Goal: Communication & Community: Participate in discussion

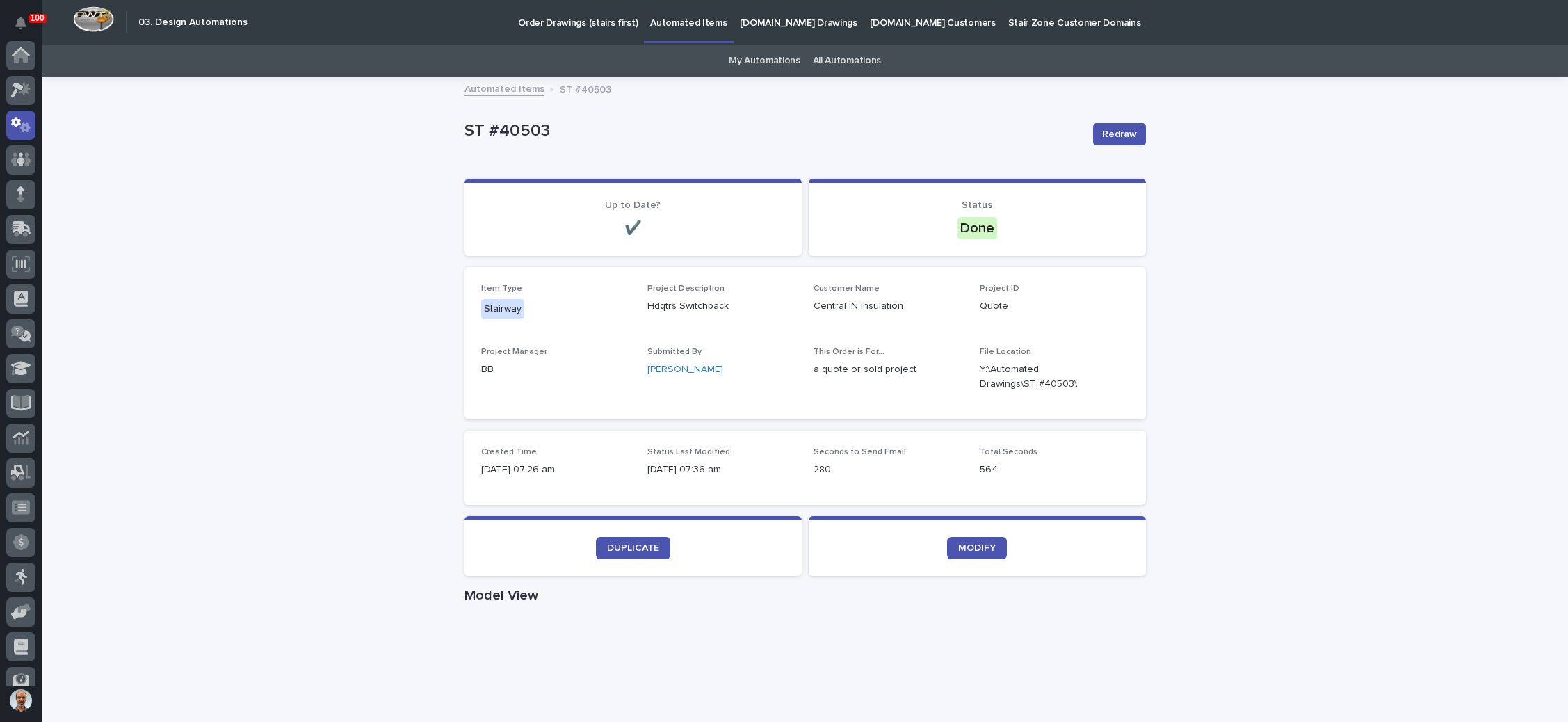
scroll to position [69, 0]
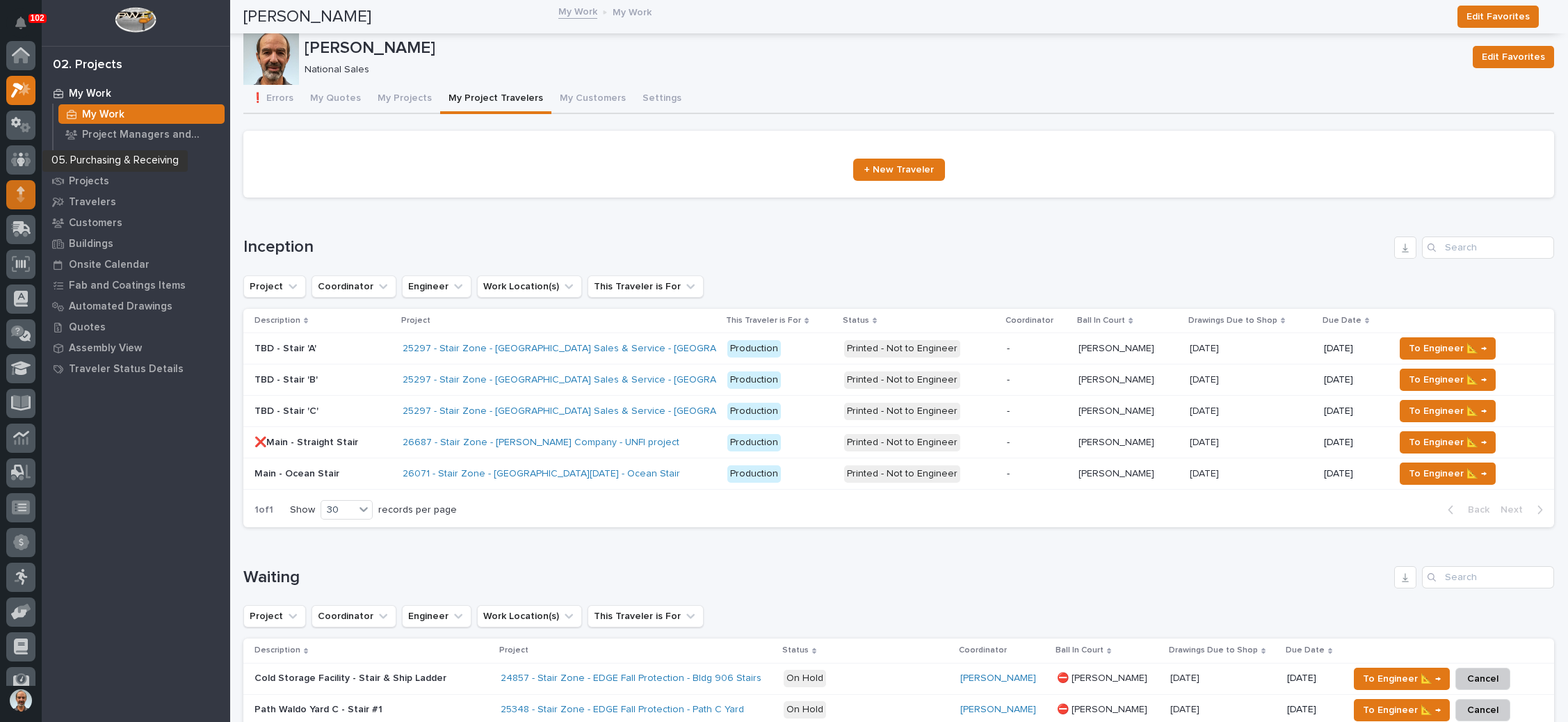
scroll to position [34, 0]
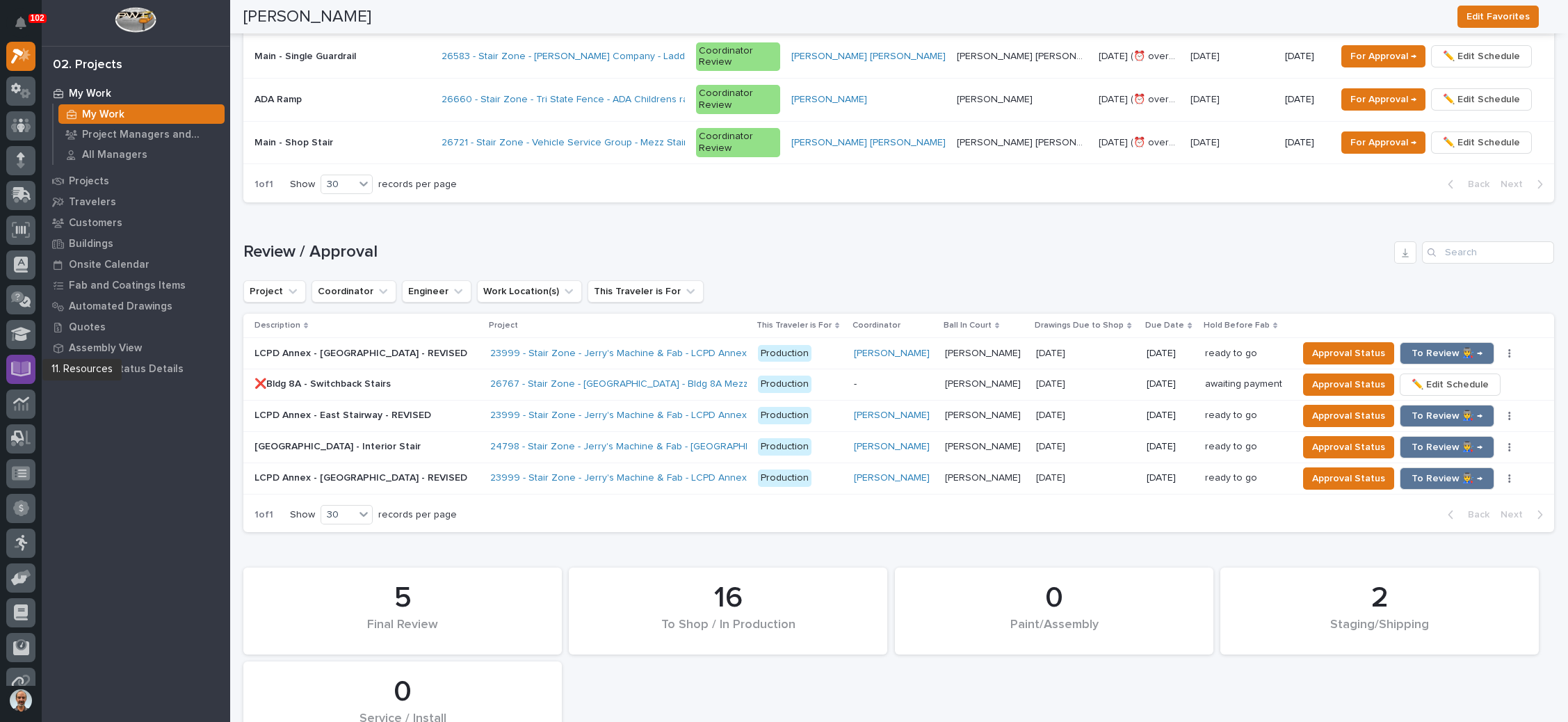
click at [18, 367] on icon at bounding box center [21, 367] width 16 height 14
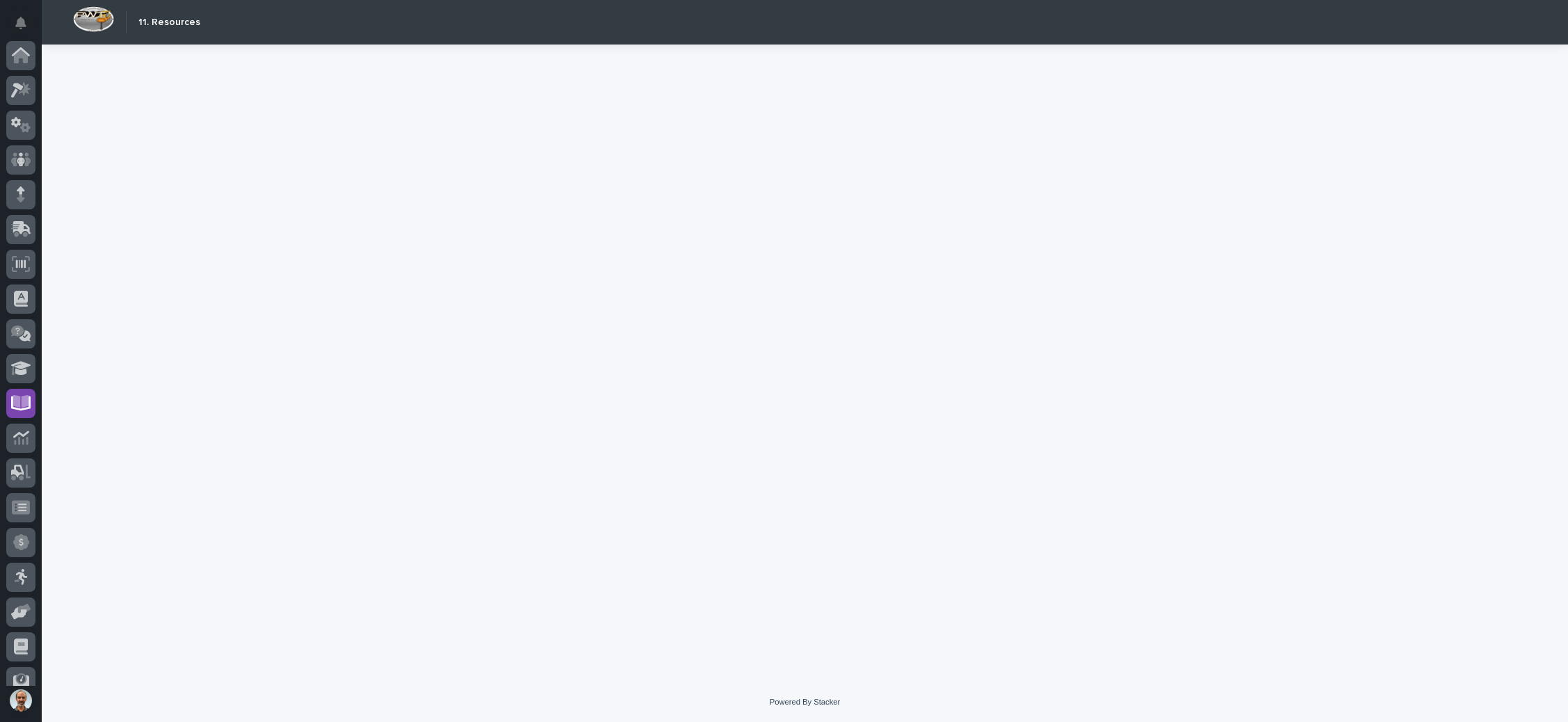
scroll to position [85, 0]
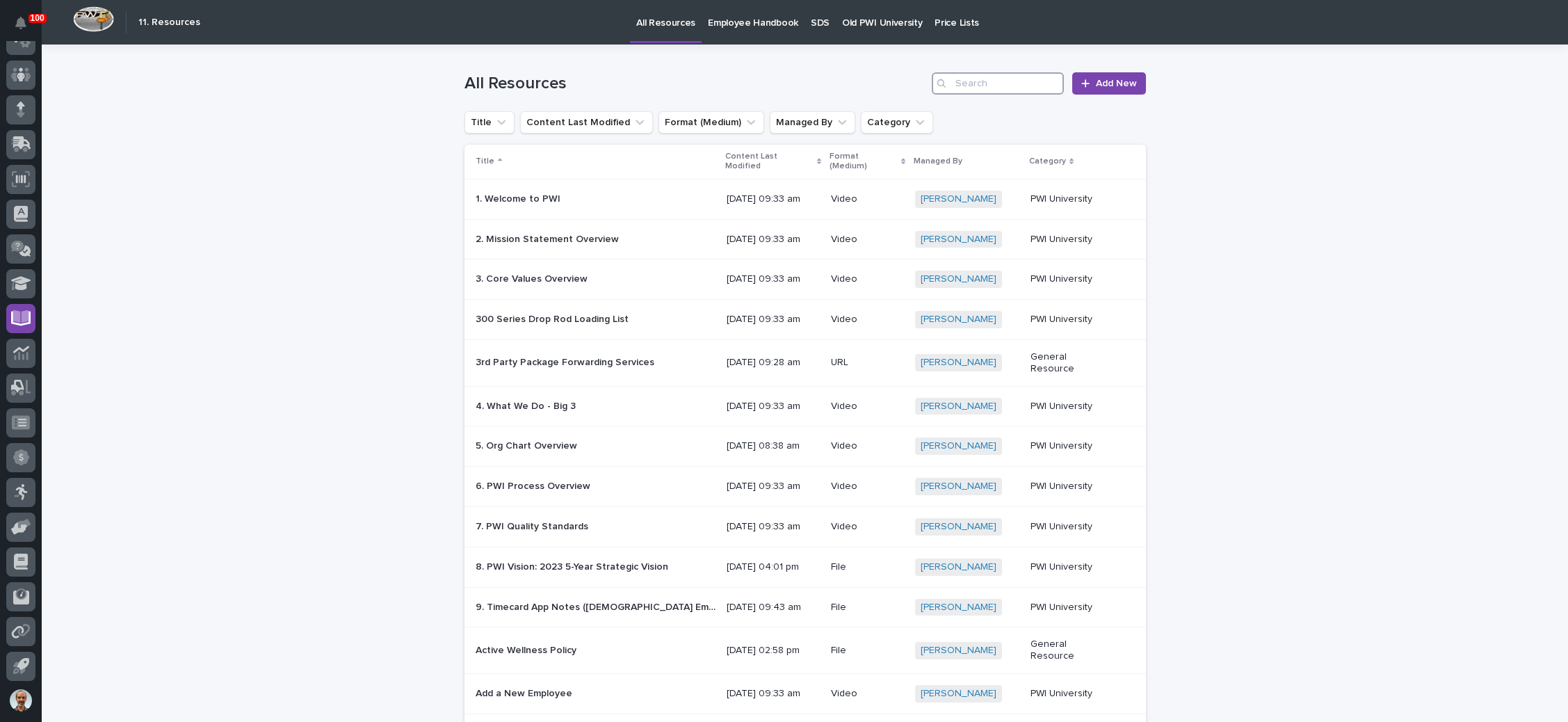
click at [986, 84] on input "Search" at bounding box center [998, 83] width 132 height 22
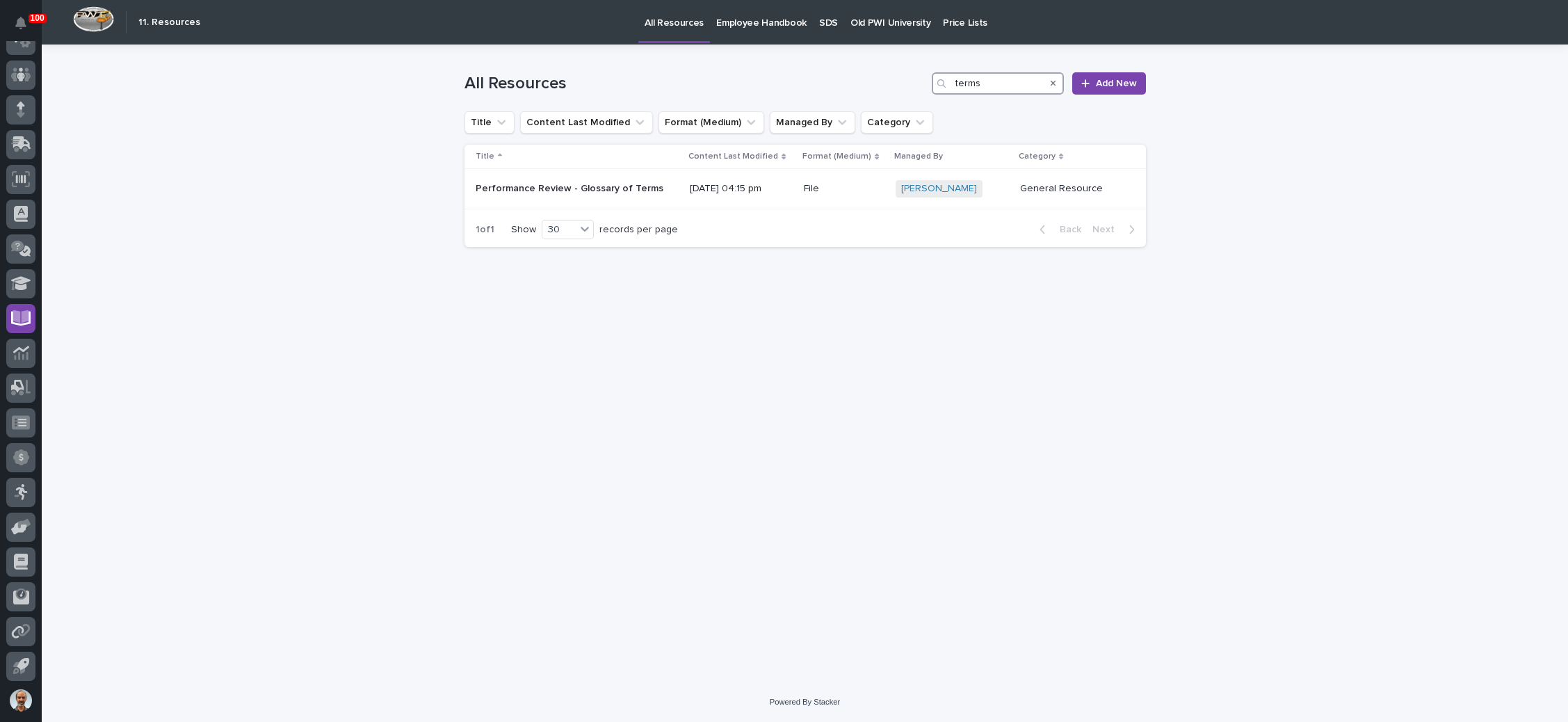
type input "terms"
click at [1055, 85] on icon "Search" at bounding box center [1053, 83] width 6 height 6
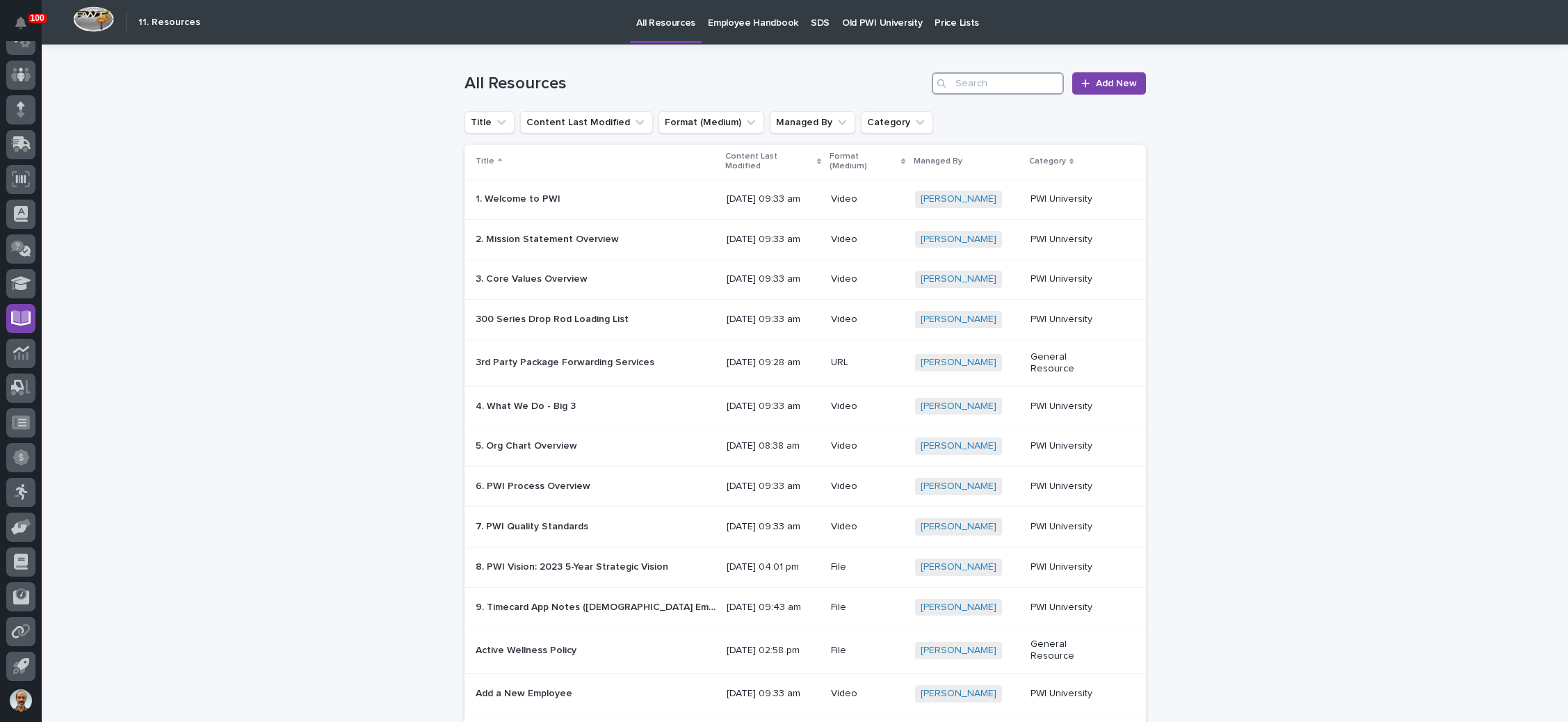
click at [1018, 83] on input "Search" at bounding box center [998, 83] width 132 height 22
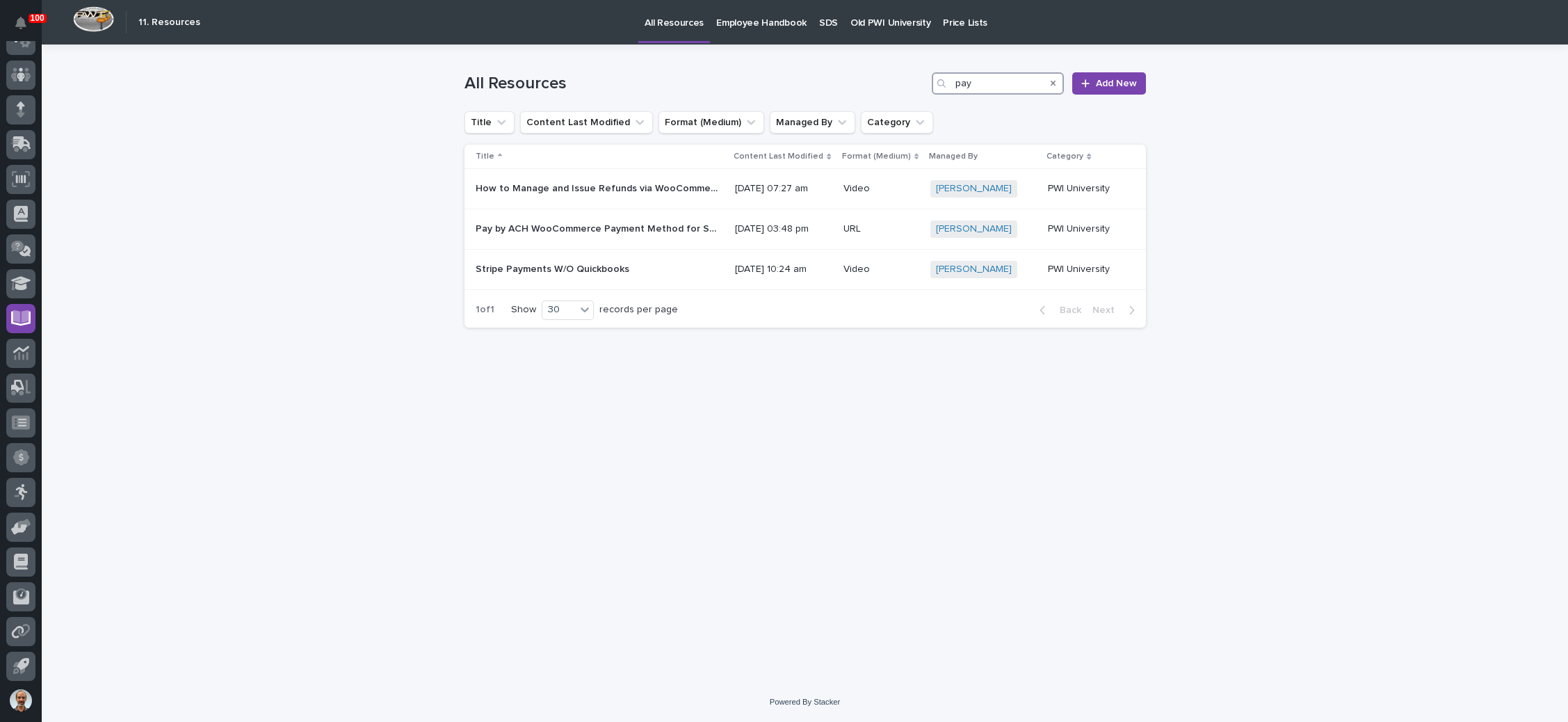
type input "pay"
click at [1050, 85] on div "Search" at bounding box center [1052, 83] width 22 height 22
click at [1050, 80] on div "Search" at bounding box center [1052, 83] width 22 height 22
click at [1053, 81] on icon "Search" at bounding box center [1053, 83] width 6 height 6
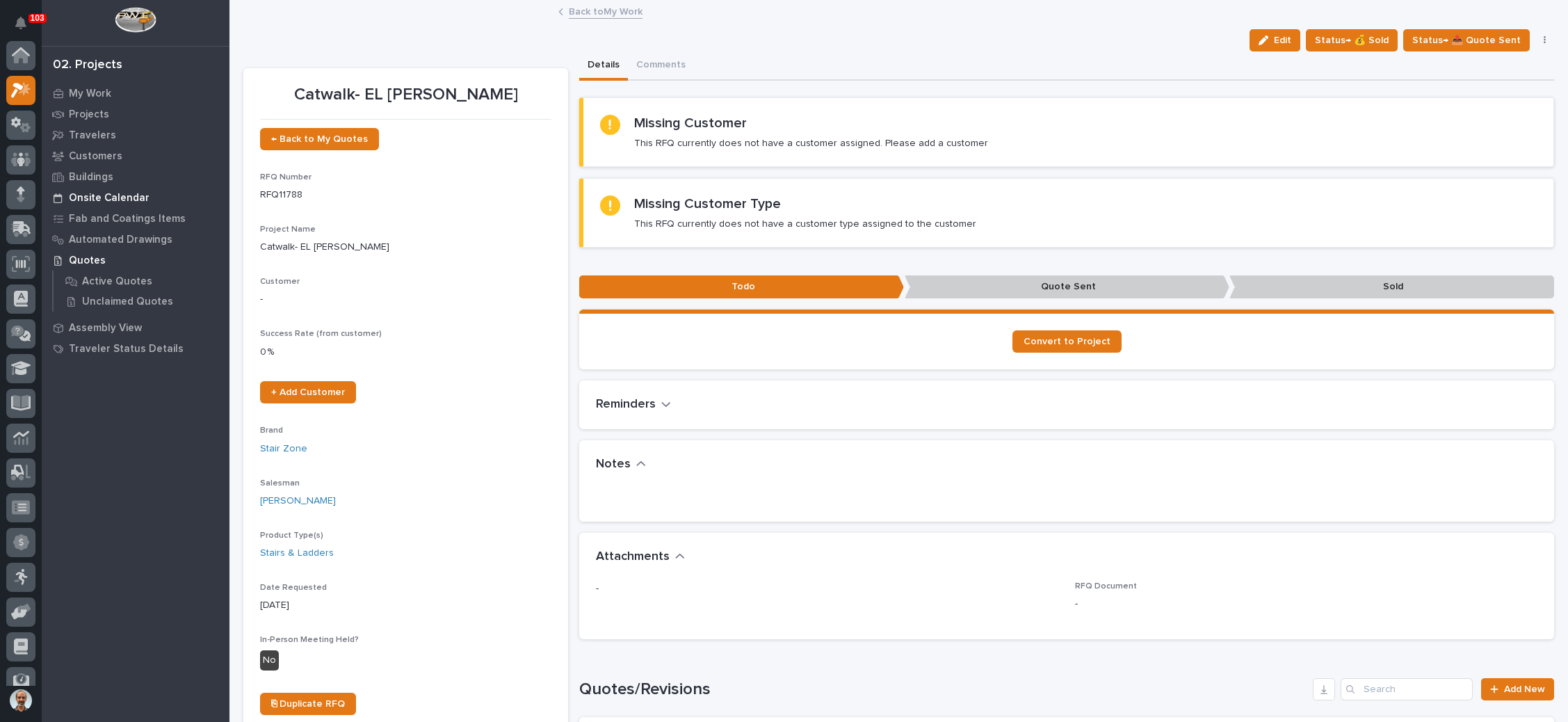
scroll to position [34, 0]
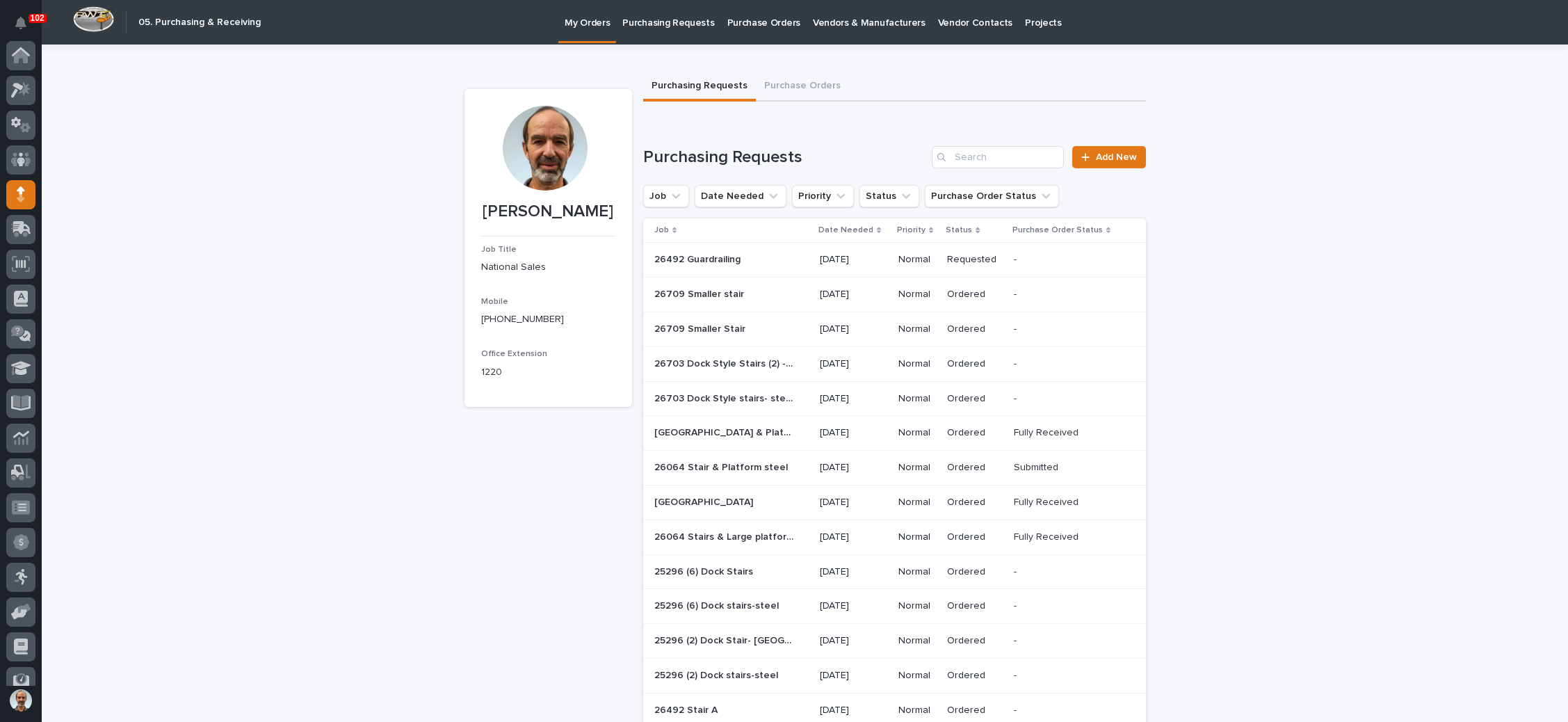
scroll to position [85, 0]
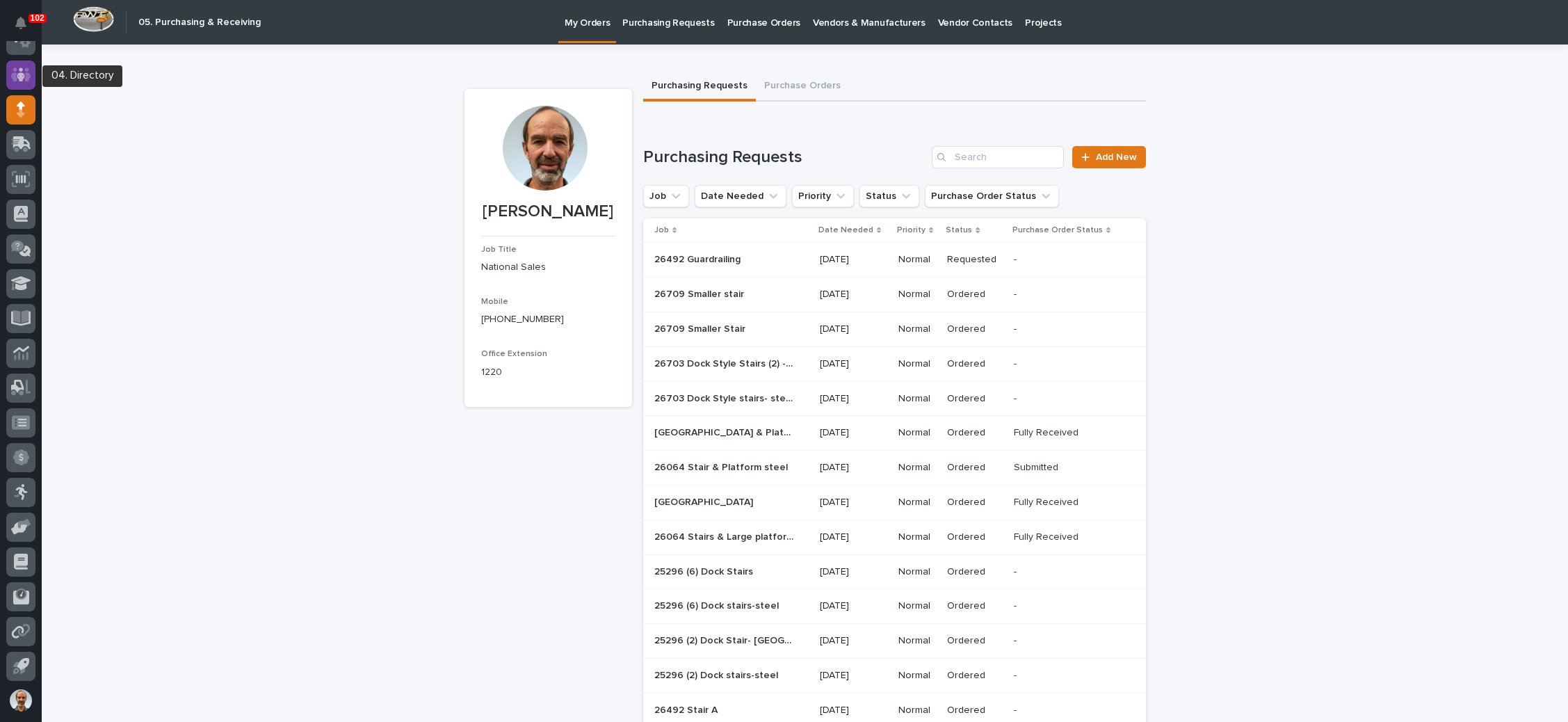
click at [25, 73] on icon at bounding box center [21, 75] width 20 height 14
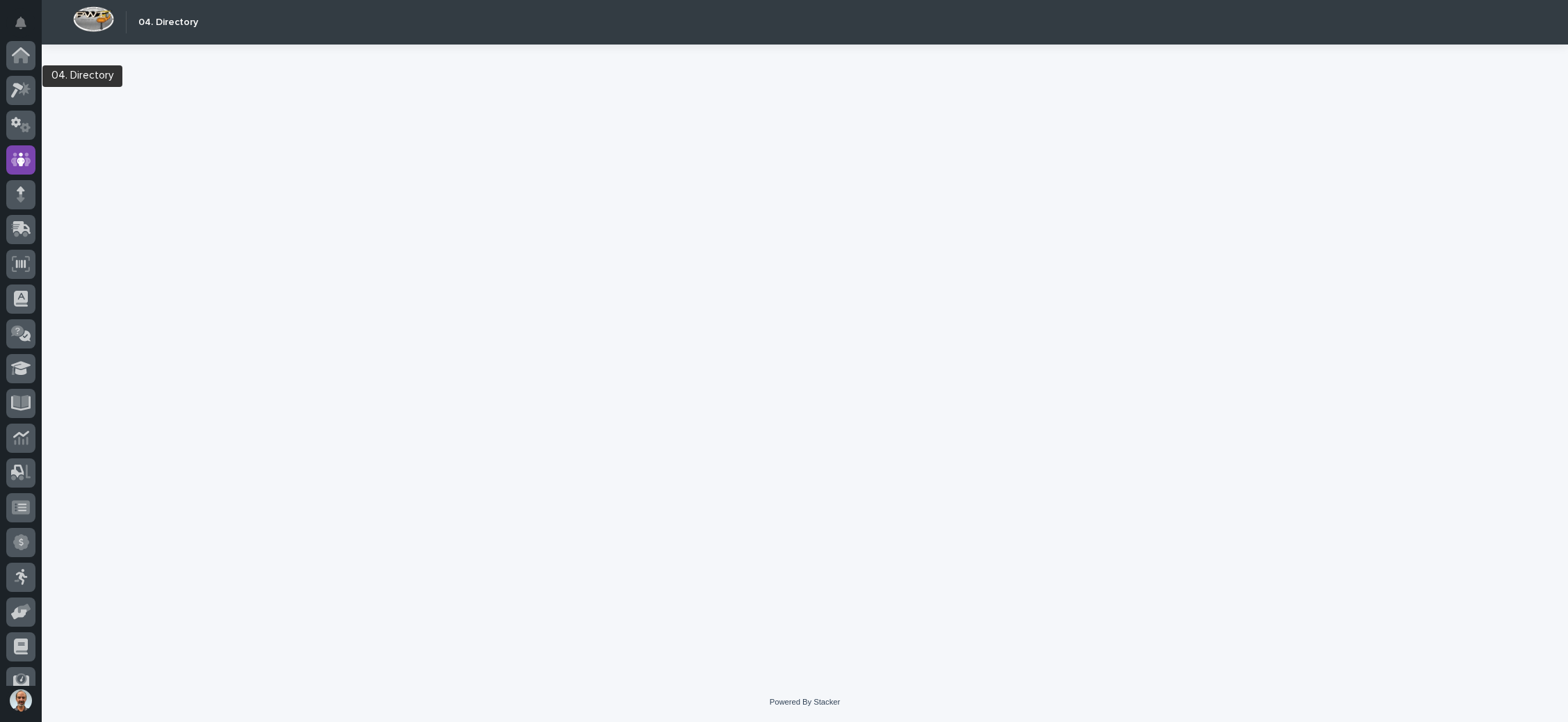
scroll to position [85, 0]
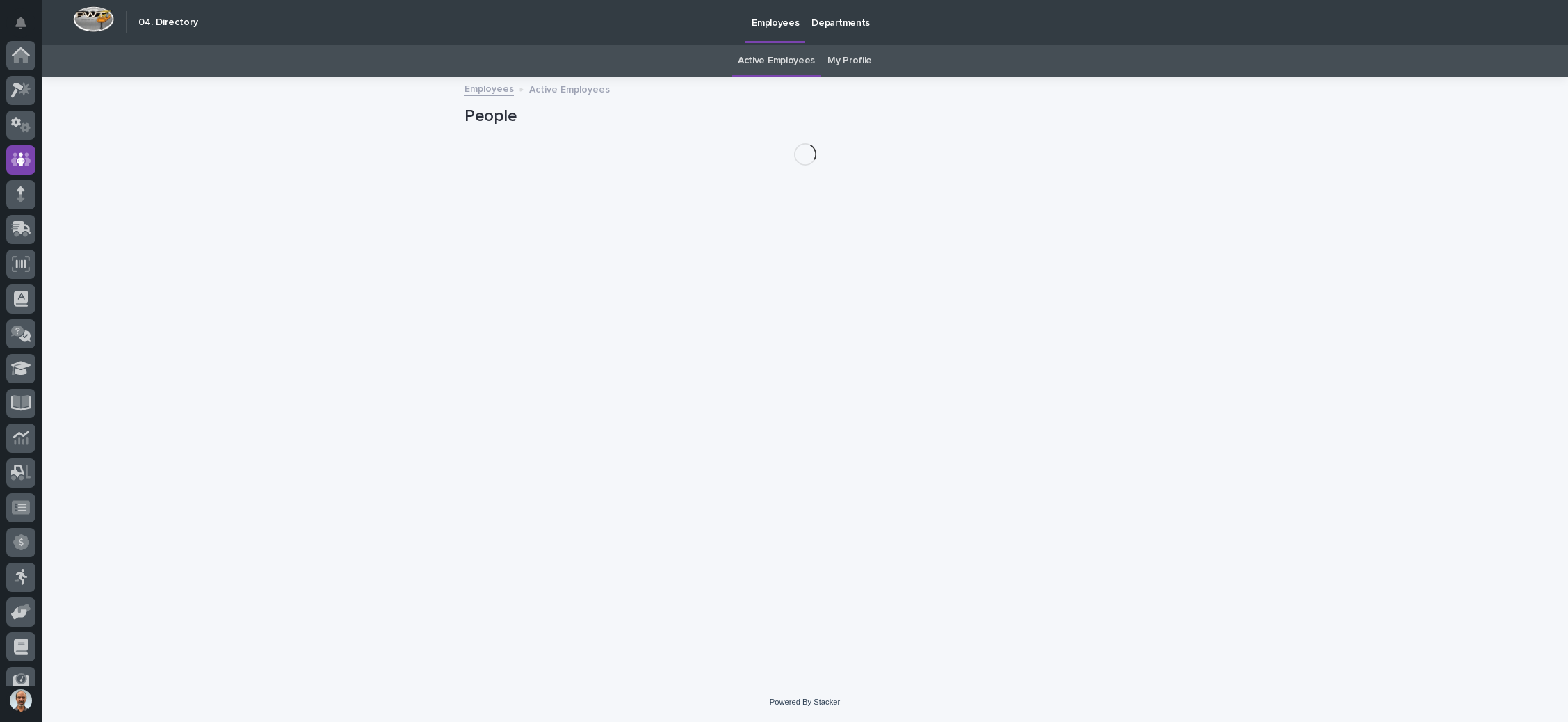
scroll to position [85, 0]
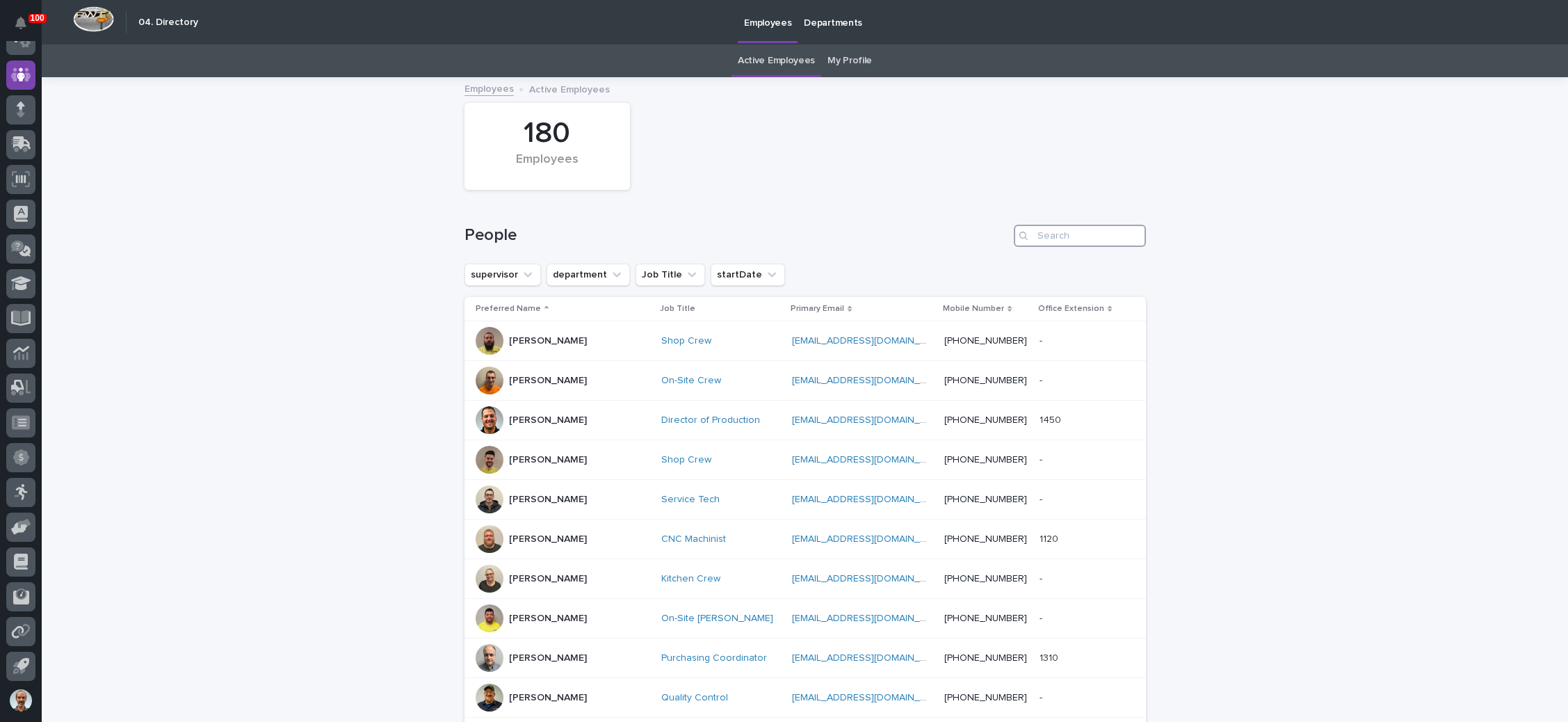
click at [1067, 237] on input "Search" at bounding box center [1079, 235] width 132 height 22
type input "fann"
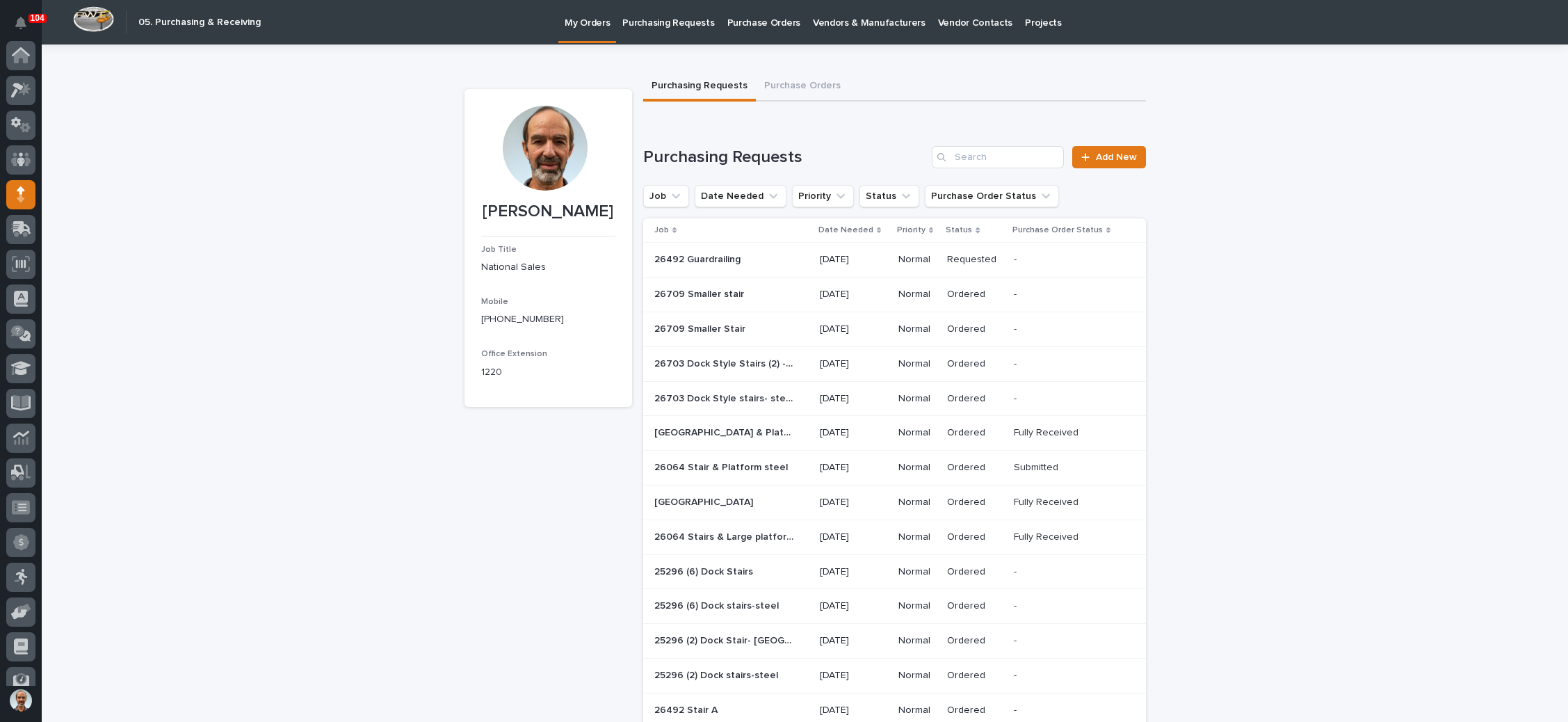
scroll to position [85, 0]
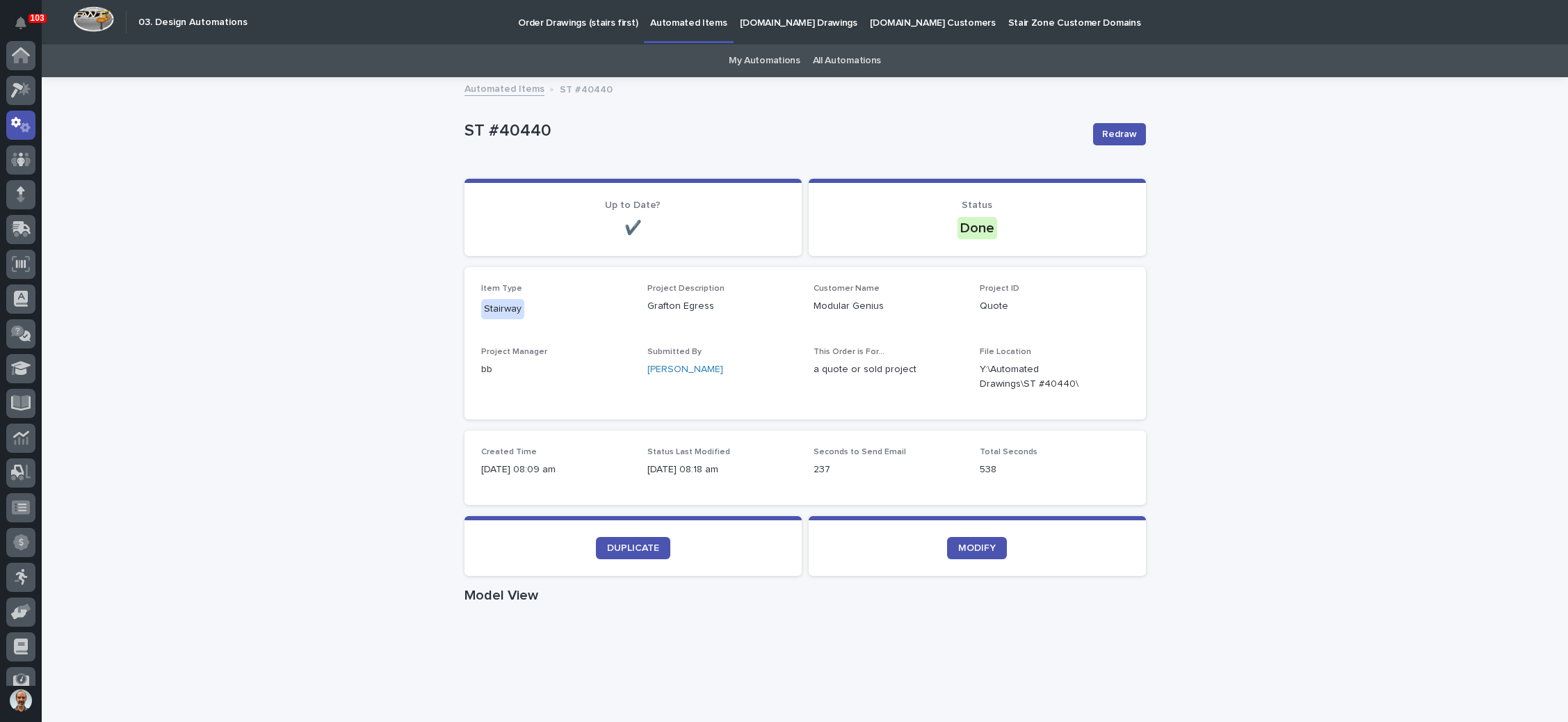
scroll to position [69, 0]
click at [602, 18] on p "Order Drawings (stairs first)" at bounding box center [577, 14] width 119 height 29
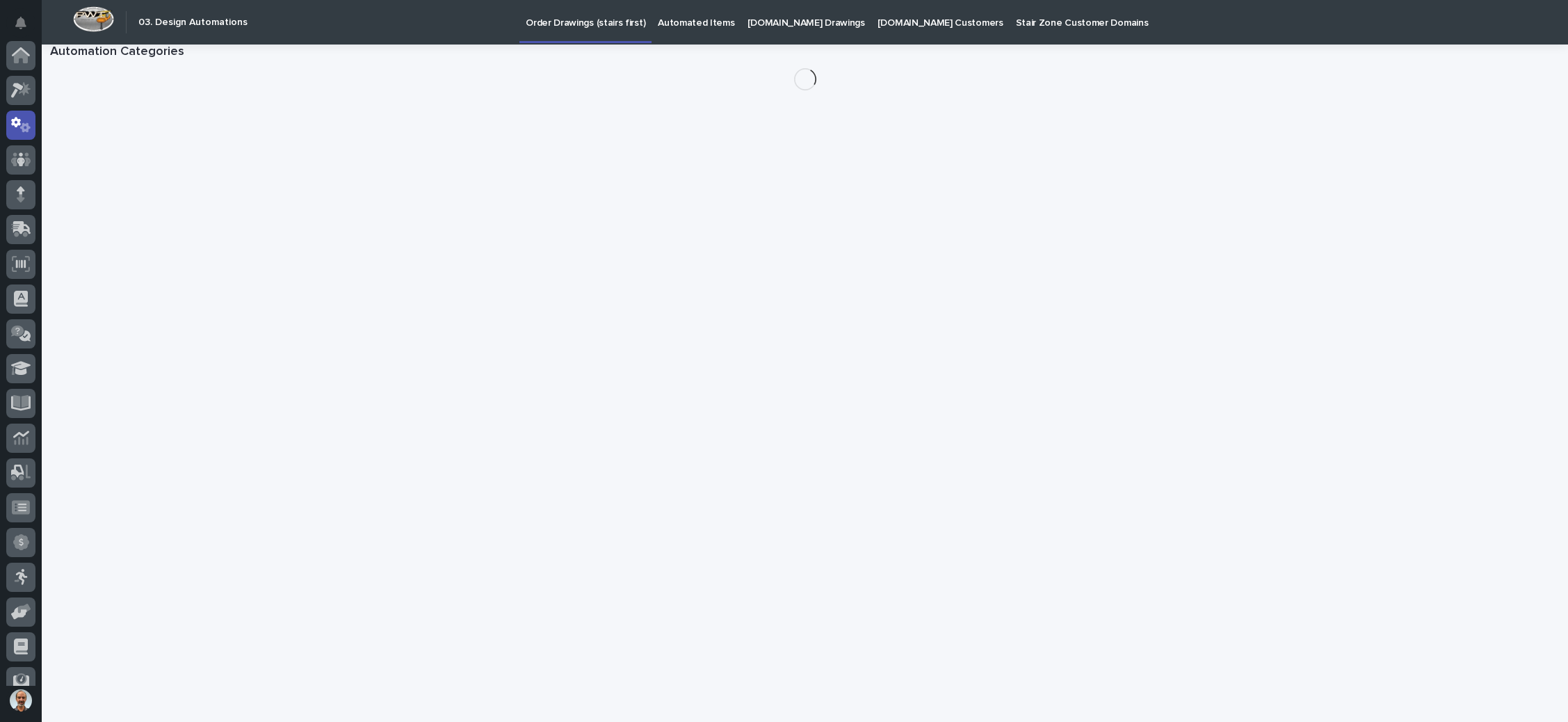
scroll to position [69, 0]
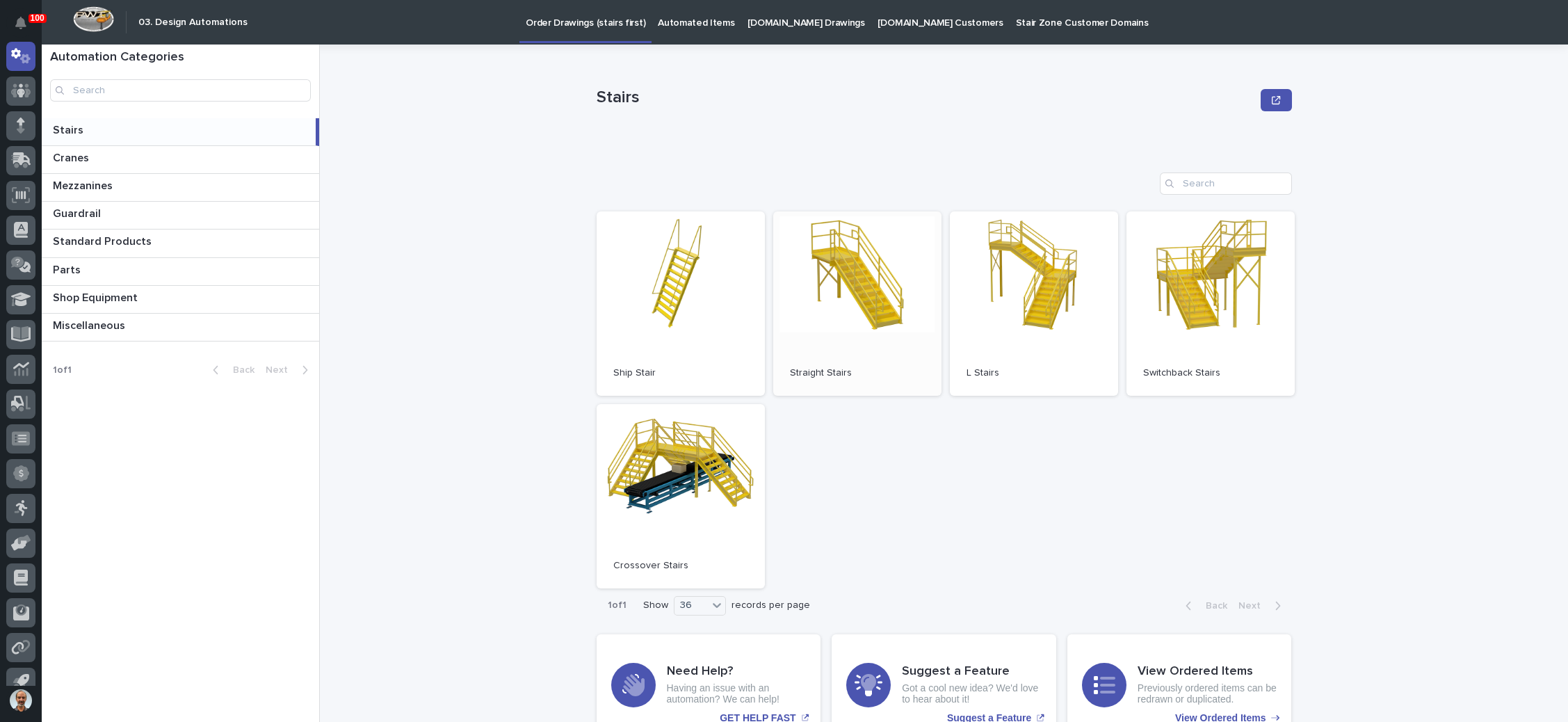
click at [881, 306] on link "Open" at bounding box center [857, 303] width 169 height 184
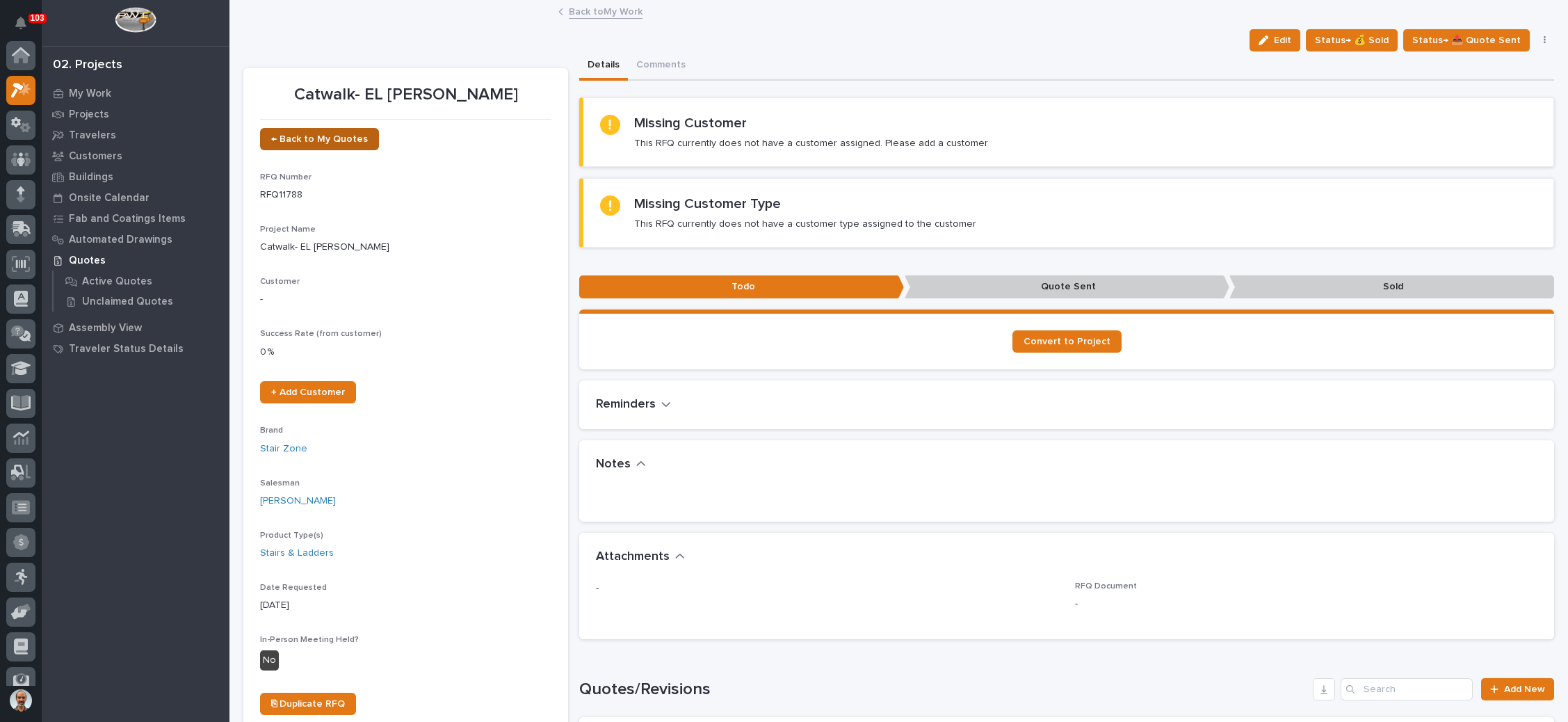
scroll to position [34, 0]
click at [346, 137] on span "← Back to My Quotes" at bounding box center [319, 139] width 97 height 10
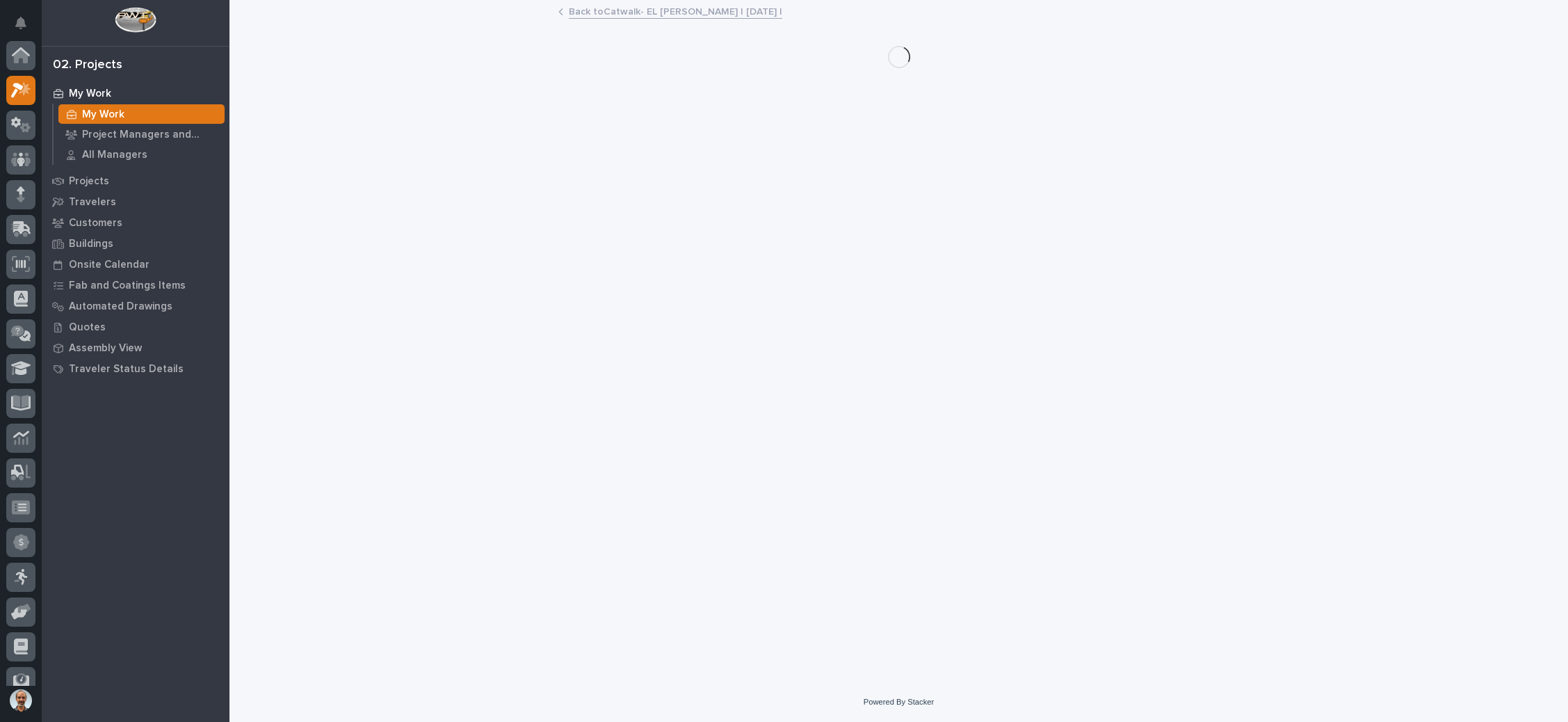
scroll to position [34, 0]
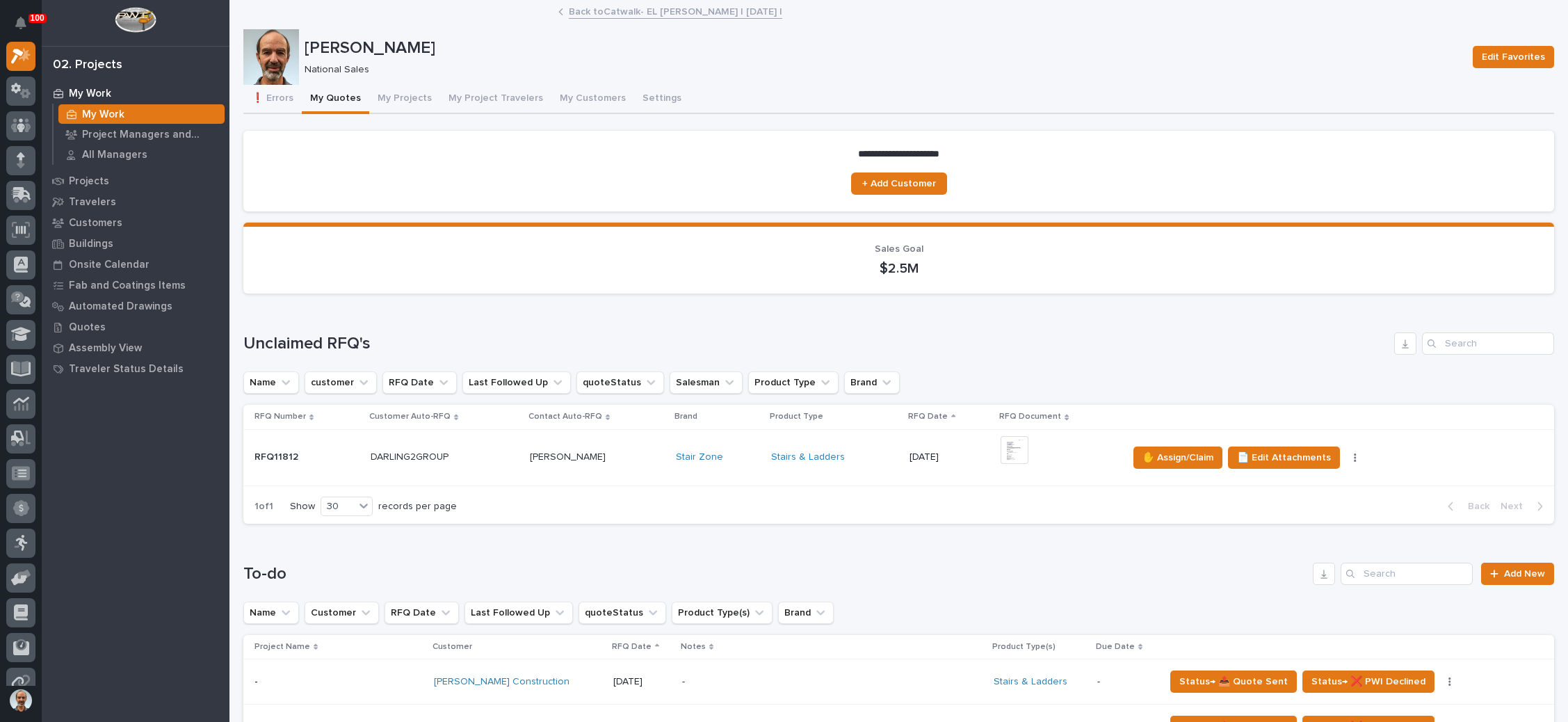
click at [1046, 447] on div "+ 0" at bounding box center [1058, 457] width 116 height 43
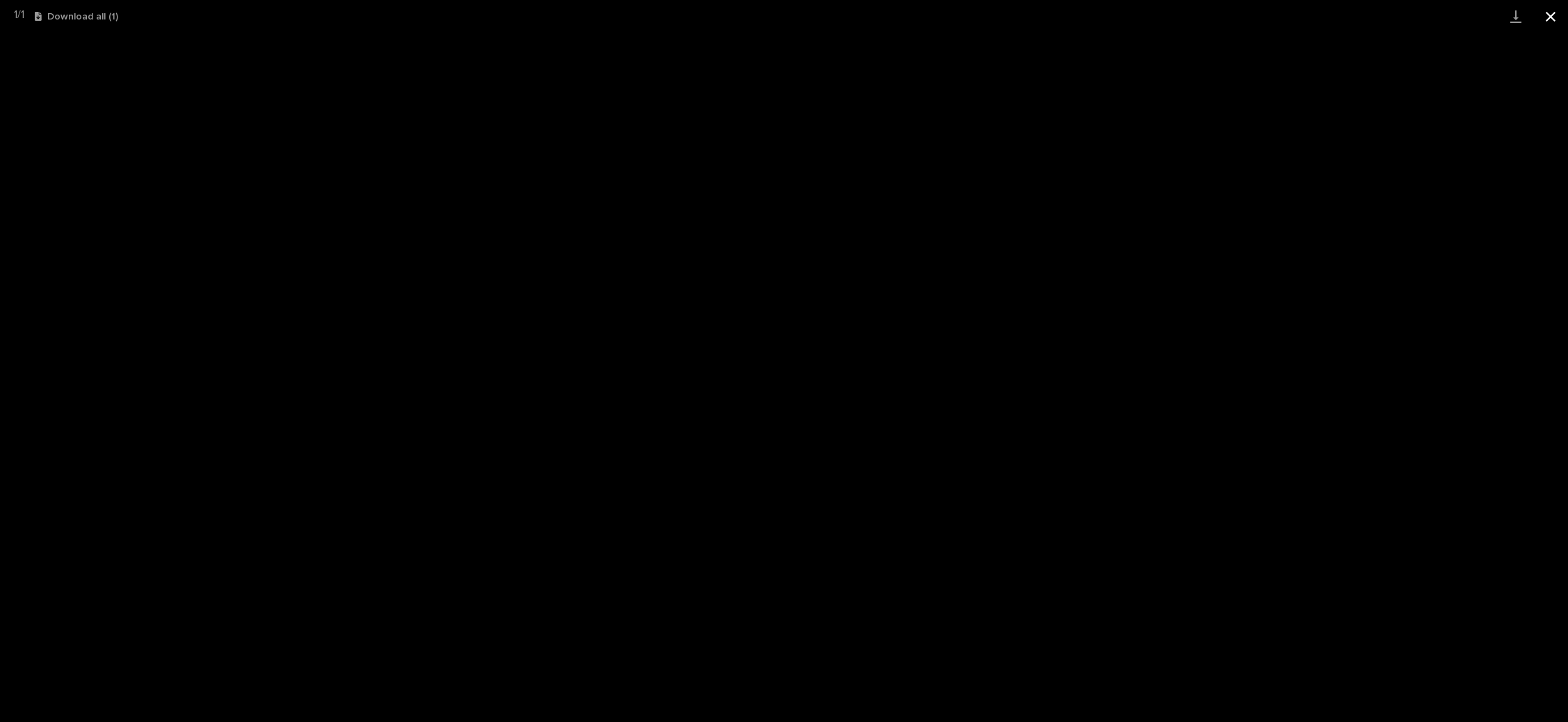
click at [1554, 16] on button "Close gallery" at bounding box center [1550, 16] width 35 height 33
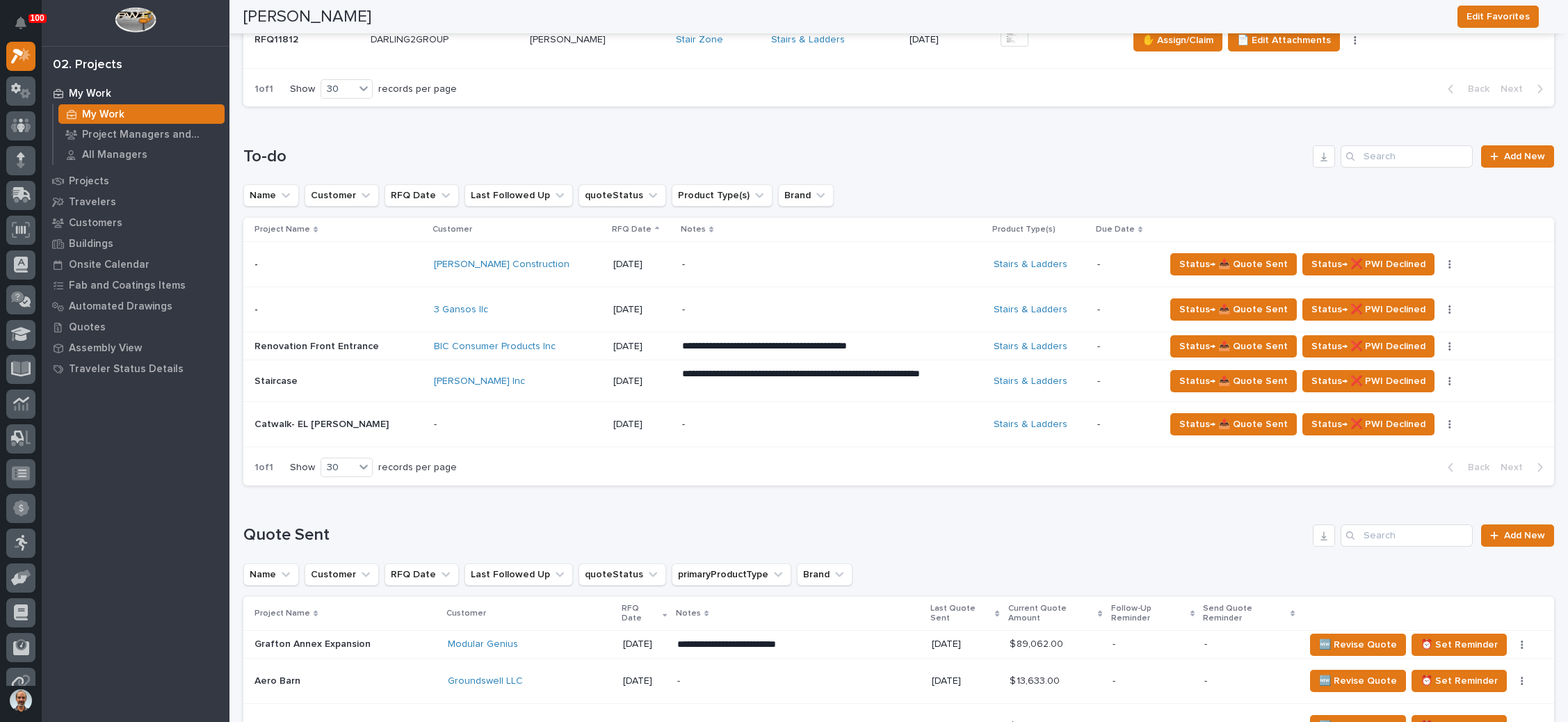
scroll to position [313, 0]
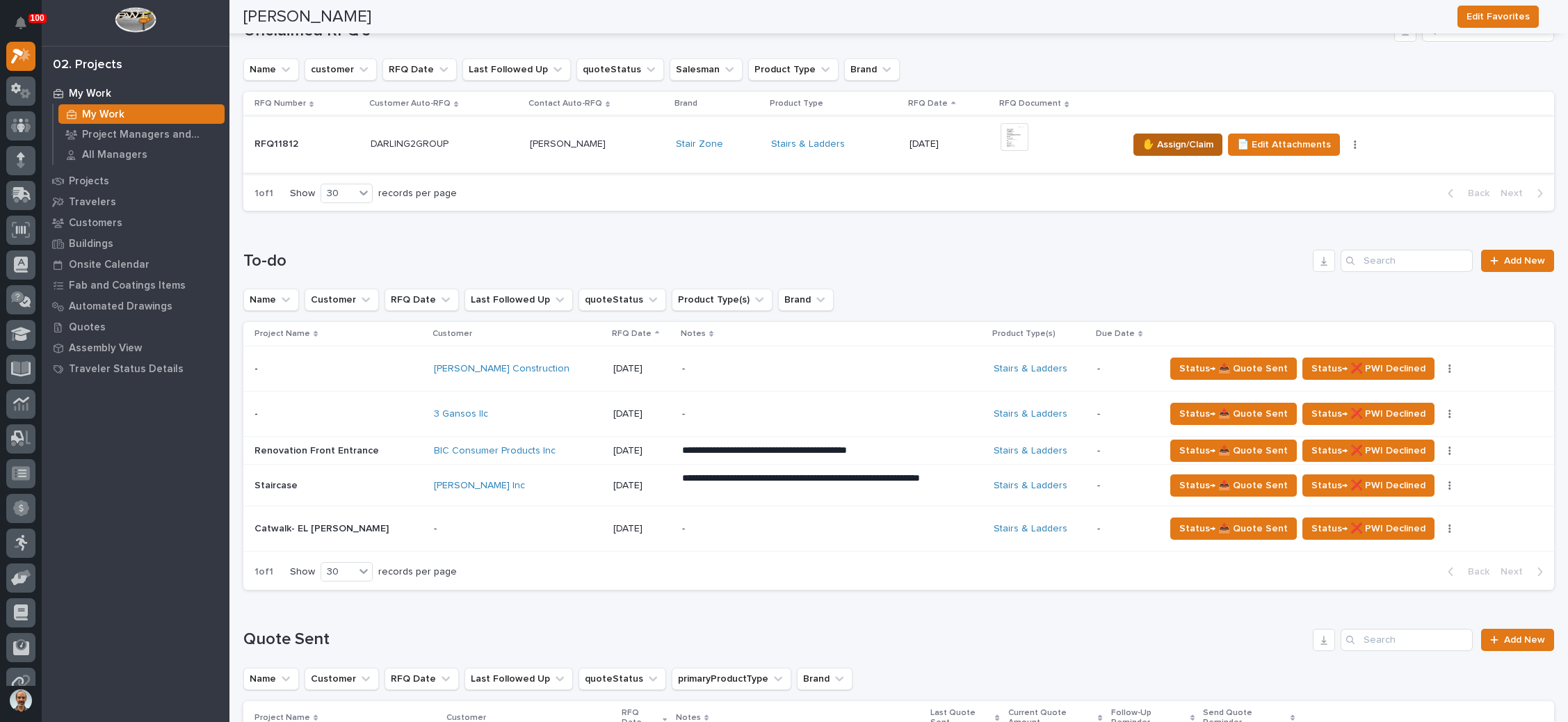
click at [1174, 142] on span "✋ Assign/Claim" at bounding box center [1178, 144] width 71 height 16
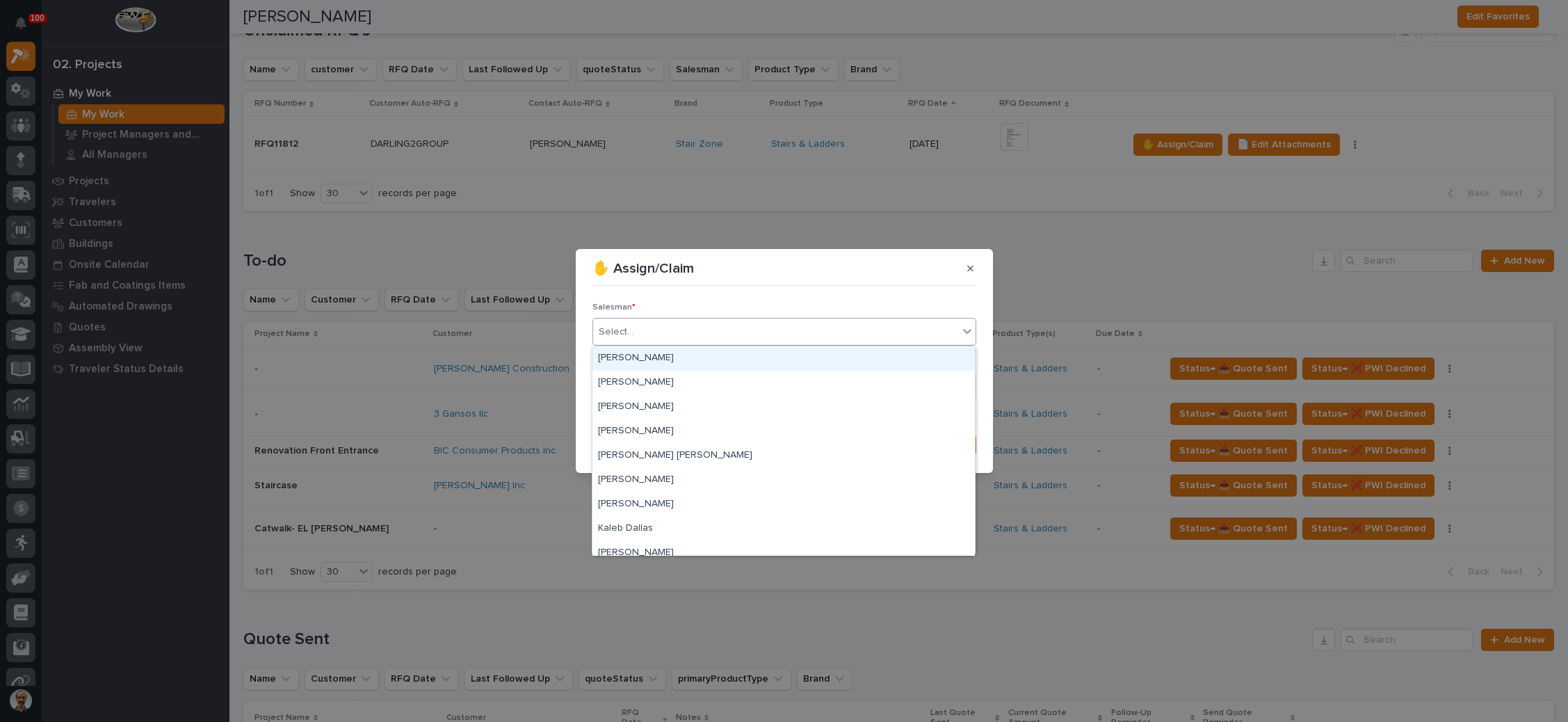
click at [743, 330] on div "Select..." at bounding box center [775, 332] width 365 height 23
drag, startPoint x: 705, startPoint y: 369, endPoint x: 701, endPoint y: 381, distance: 12.6
click at [701, 377] on div "[PERSON_NAME]" at bounding box center [784, 383] width 383 height 24
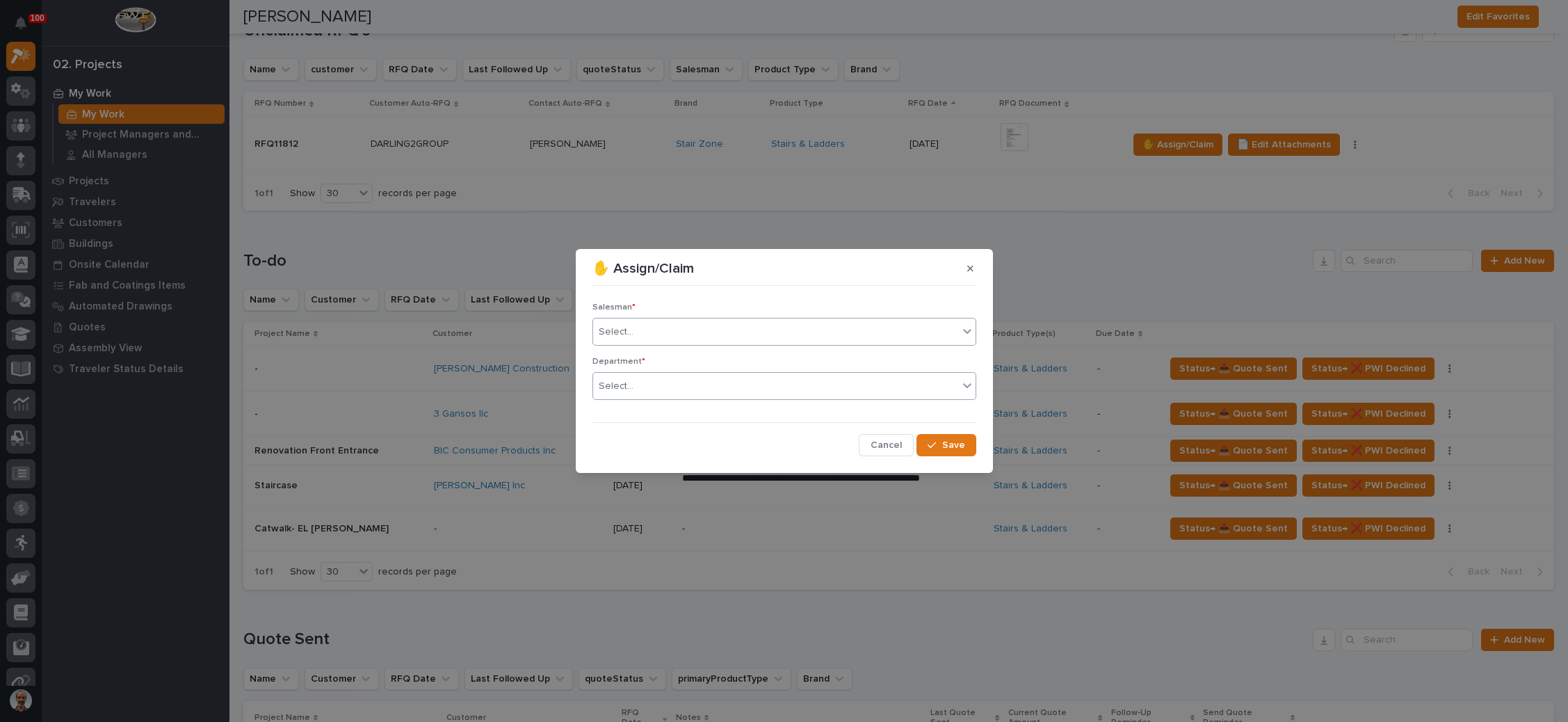
click at [701, 386] on div "Select..." at bounding box center [775, 386] width 365 height 23
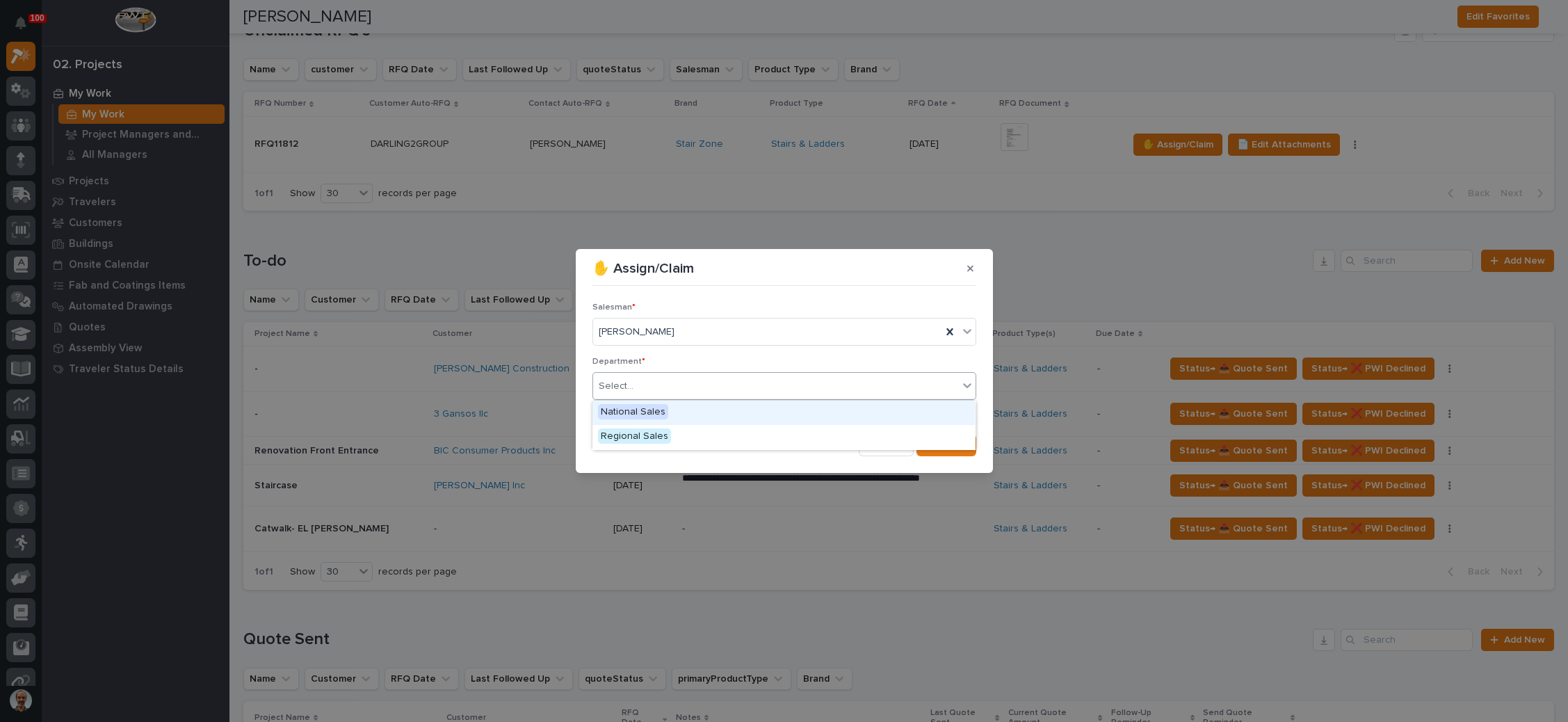
click at [683, 413] on div "National Sales" at bounding box center [784, 413] width 383 height 24
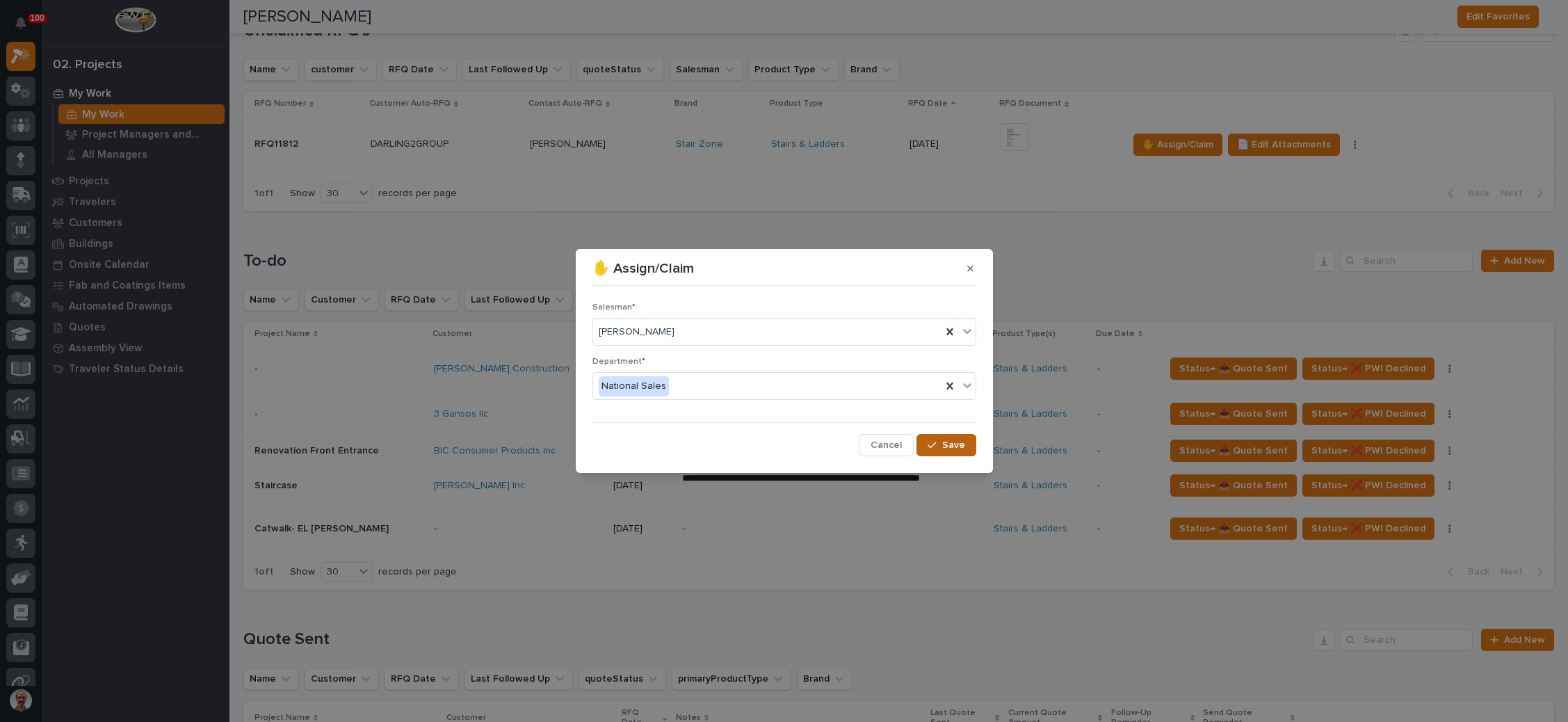
click at [960, 450] on span "Save" at bounding box center [954, 445] width 23 height 13
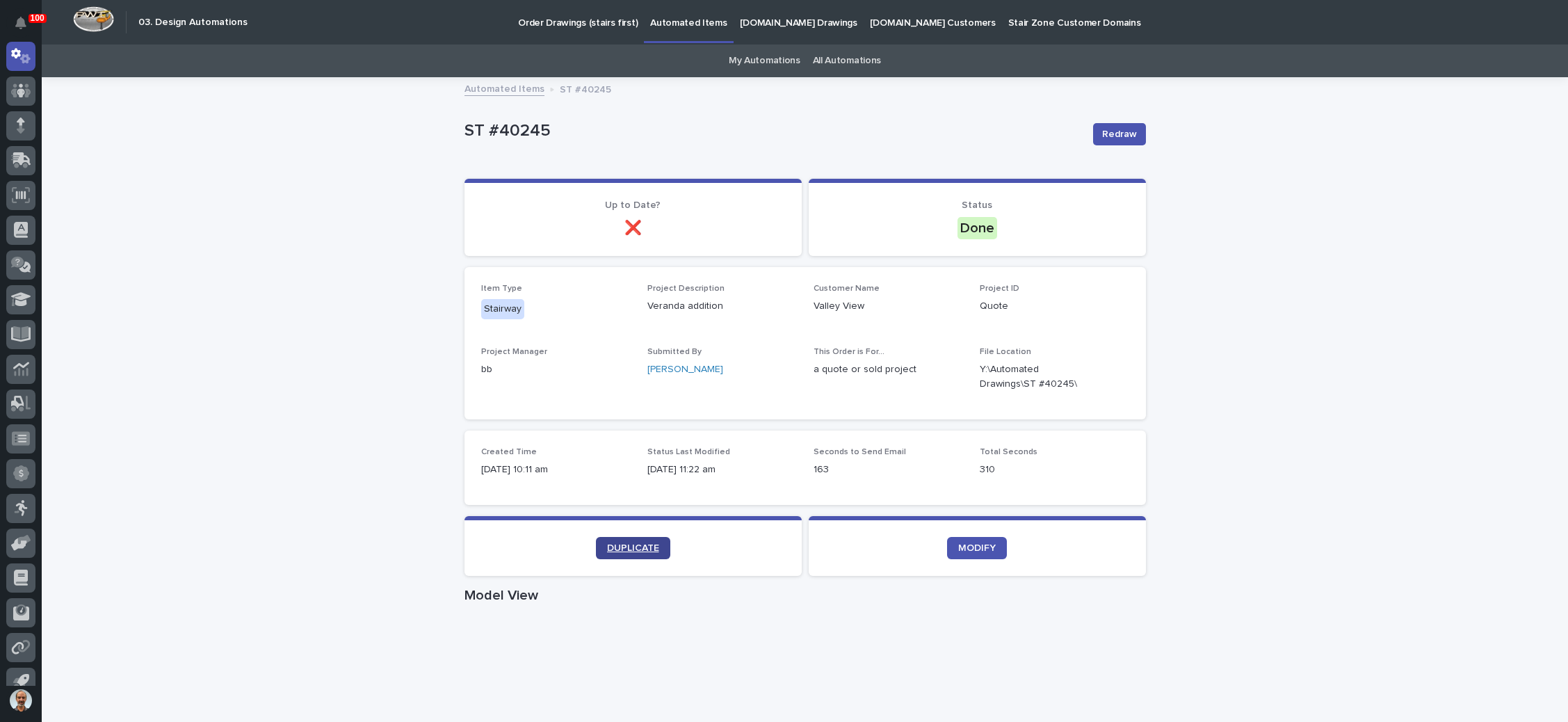
click at [643, 548] on span "DUPLICATE" at bounding box center [633, 548] width 52 height 10
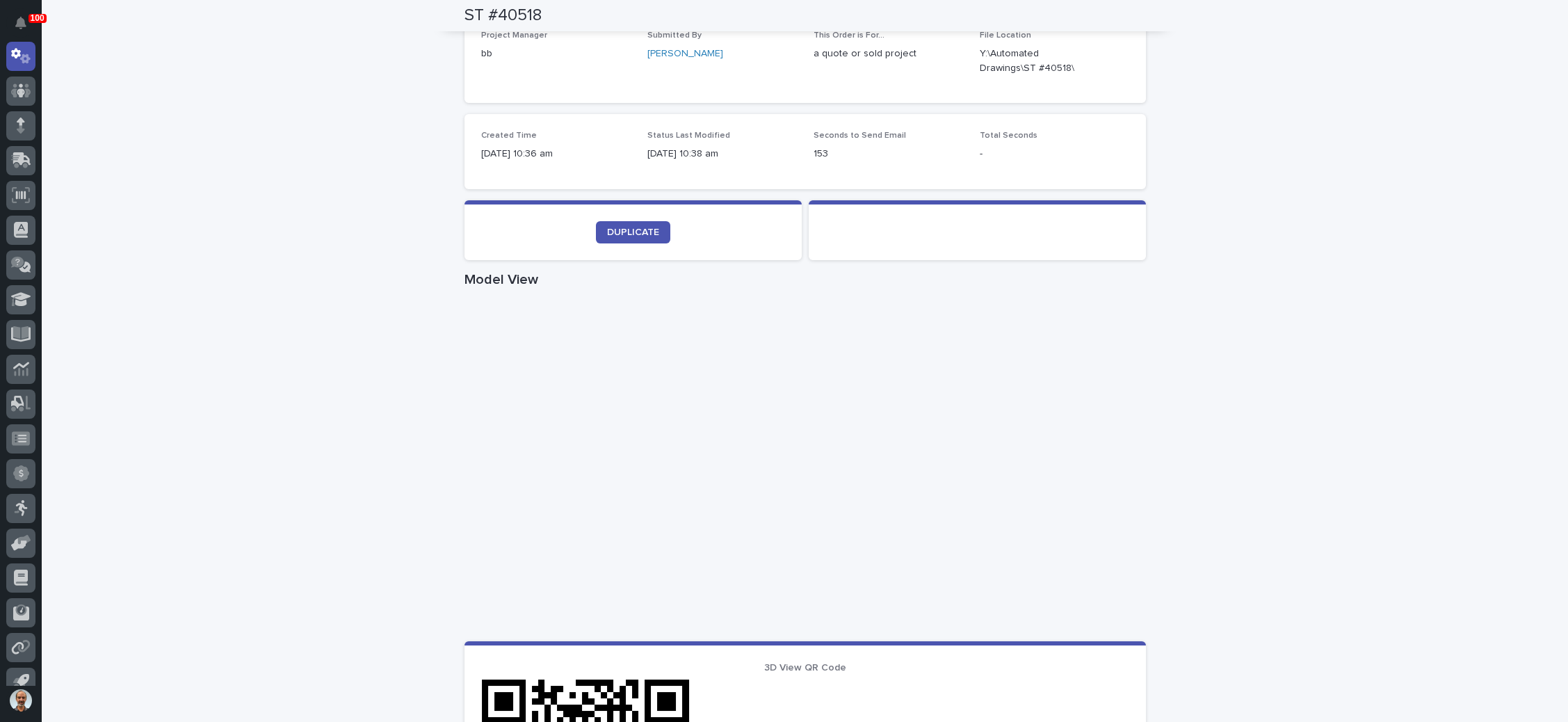
scroll to position [626, 0]
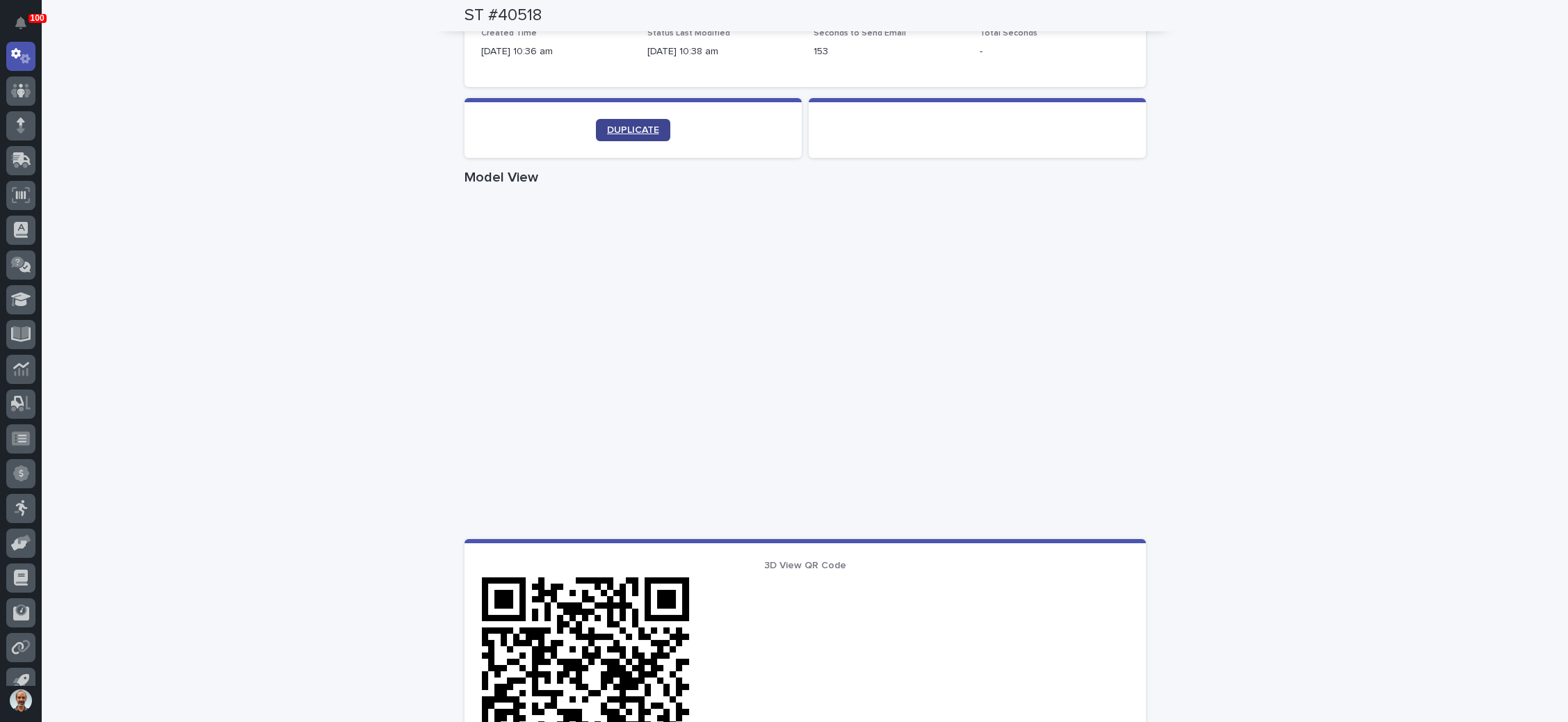
click at [619, 126] on span "DUPLICATE" at bounding box center [633, 130] width 52 height 10
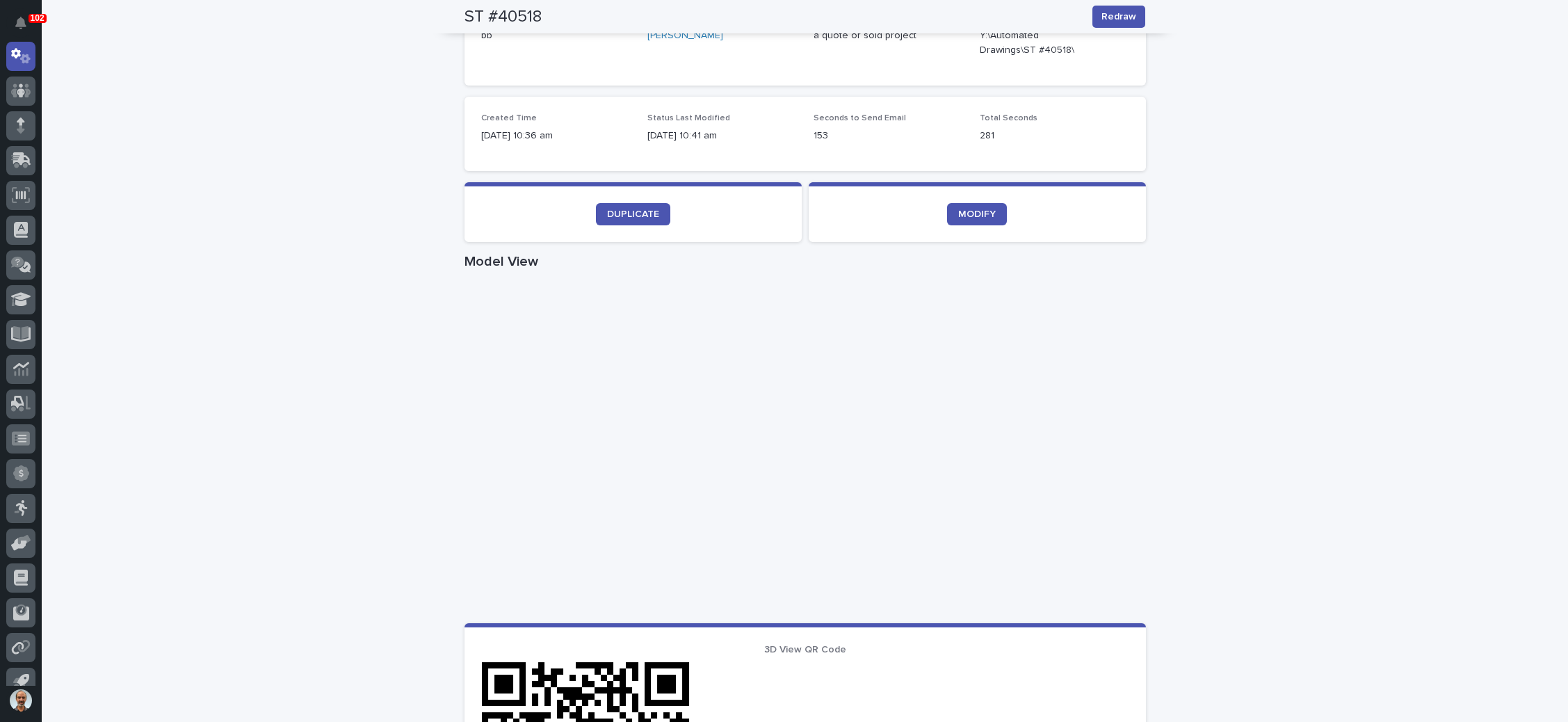
scroll to position [325, 0]
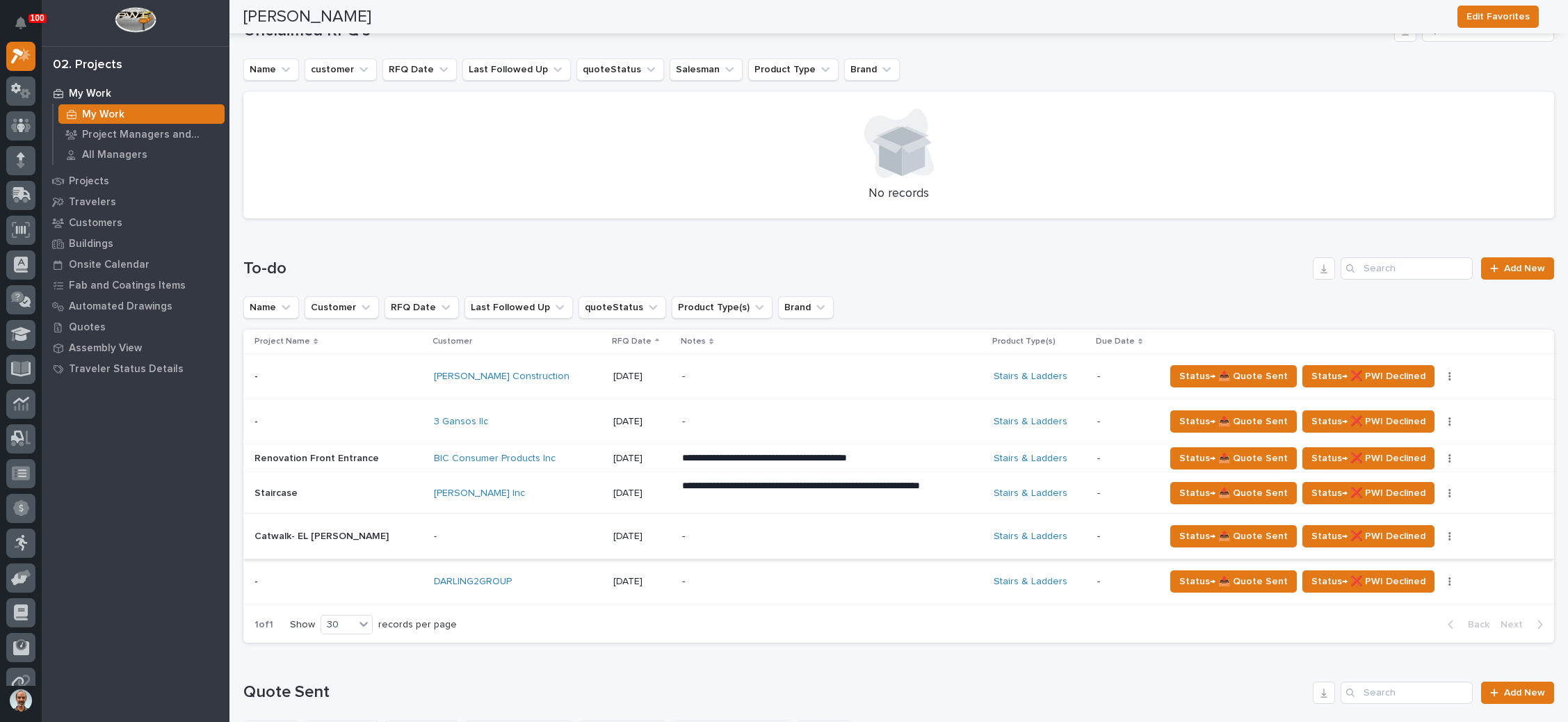
scroll to position [418, 0]
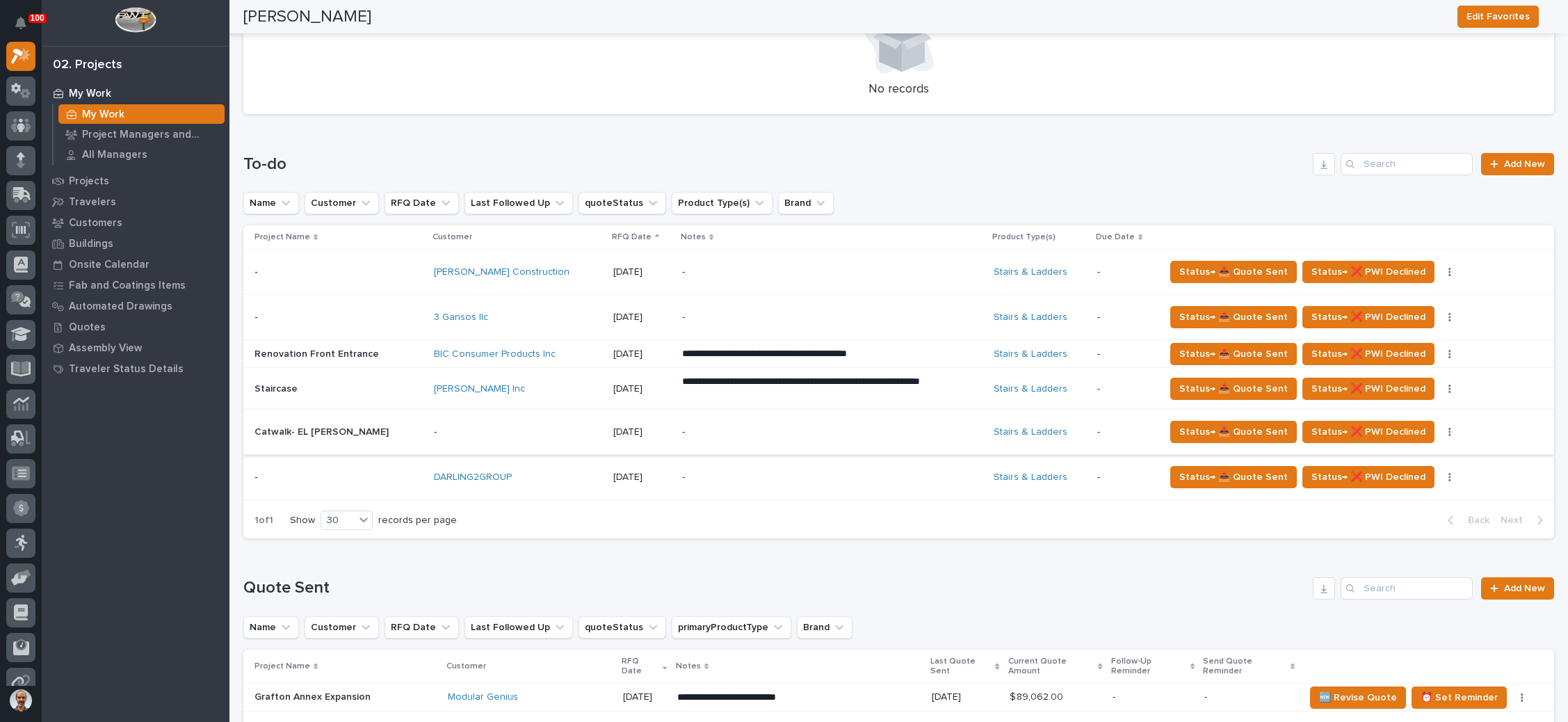
click at [754, 305] on div "-" at bounding box center [804, 317] width 243 height 31
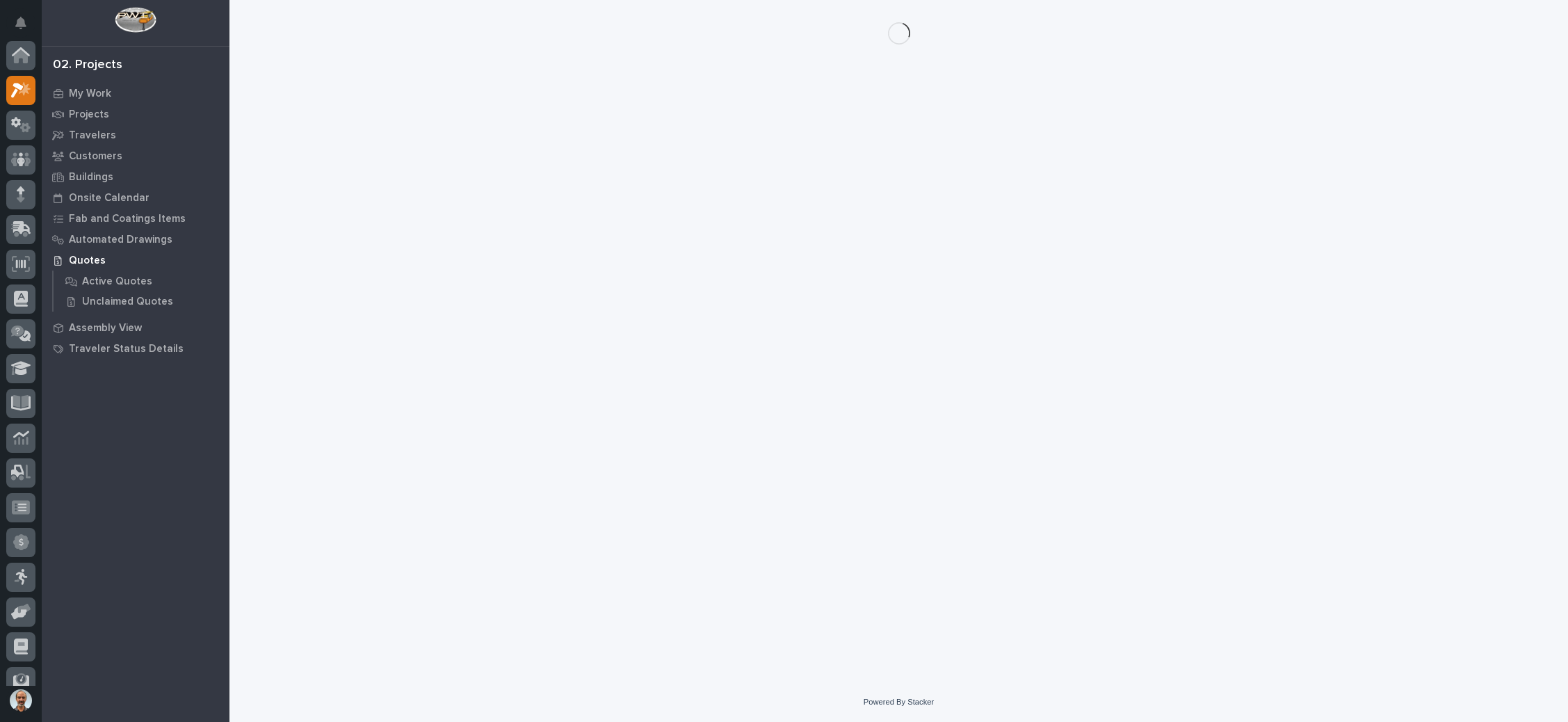
scroll to position [34, 0]
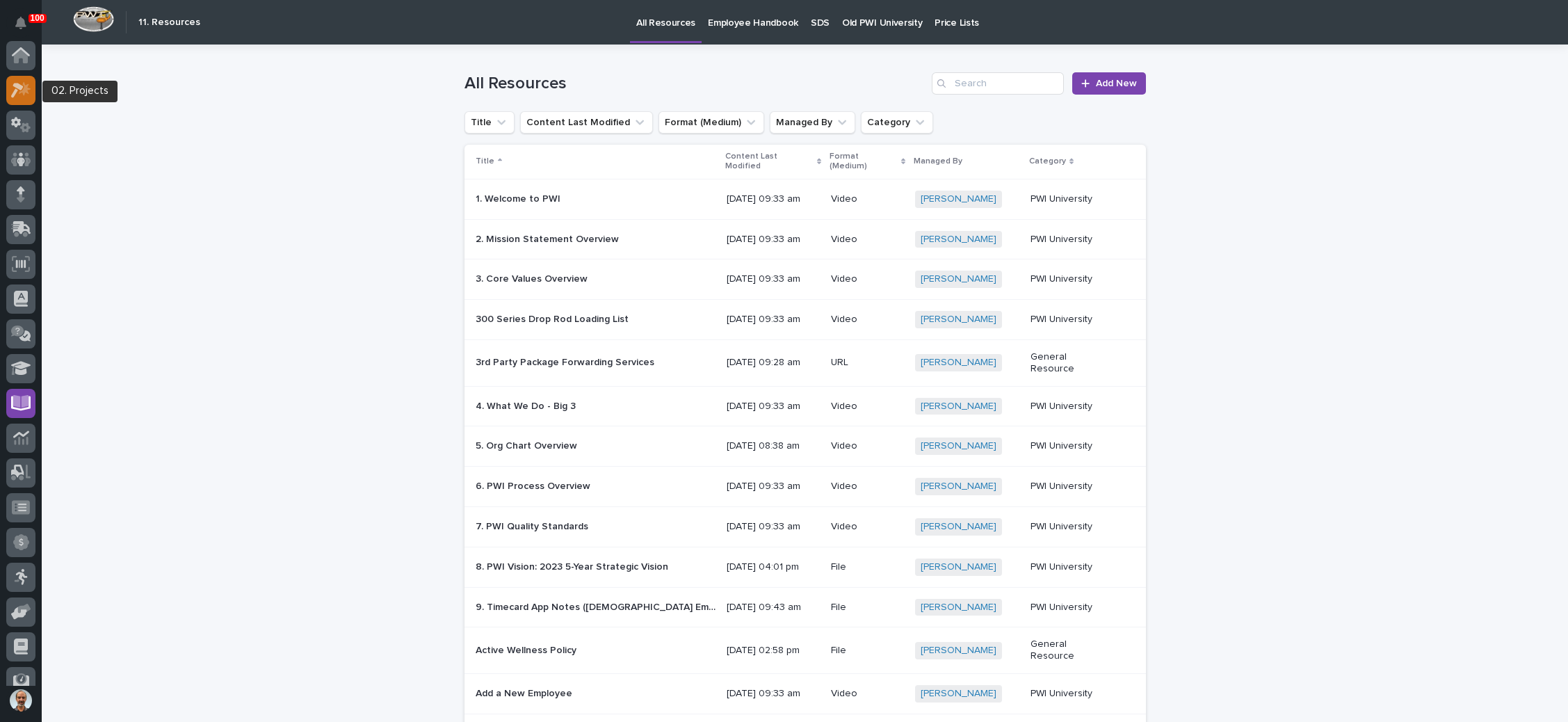
click at [23, 90] on icon at bounding box center [24, 89] width 12 height 14
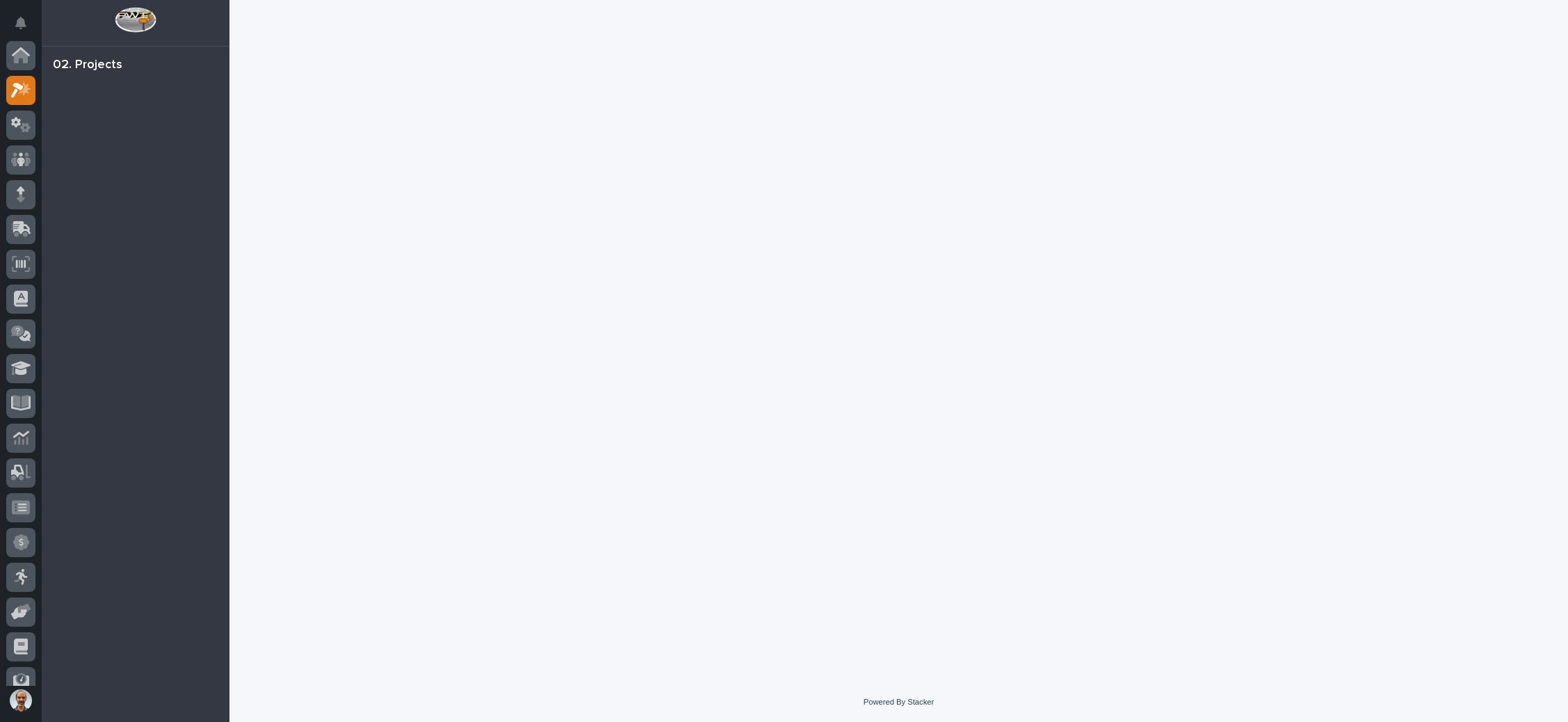
scroll to position [34, 0]
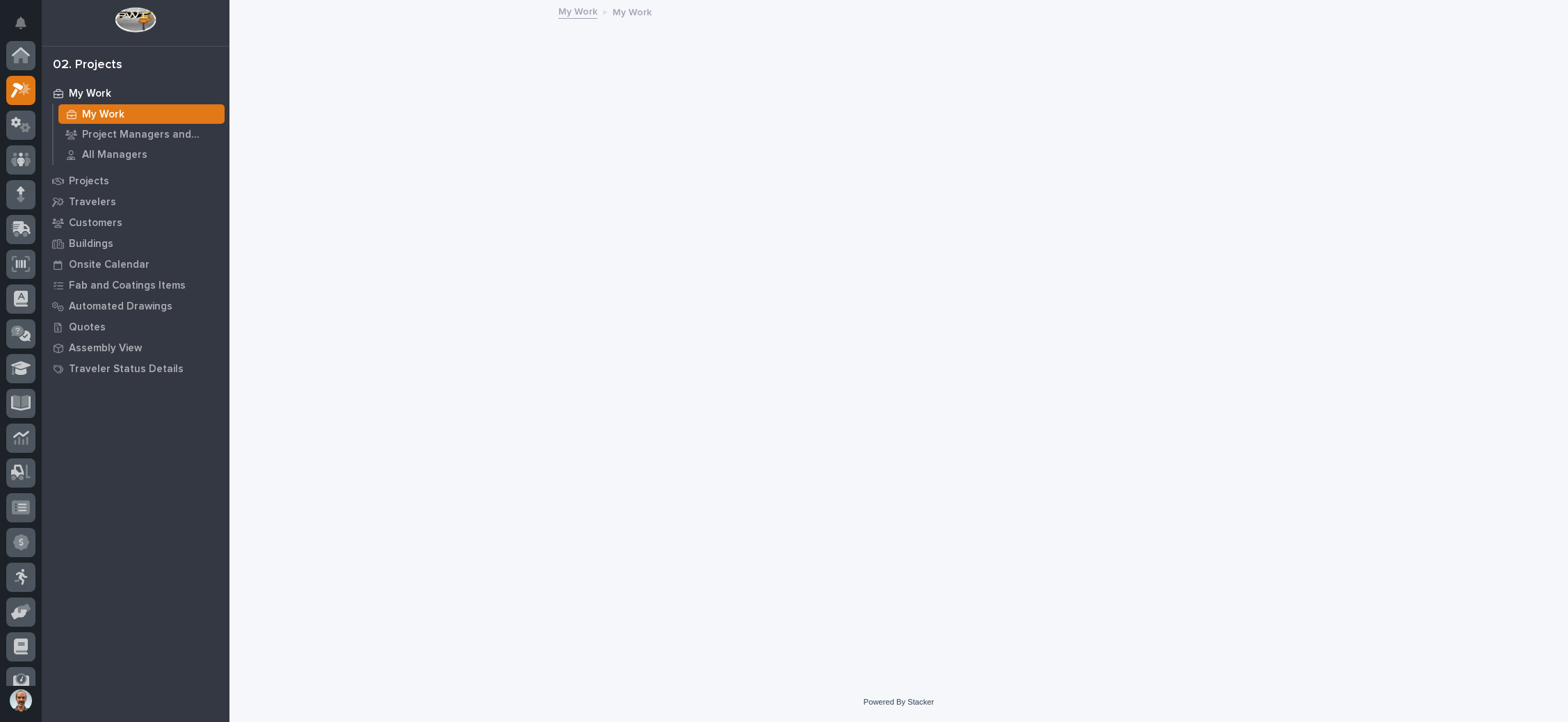
scroll to position [34, 0]
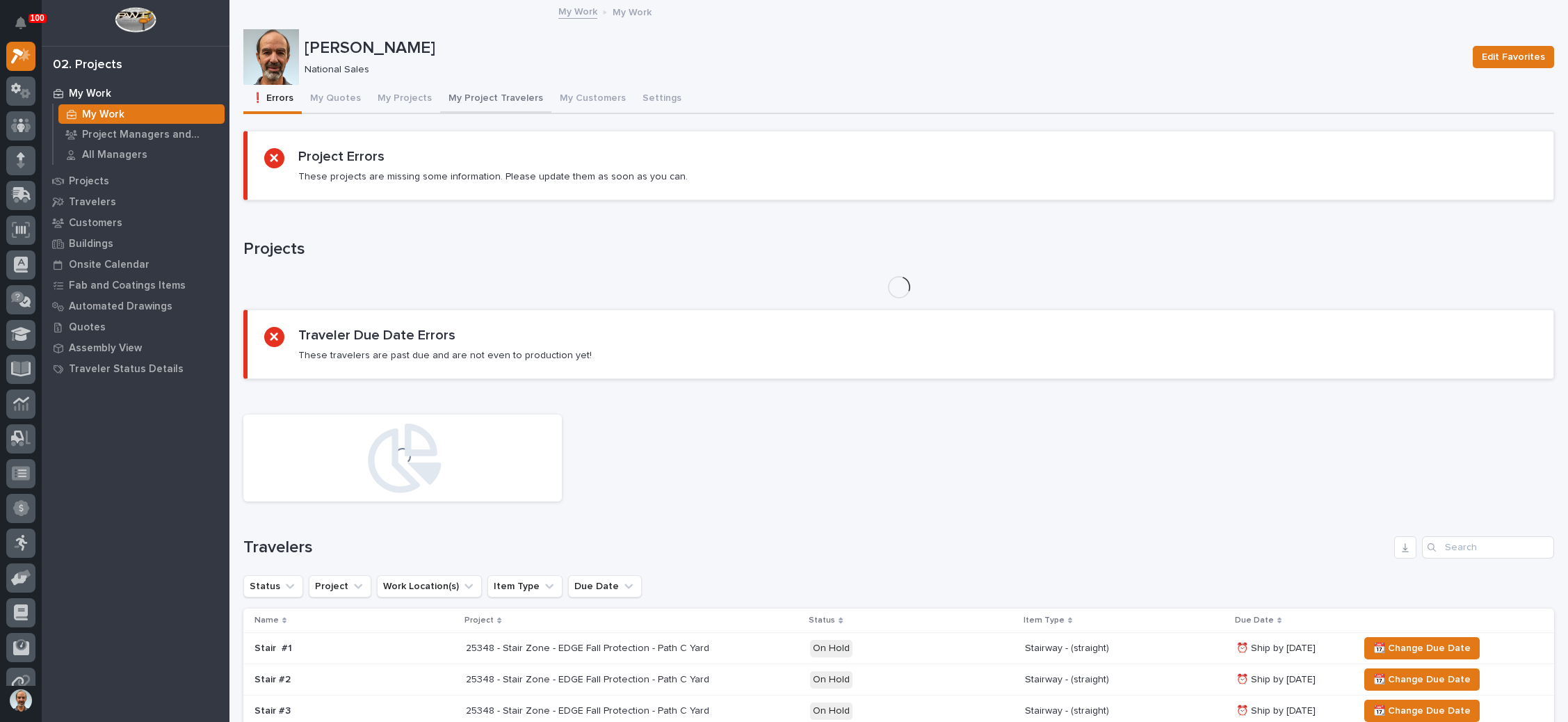
click at [495, 90] on button "My Project Travelers" at bounding box center [496, 99] width 111 height 29
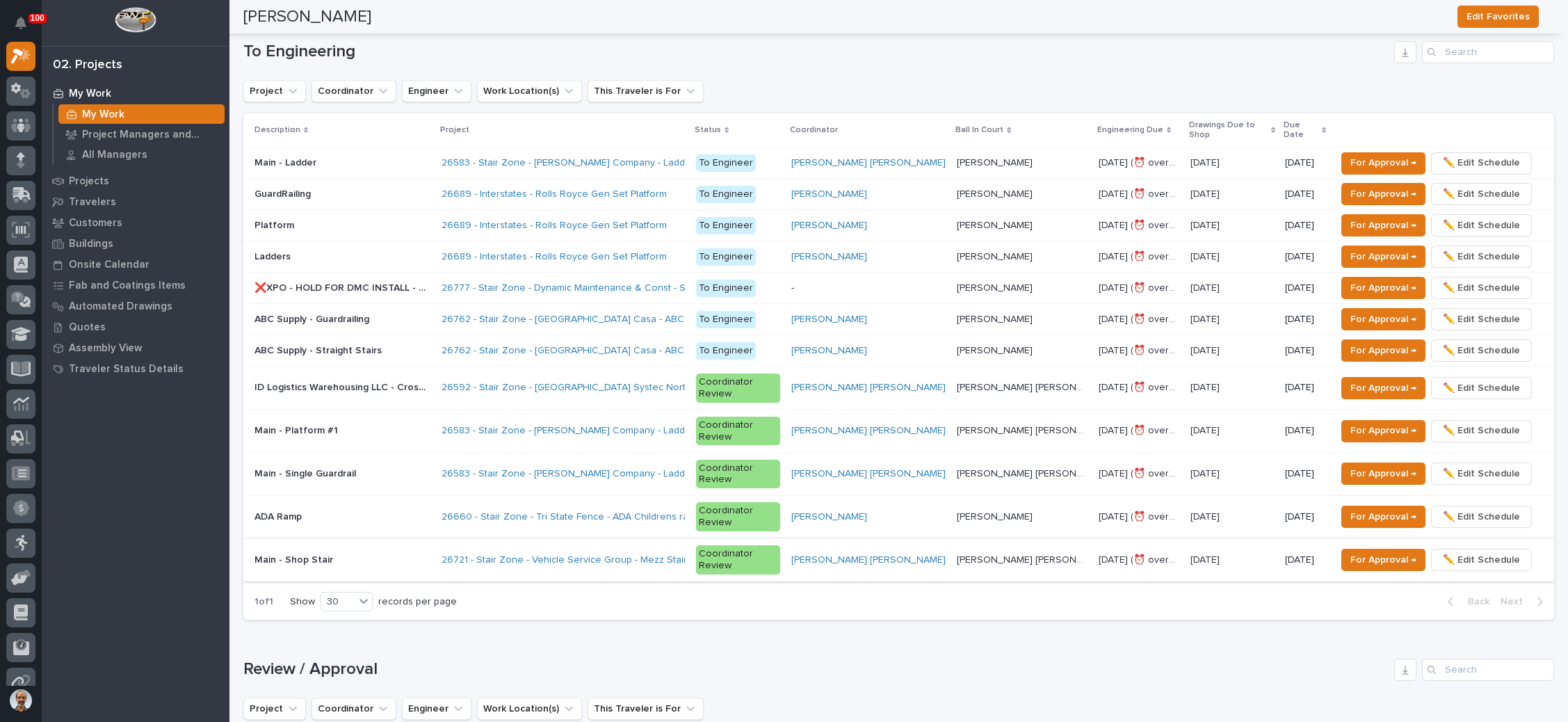
scroll to position [939, 0]
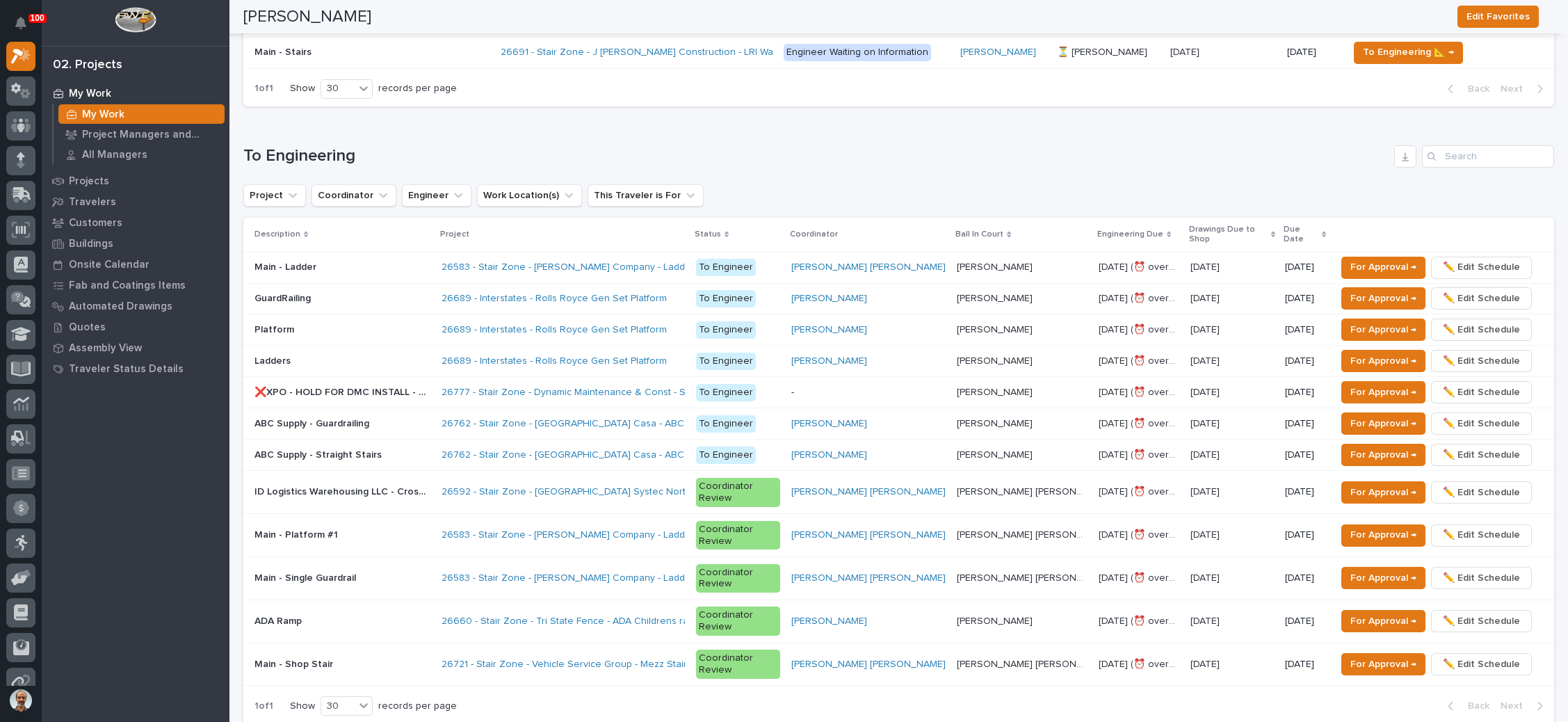
click at [411, 615] on p at bounding box center [342, 621] width 176 height 12
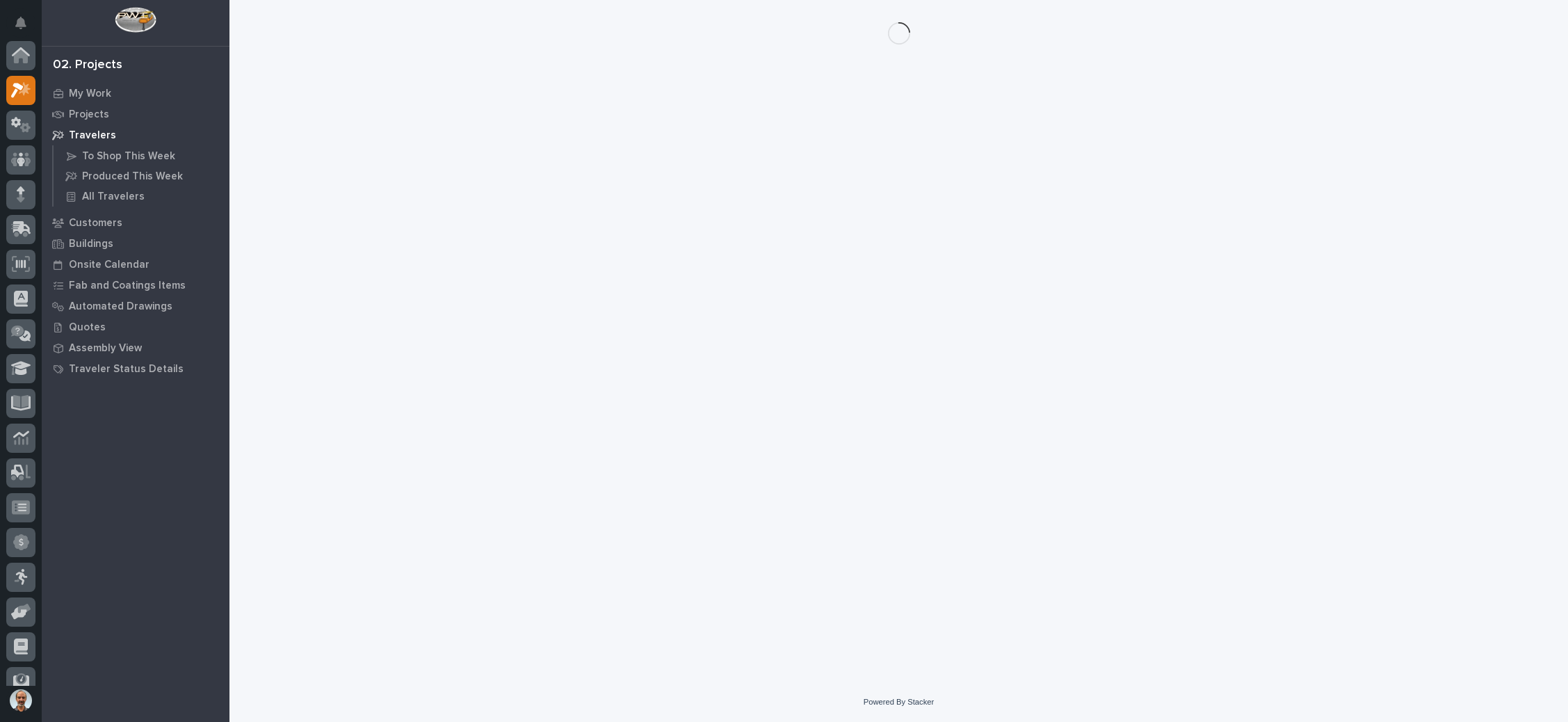
scroll to position [34, 0]
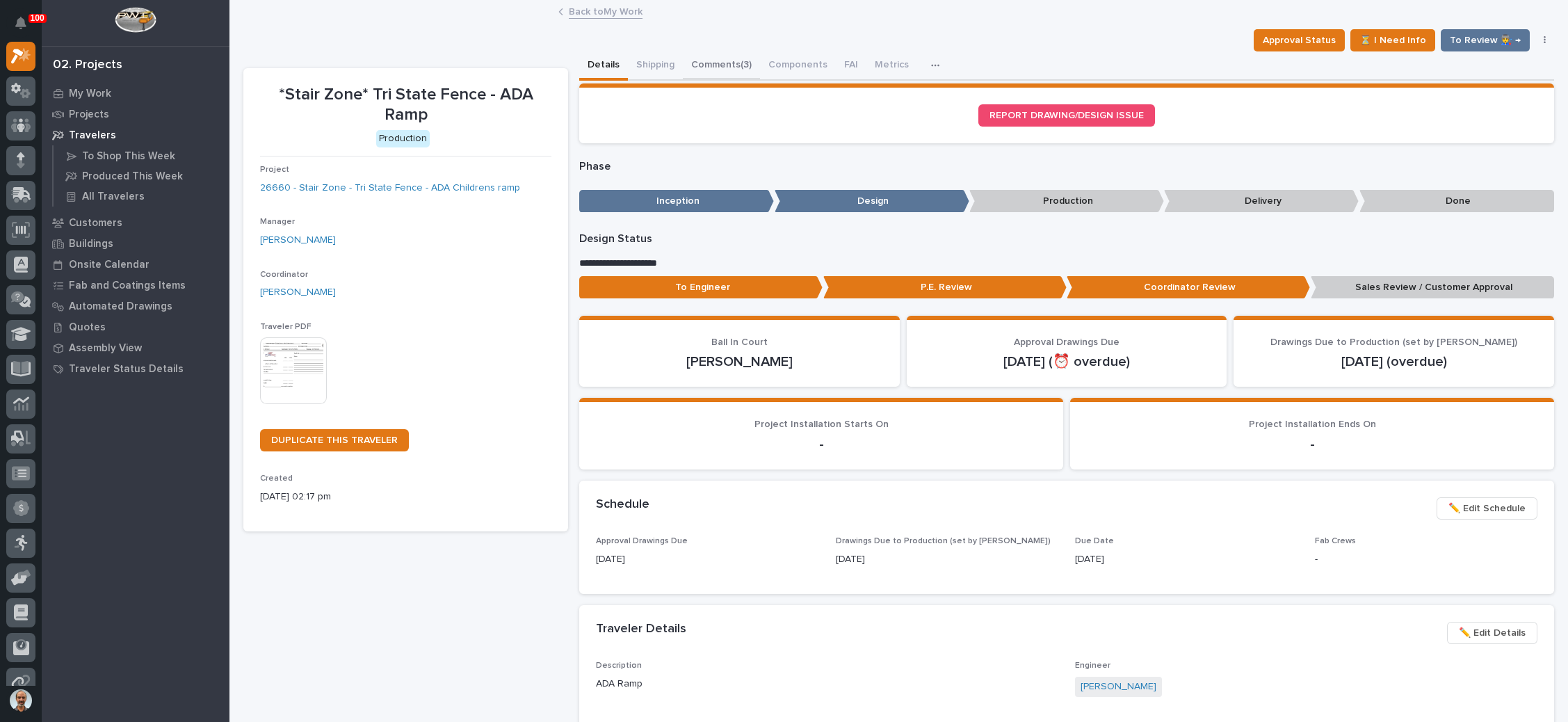
click at [732, 58] on button "Comments (3)" at bounding box center [721, 65] width 78 height 29
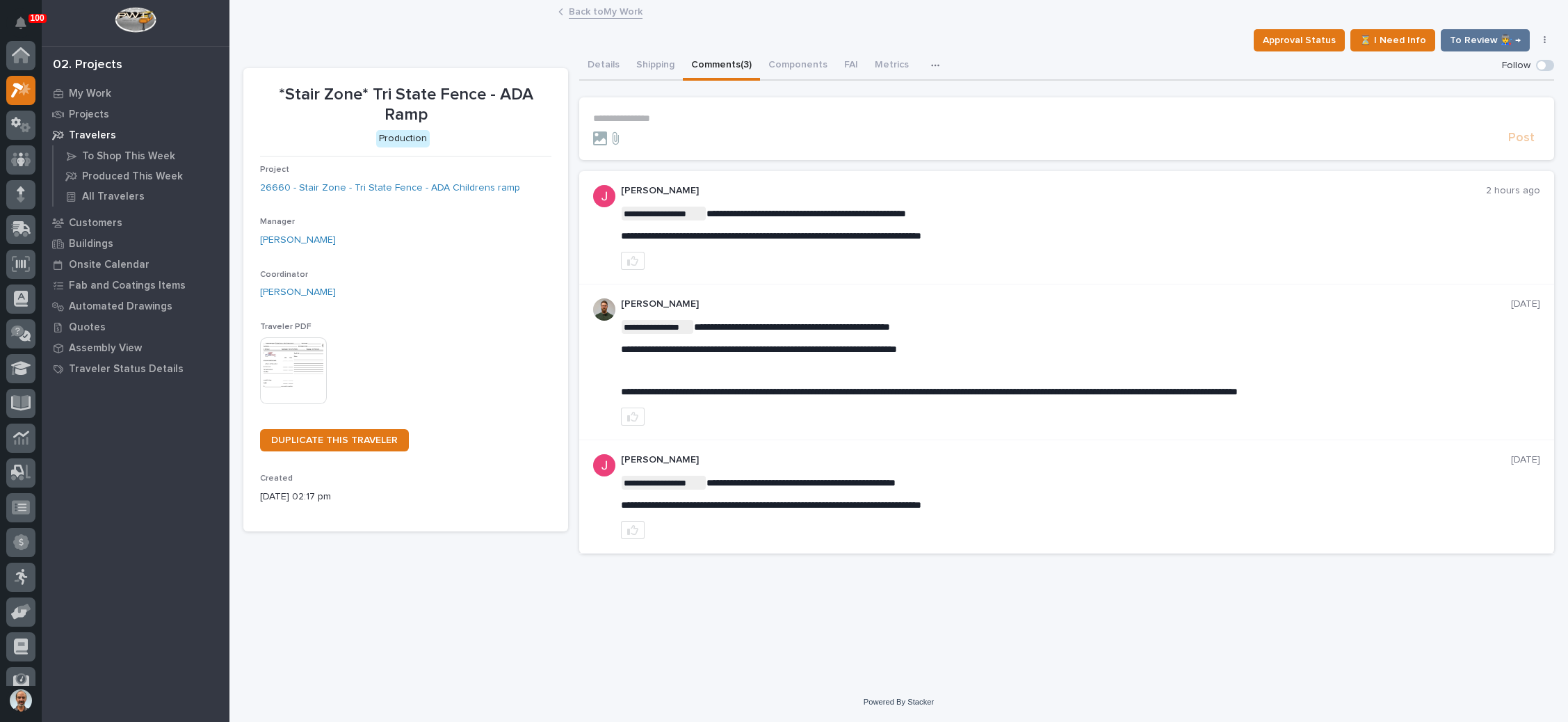
click at [614, 11] on link "Back to My Work" at bounding box center [606, 11] width 74 height 16
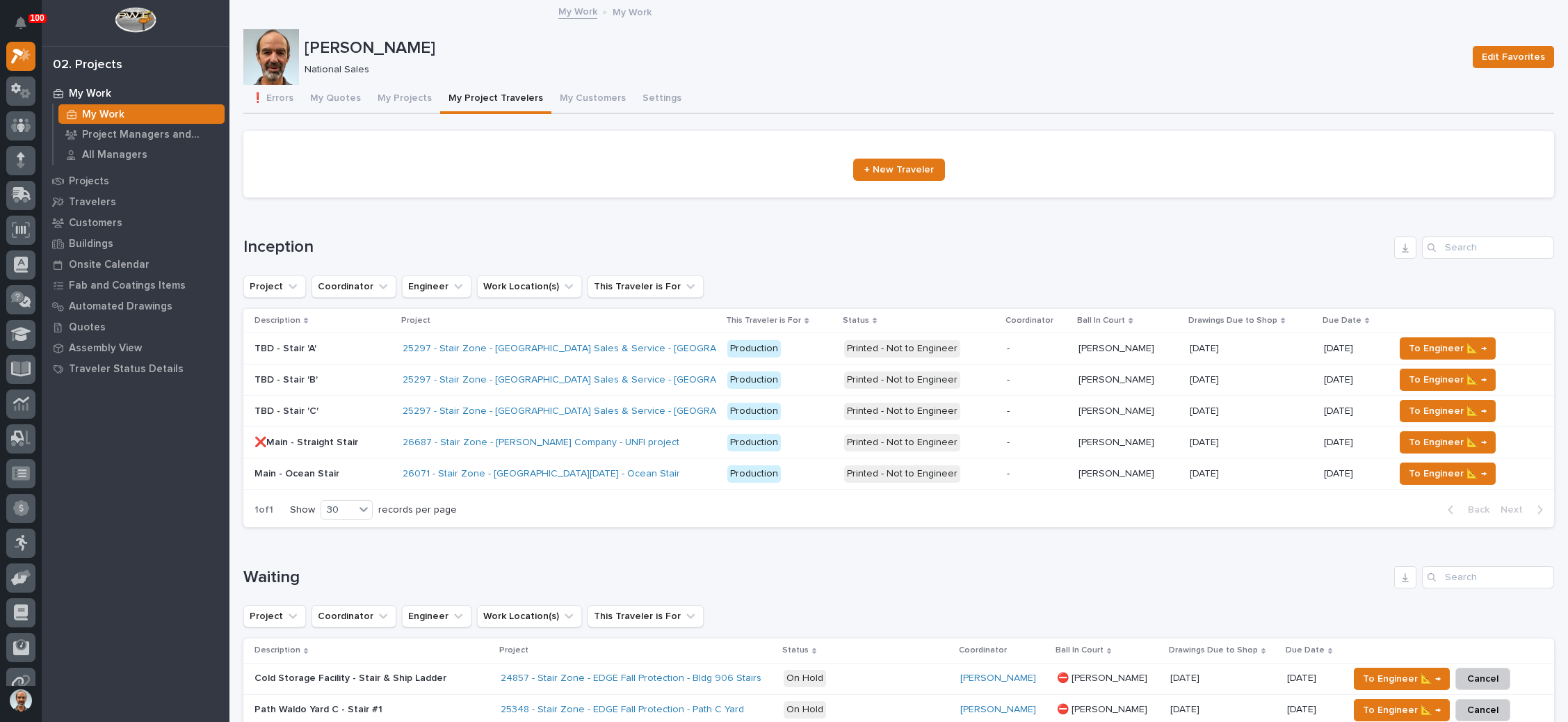
click at [1129, 250] on h1 "Inception" at bounding box center [816, 247] width 1145 height 20
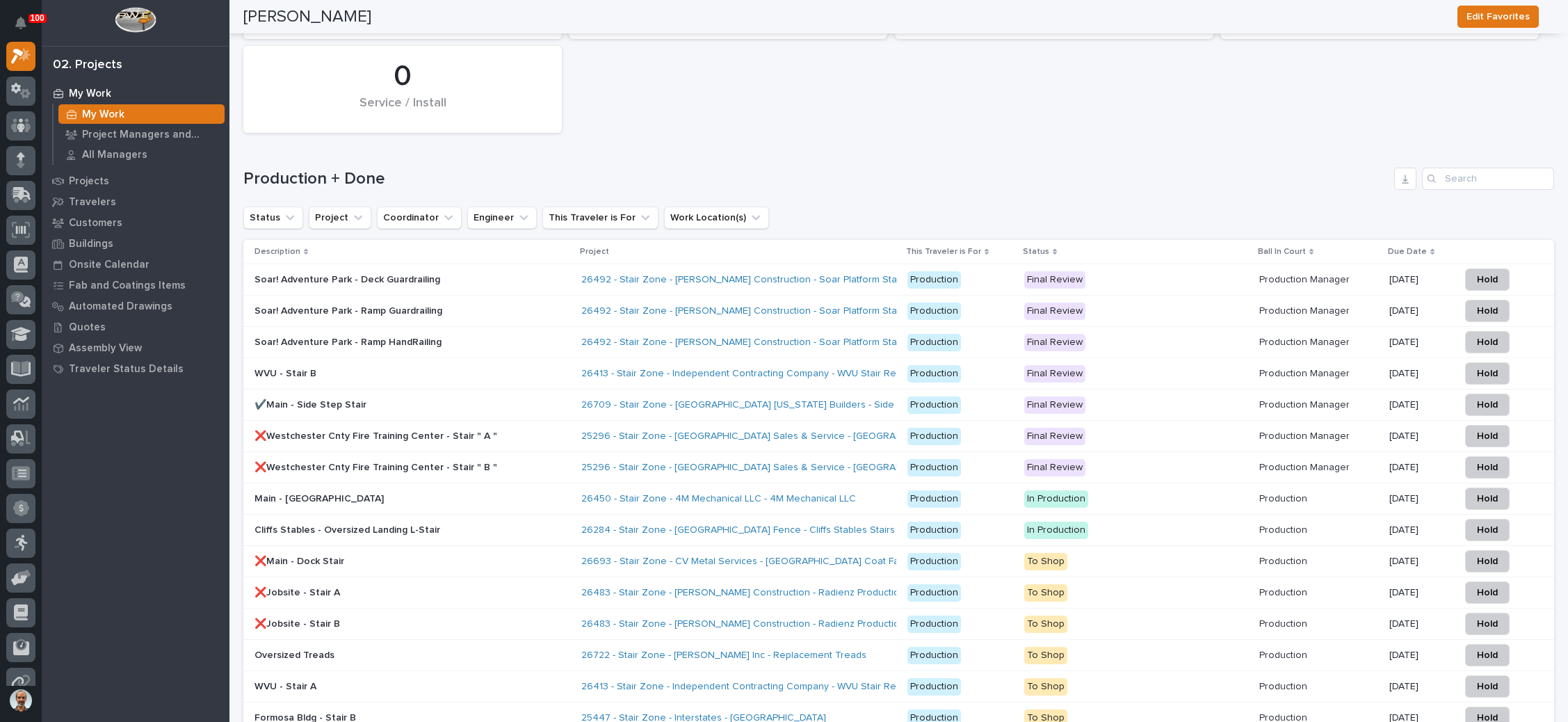
scroll to position [2086, 0]
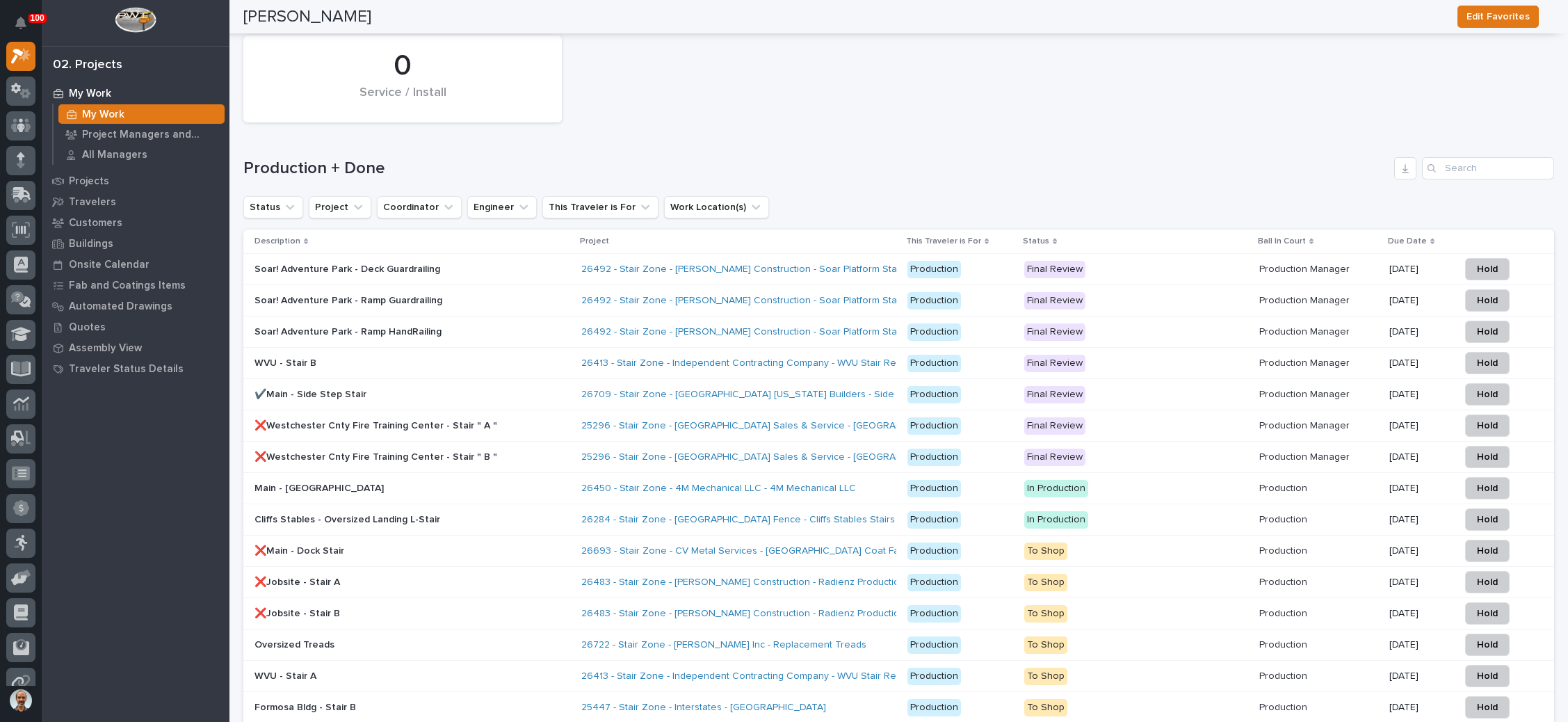
click at [1178, 511] on p "In Production" at bounding box center [1136, 520] width 224 height 17
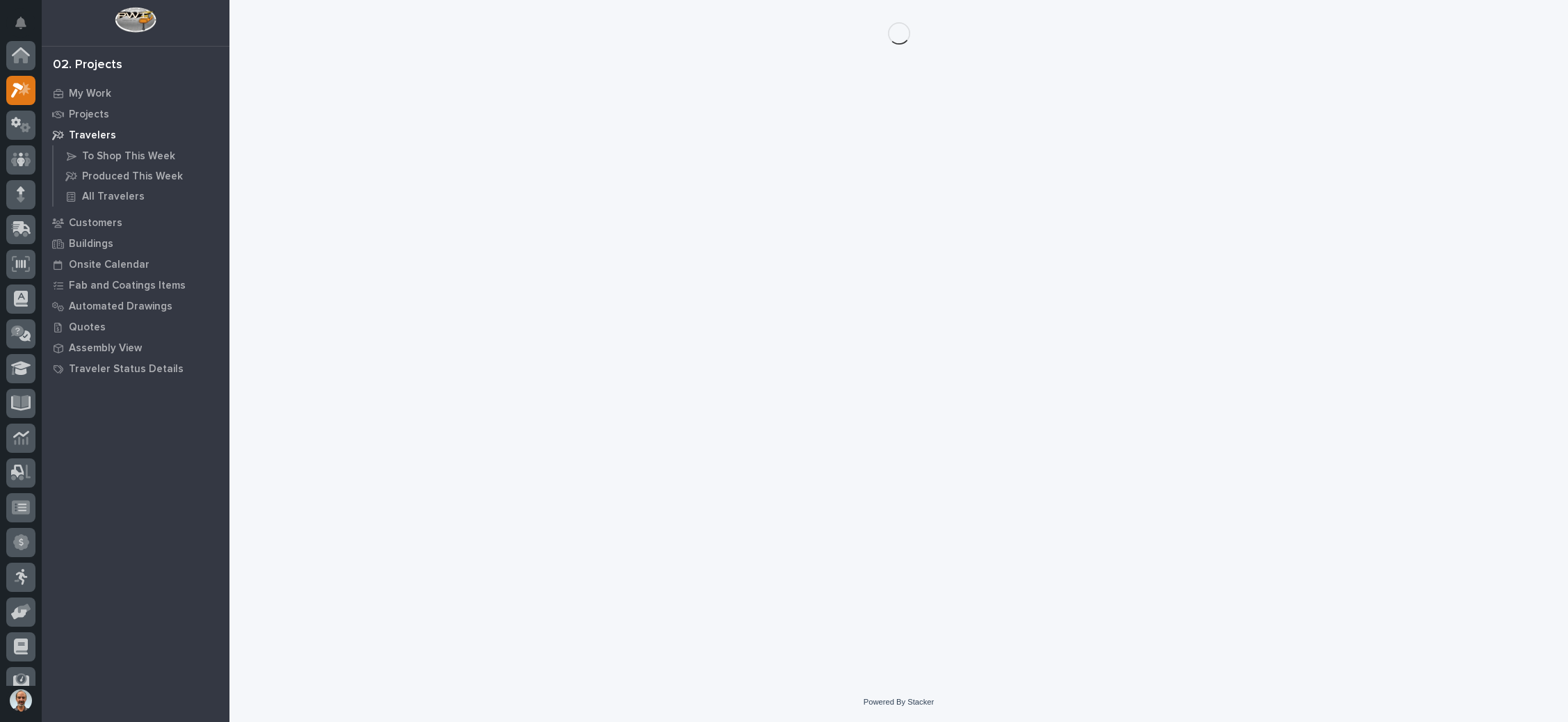
scroll to position [34, 0]
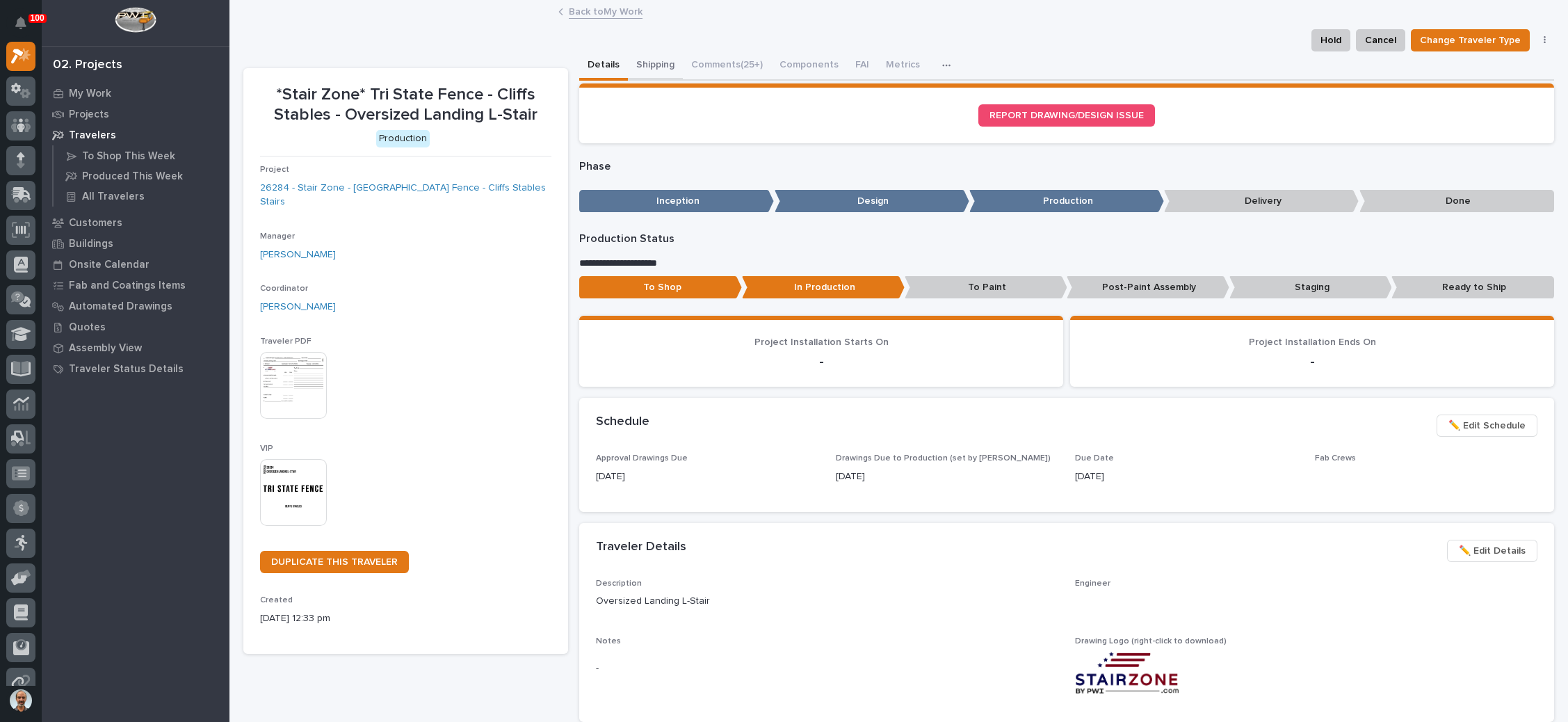
click at [643, 56] on button "Shipping" at bounding box center [655, 65] width 55 height 29
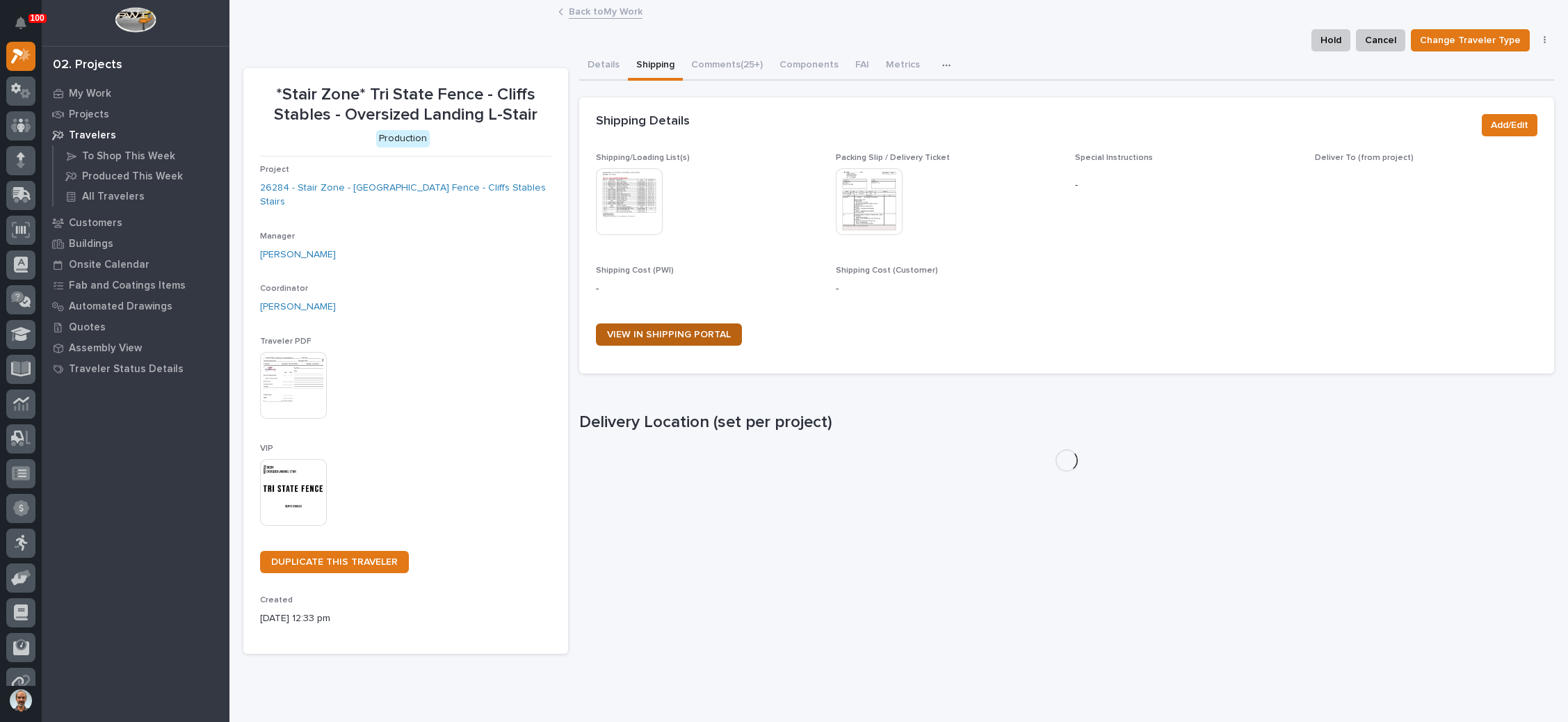
click at [673, 329] on span "VIEW IN SHIPPING PORTAL" at bounding box center [669, 334] width 124 height 10
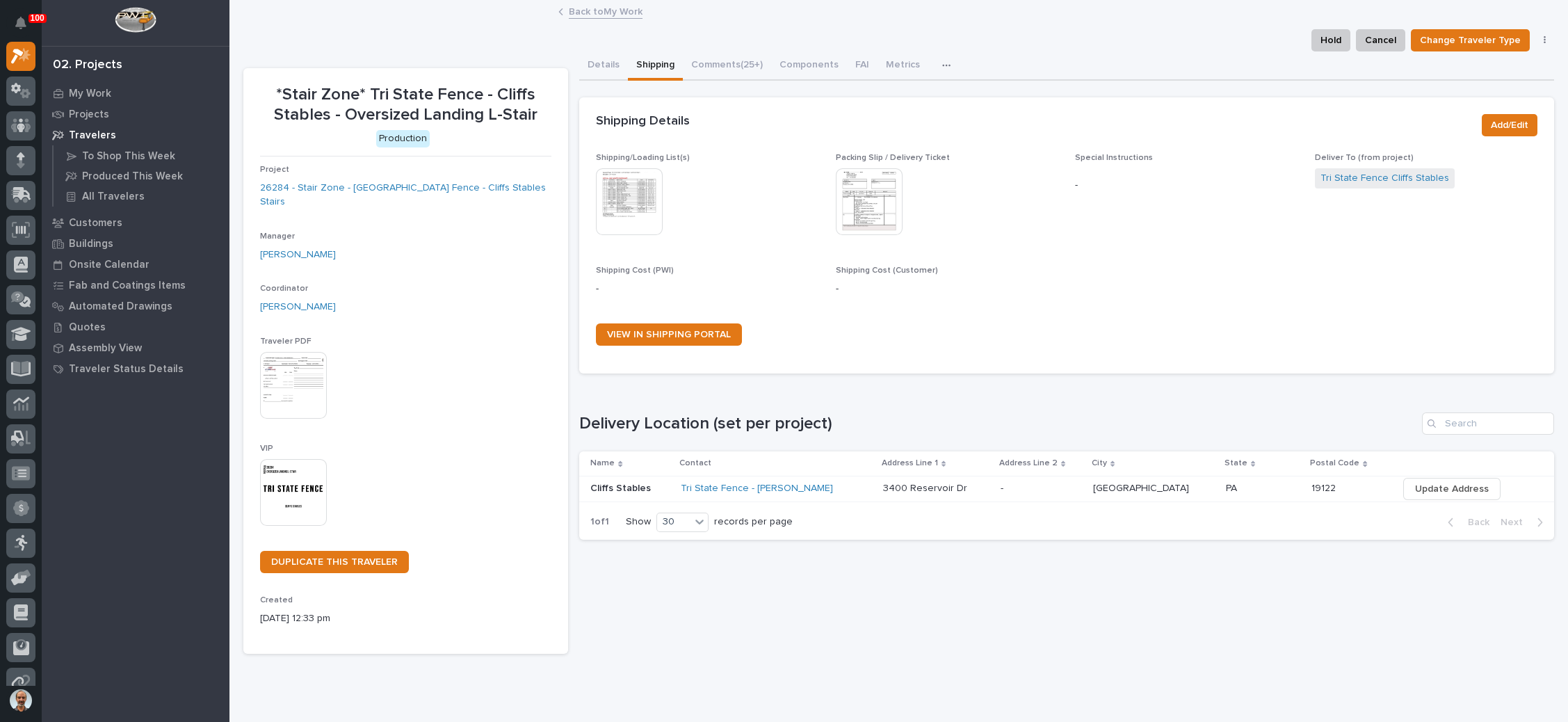
click at [607, 4] on link "Back to My Work" at bounding box center [606, 11] width 74 height 16
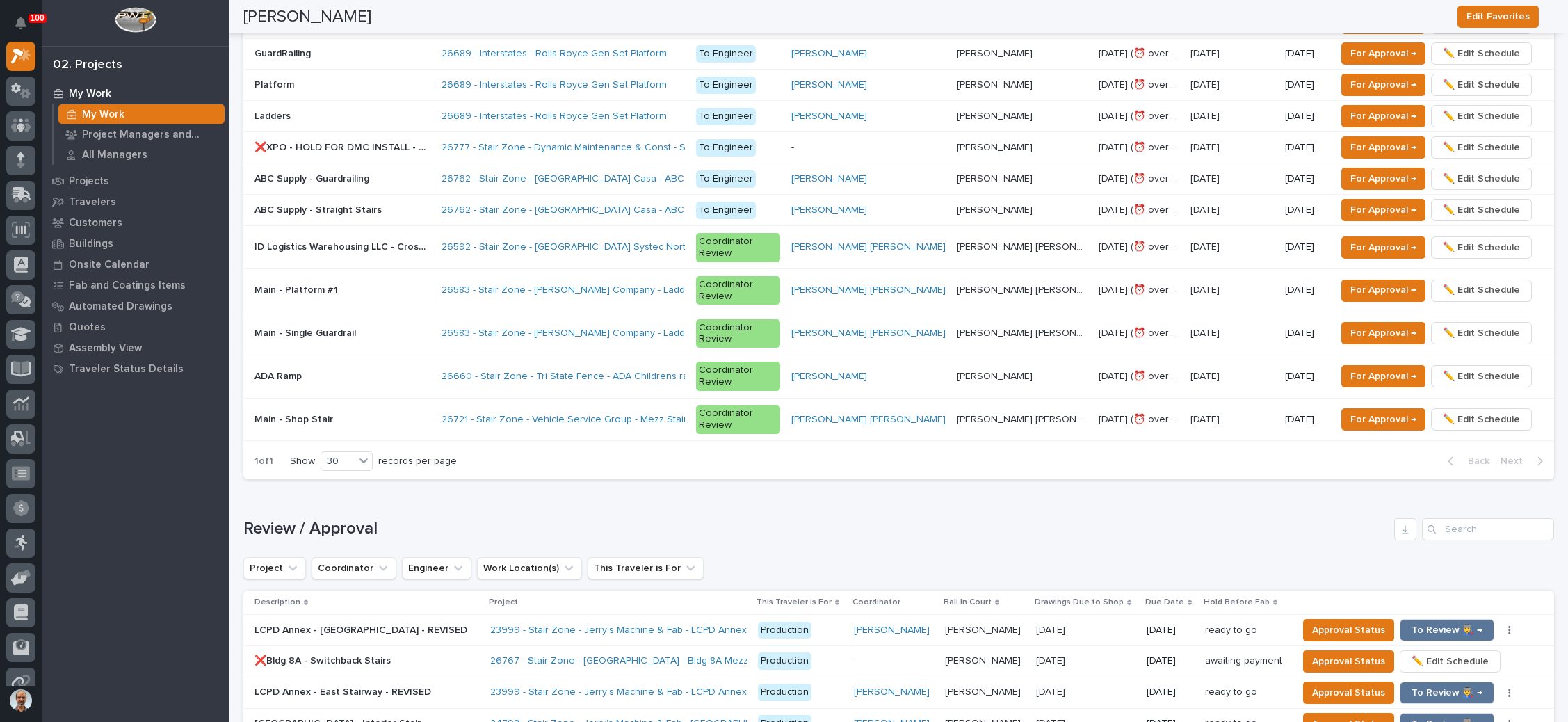
scroll to position [1252, 0]
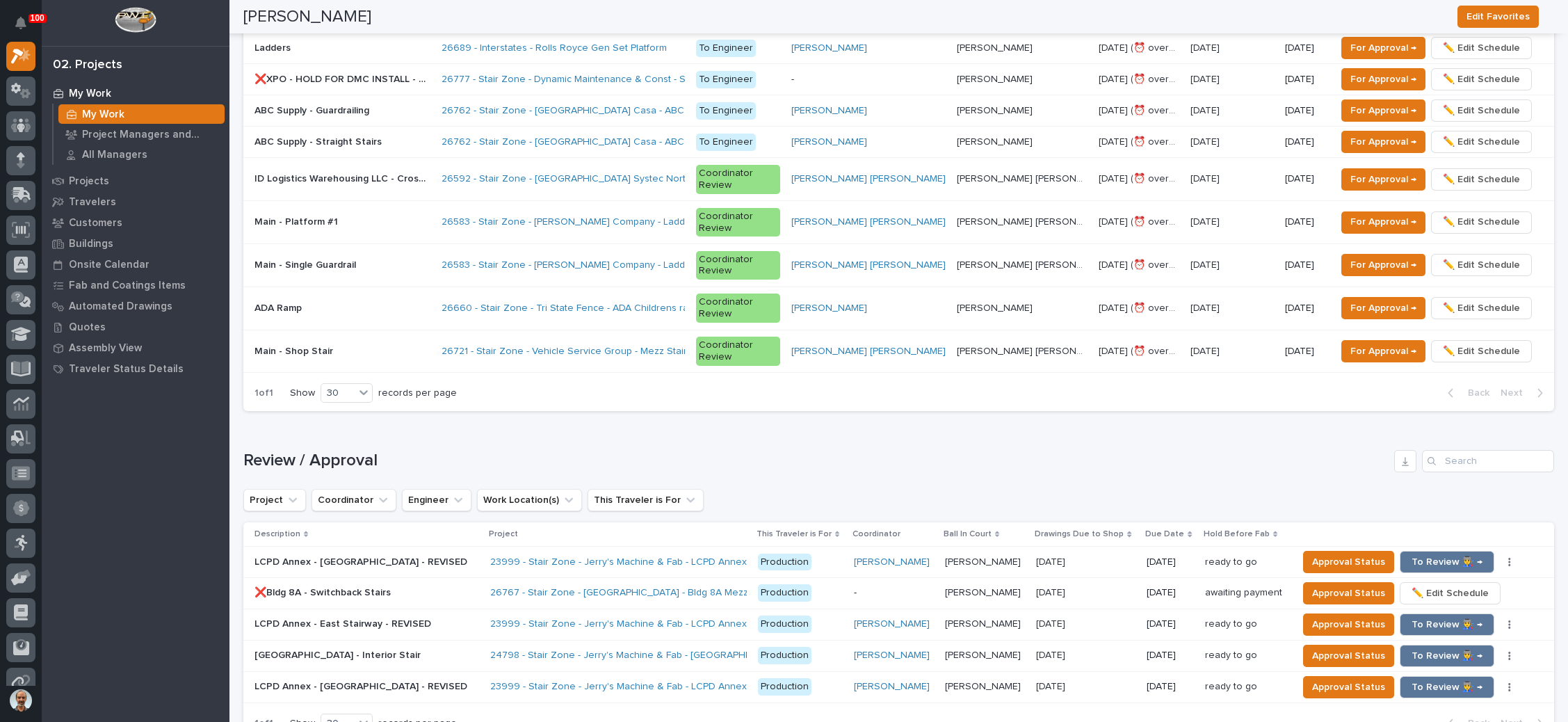
click at [430, 302] on p at bounding box center [342, 308] width 176 height 12
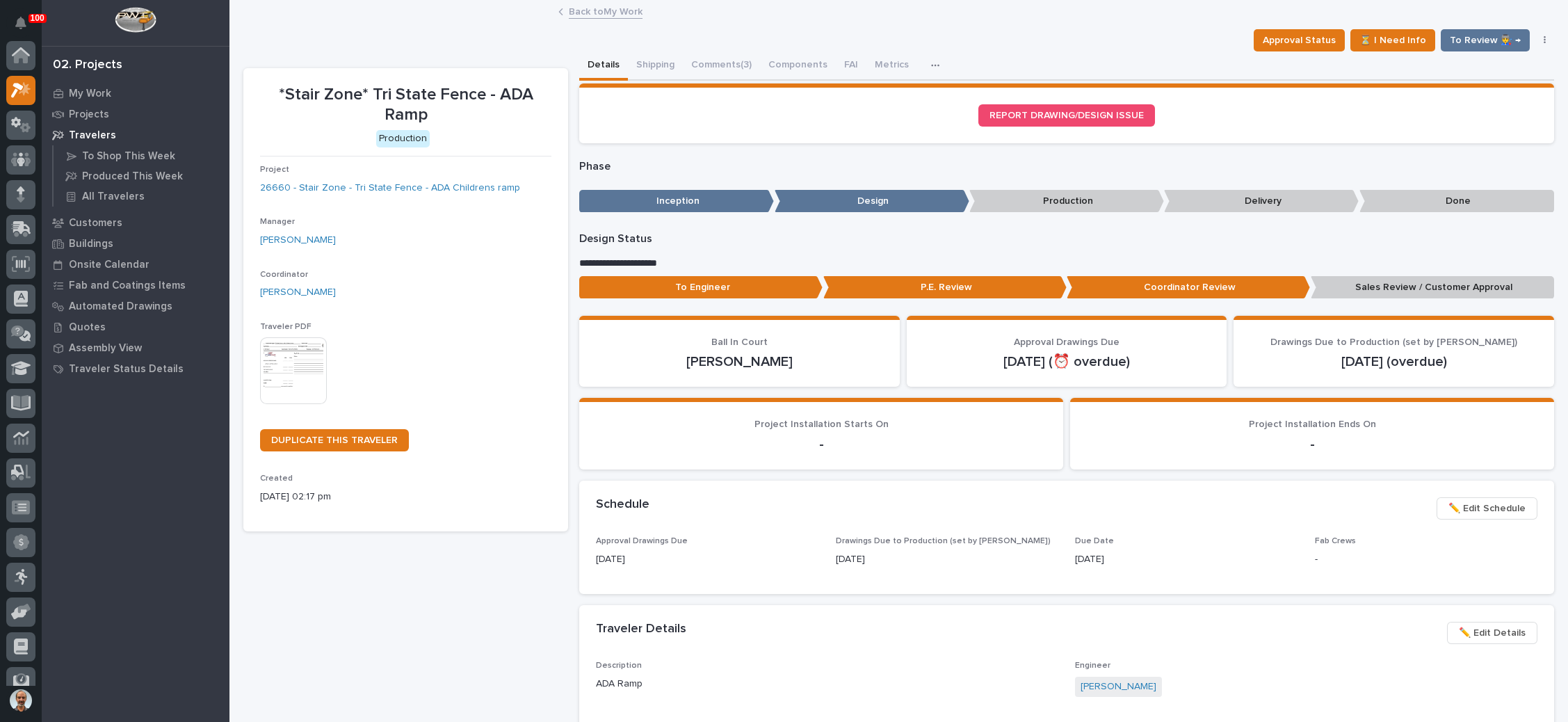
scroll to position [34, 0]
click at [727, 51] on button "Comments (3)" at bounding box center [721, 65] width 78 height 29
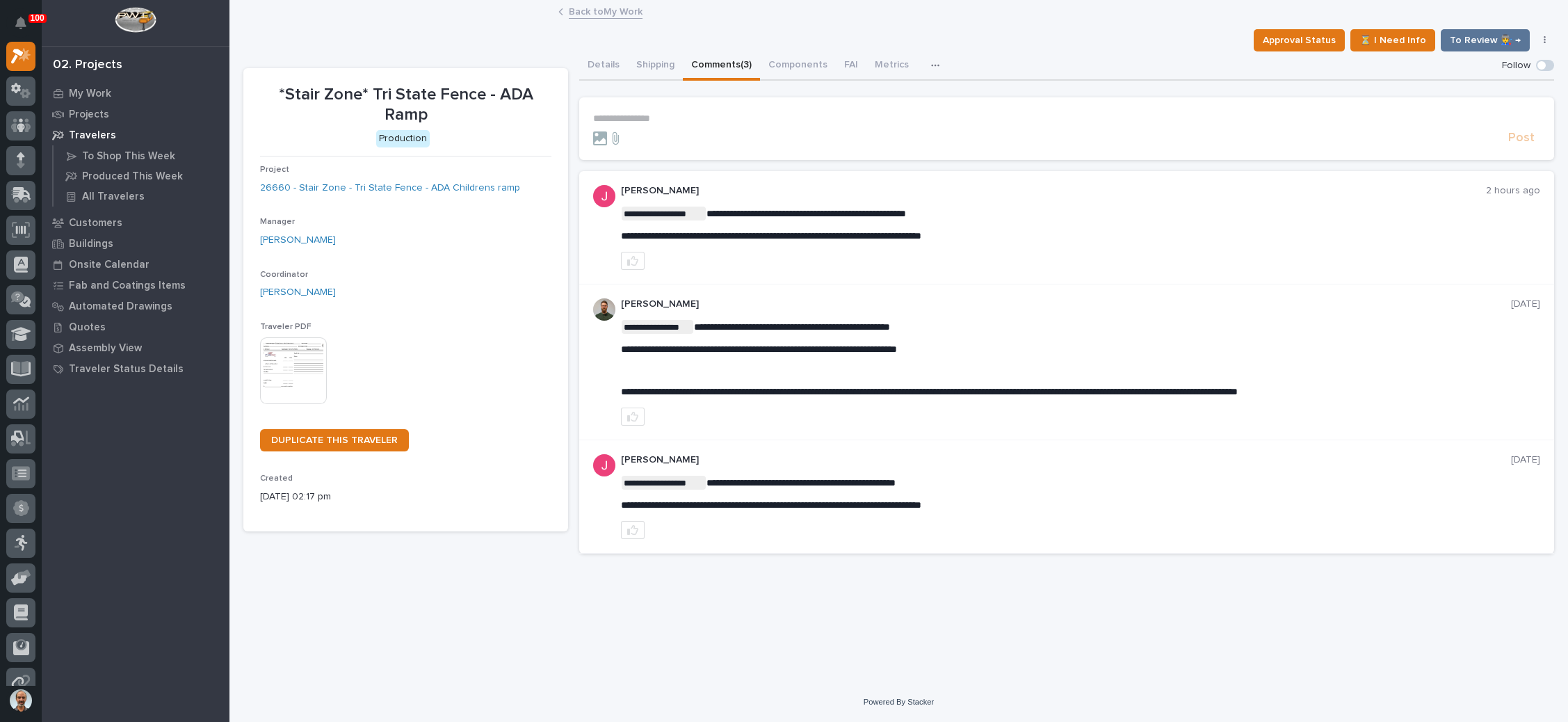
drag, startPoint x: 675, startPoint y: 117, endPoint x: 668, endPoint y: 126, distance: 11.4
click at [675, 117] on p "**********" at bounding box center [1067, 118] width 947 height 12
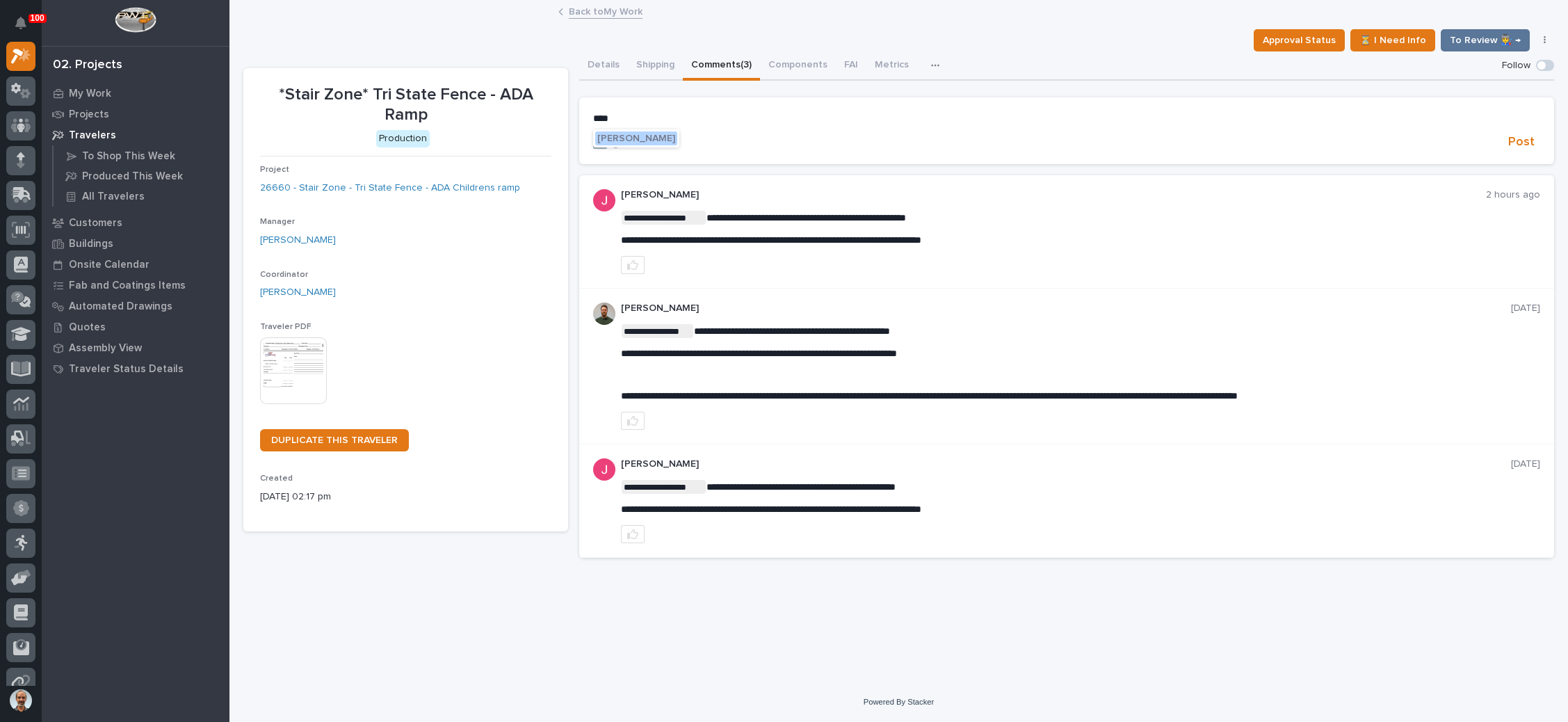
drag, startPoint x: 663, startPoint y: 139, endPoint x: 683, endPoint y: 138, distance: 20.0
click at [665, 139] on span "[PERSON_NAME]" at bounding box center [636, 139] width 78 height 10
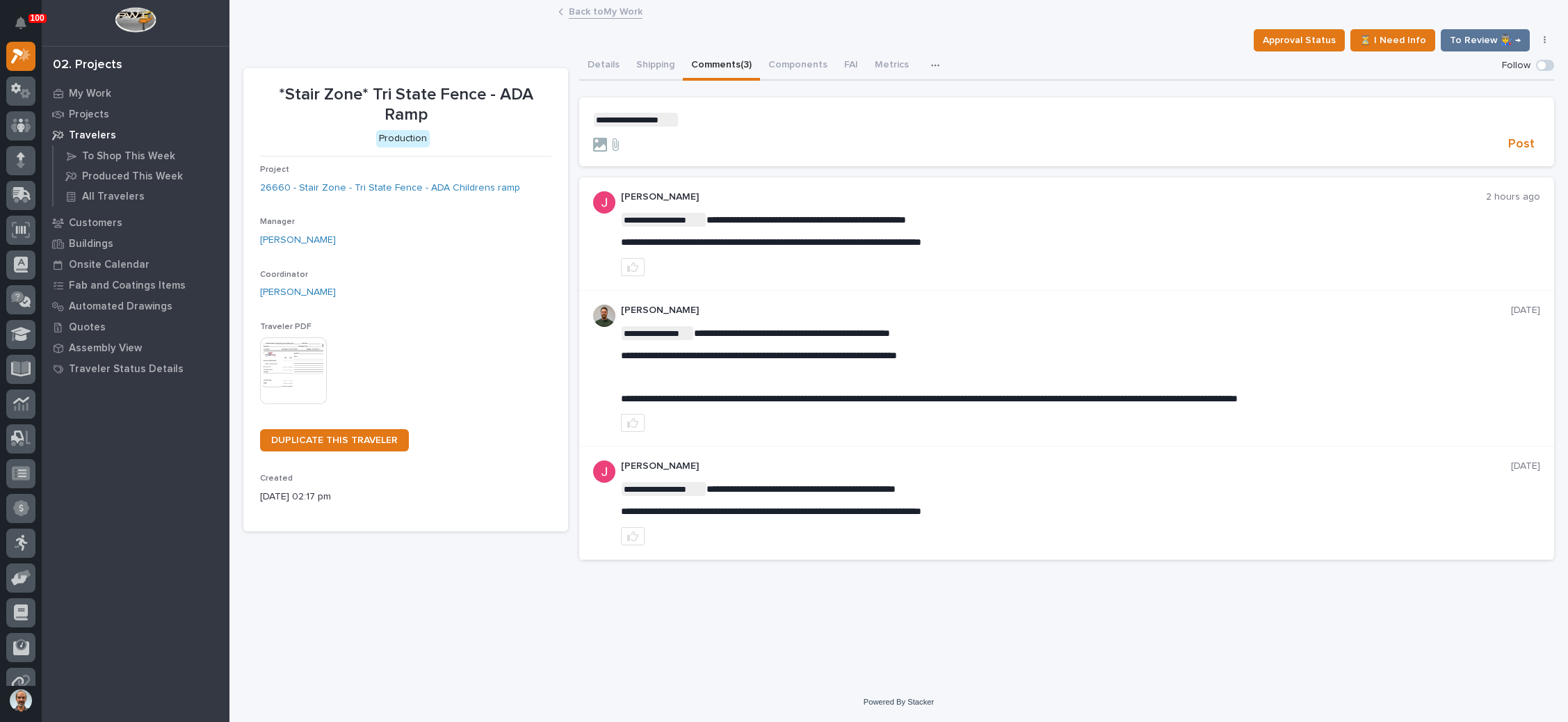
click at [720, 127] on form "**********" at bounding box center [1067, 132] width 947 height 41
click at [722, 112] on p "**********" at bounding box center [1067, 120] width 947 height 14
click at [786, 119] on span "**********" at bounding box center [790, 120] width 224 height 10
drag, startPoint x: 1523, startPoint y: 137, endPoint x: 1495, endPoint y: 134, distance: 28.2
click at [1524, 137] on span "Post" at bounding box center [1521, 144] width 26 height 16
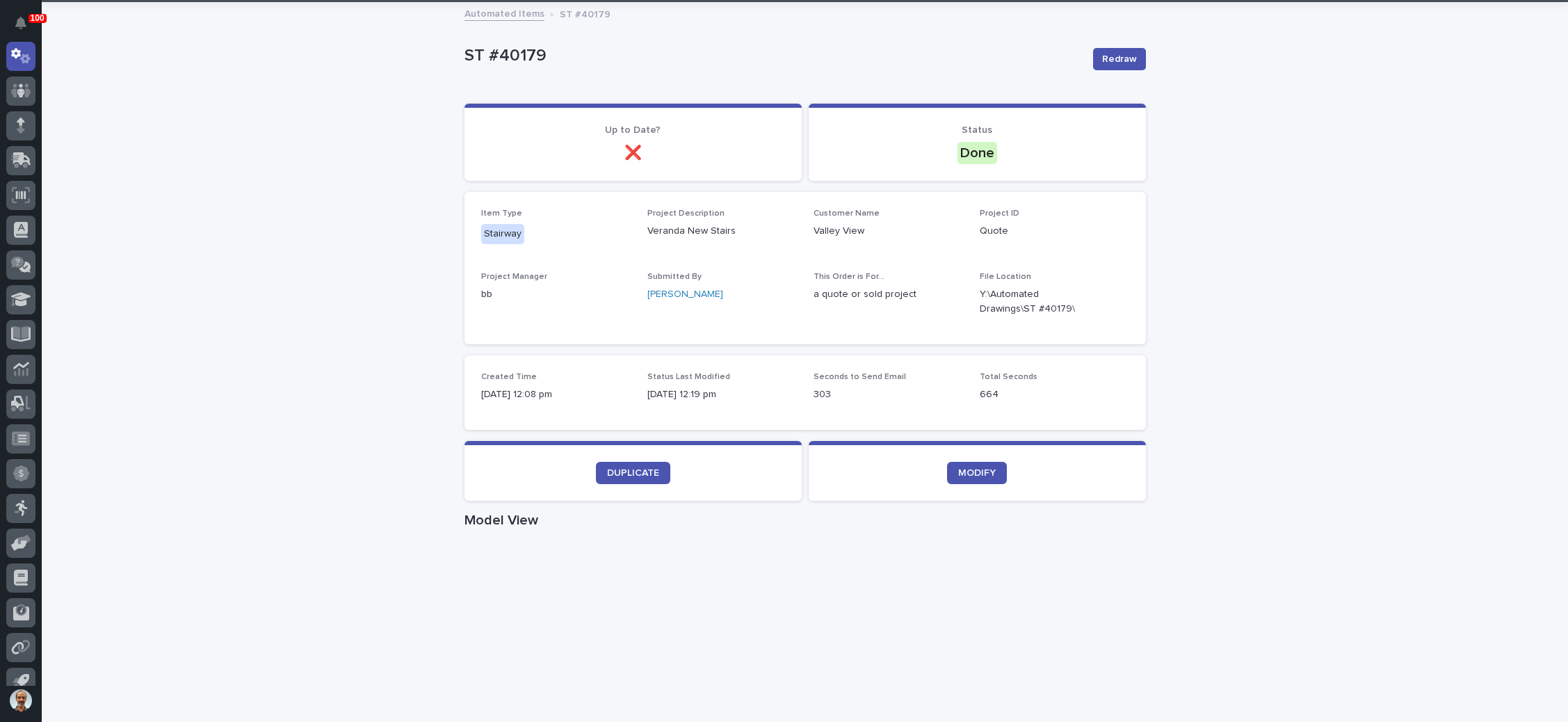
scroll to position [105, 0]
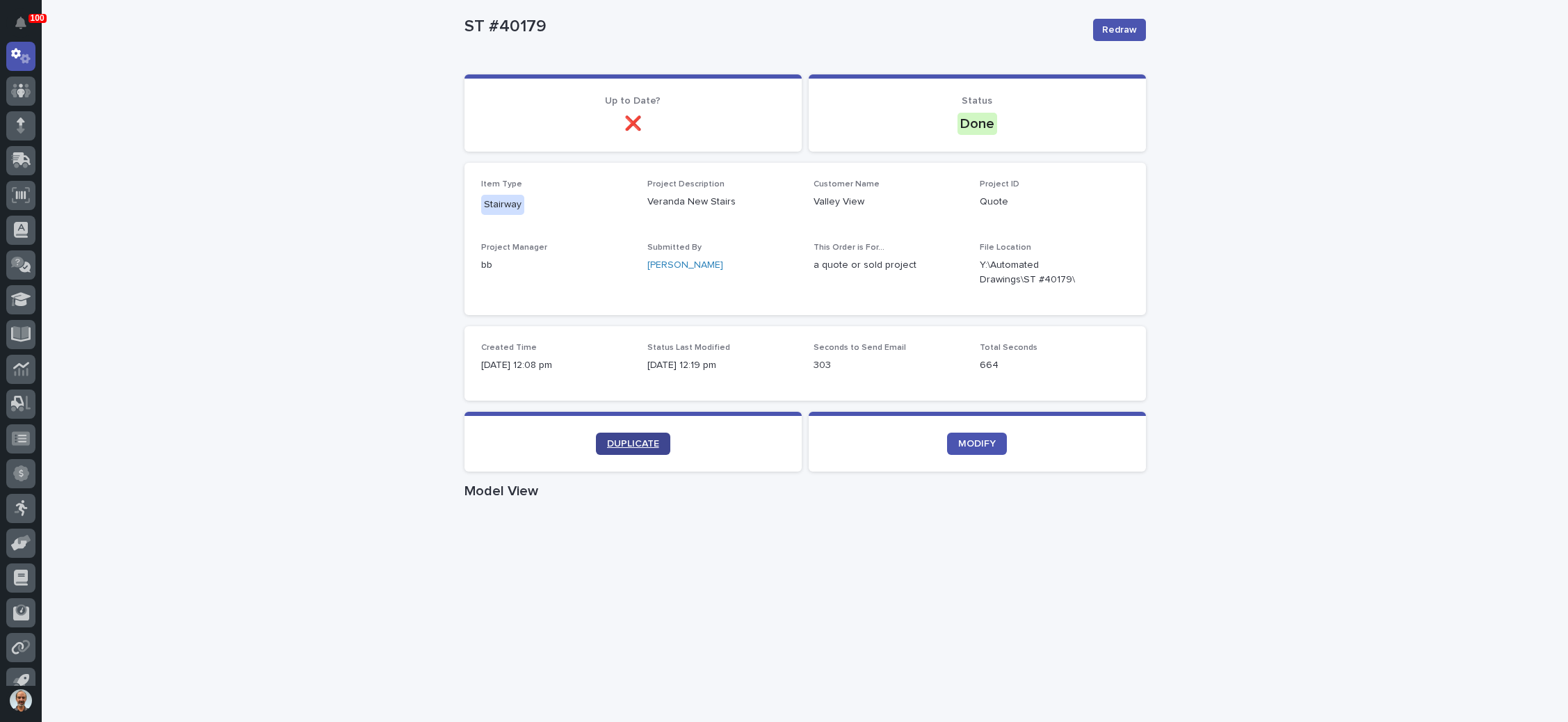
click at [631, 440] on span "DUPLICATE" at bounding box center [633, 444] width 52 height 10
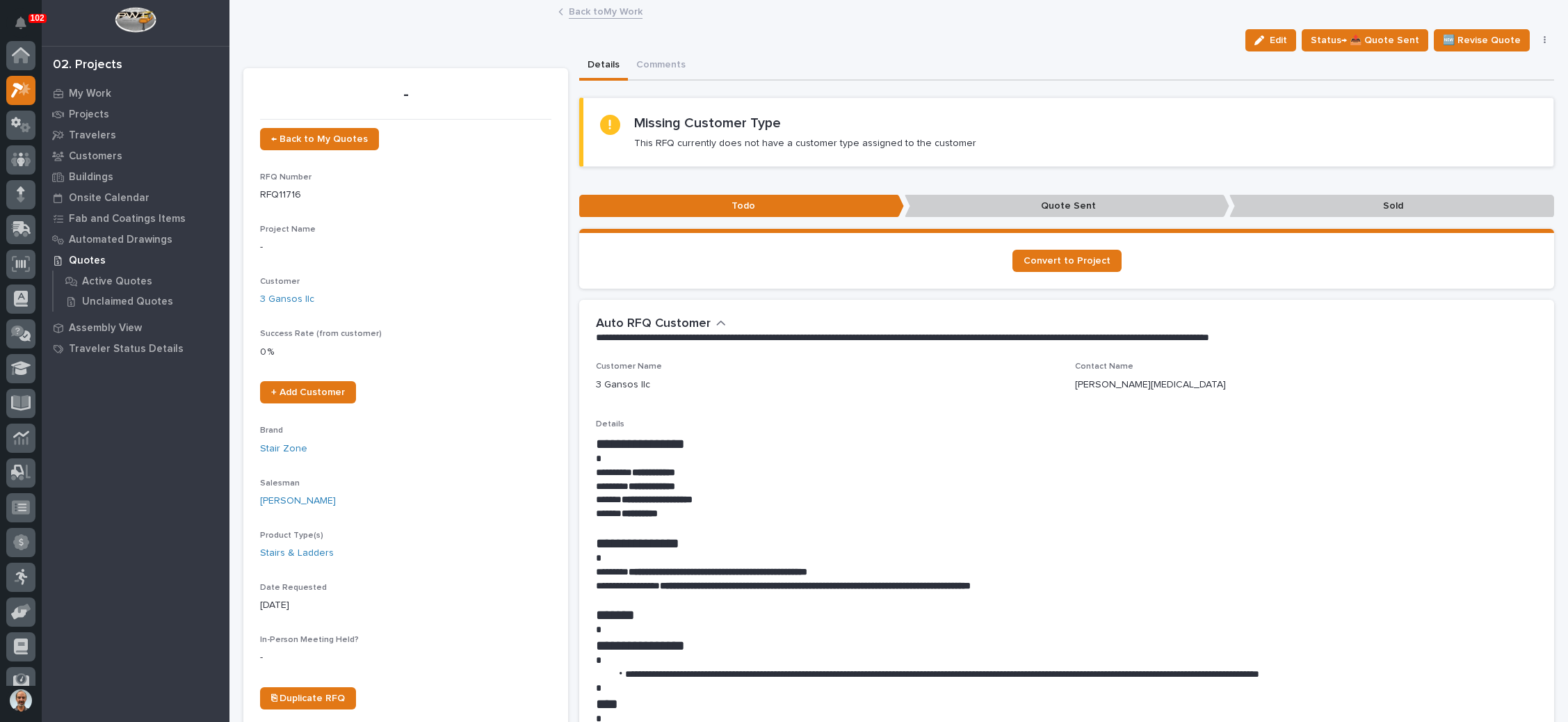
scroll to position [34, 0]
click at [343, 139] on span "← Back to My Quotes" at bounding box center [319, 139] width 97 height 10
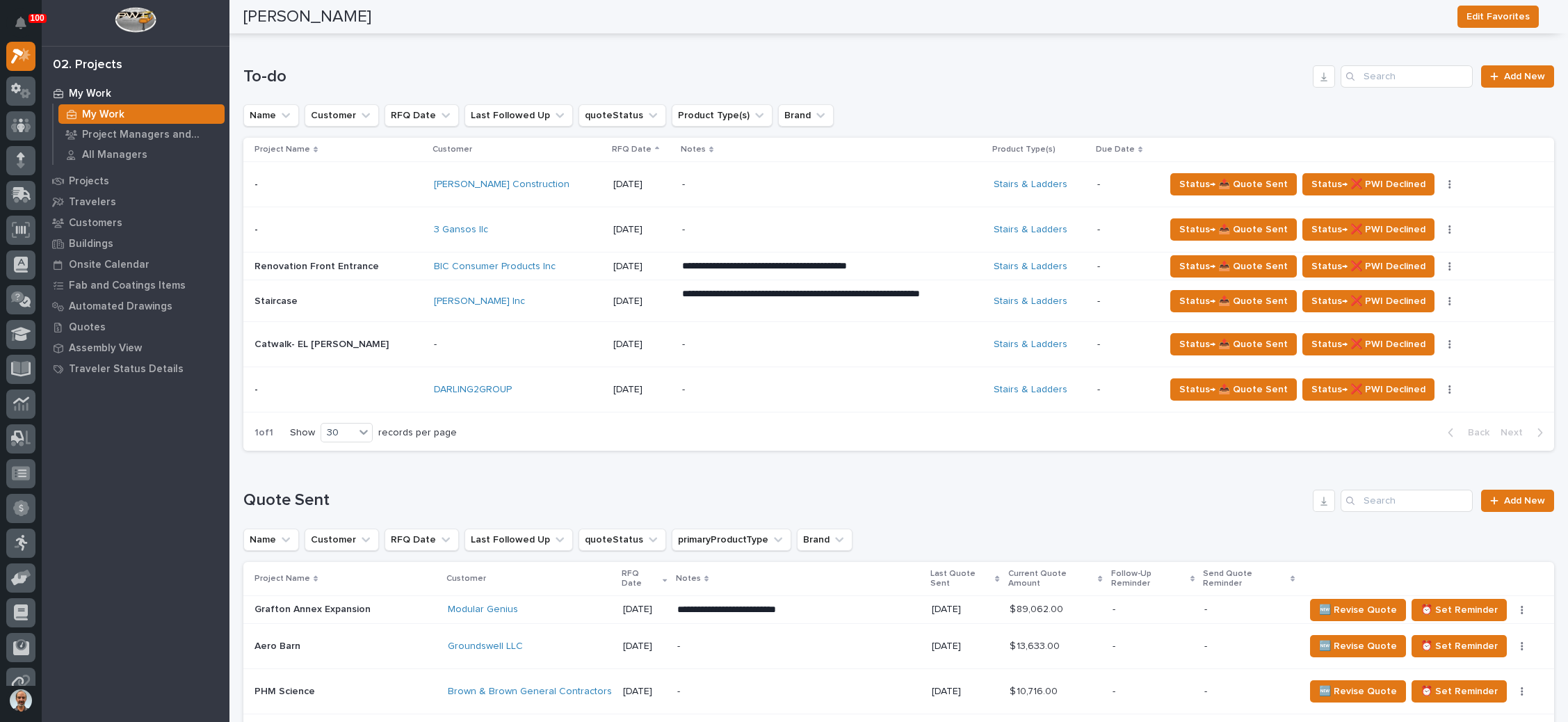
scroll to position [521, 0]
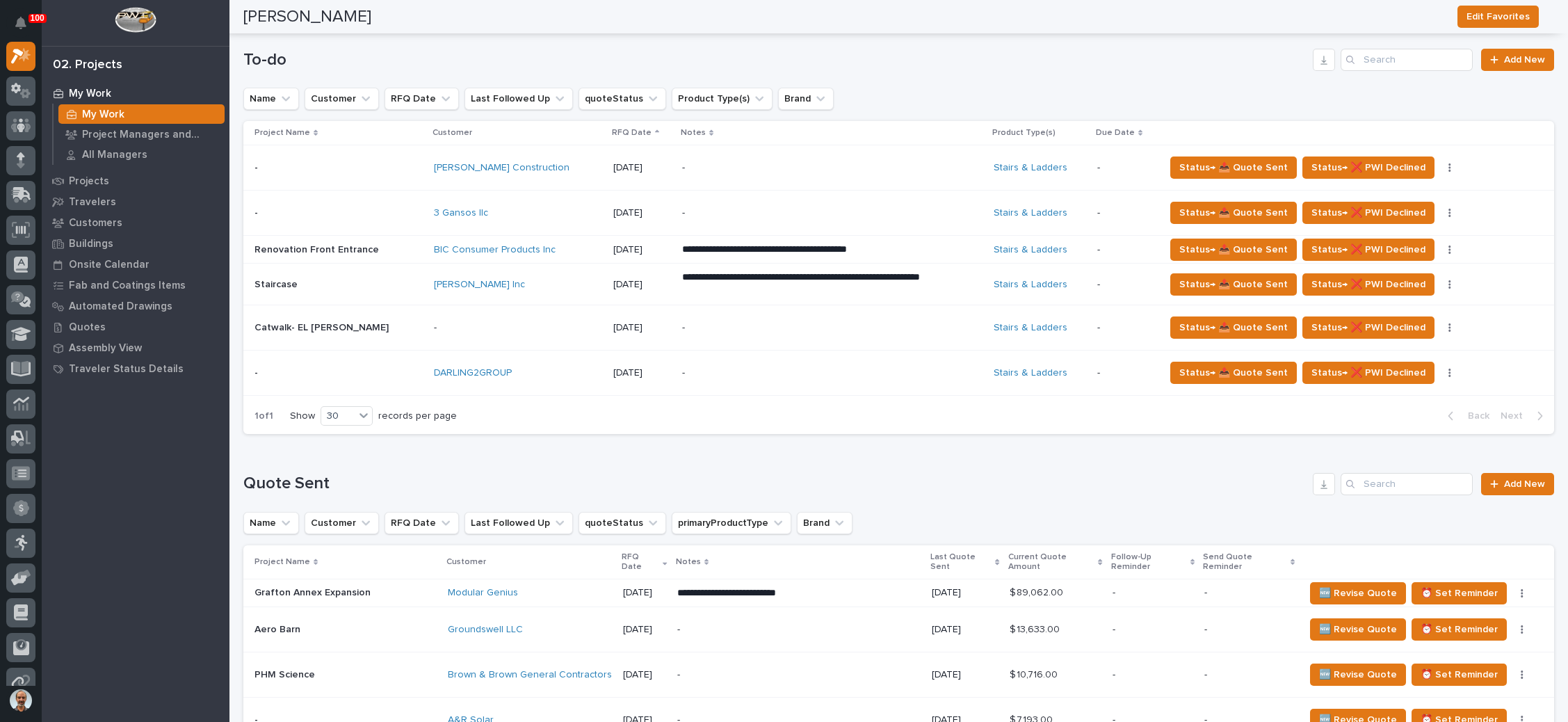
click at [919, 373] on div "-" at bounding box center [832, 373] width 300 height 43
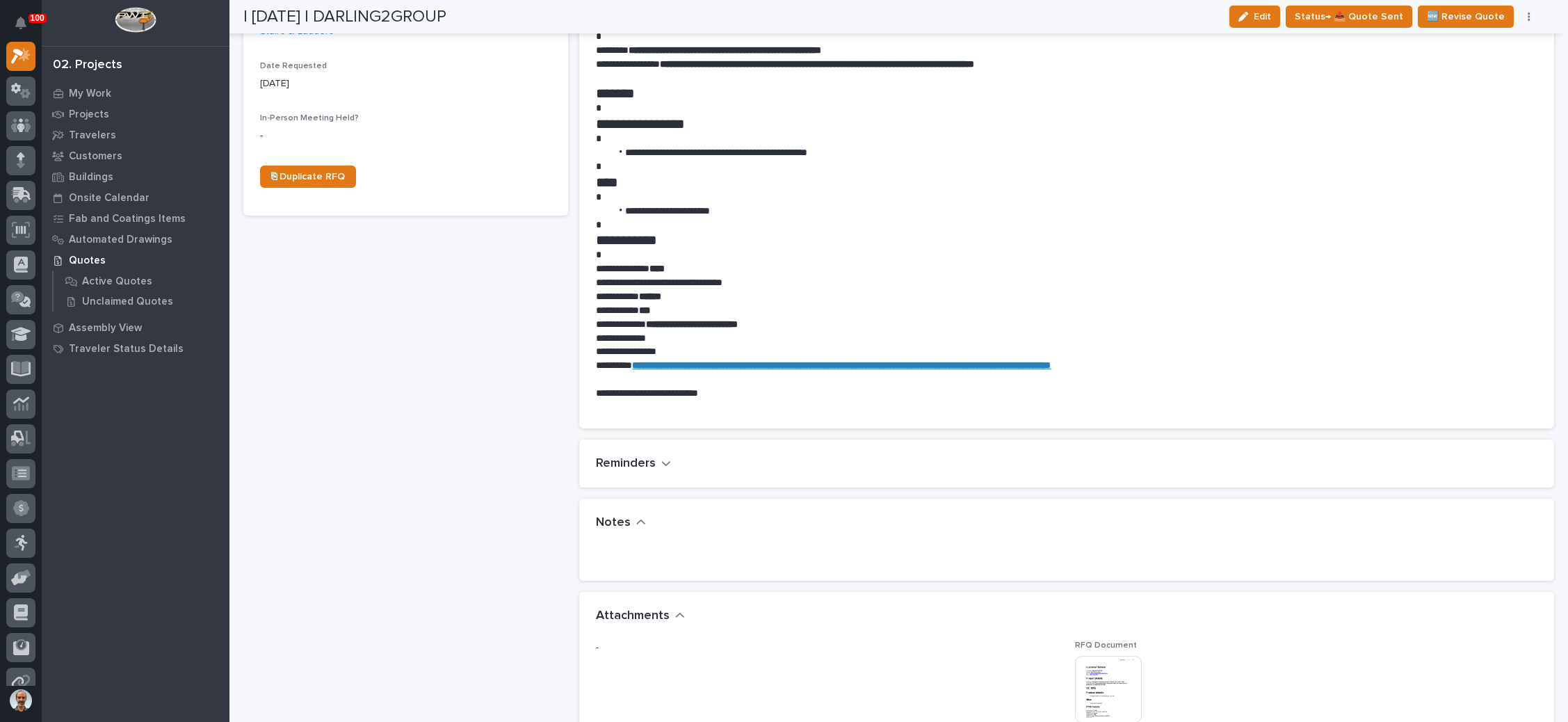
scroll to position [731, 0]
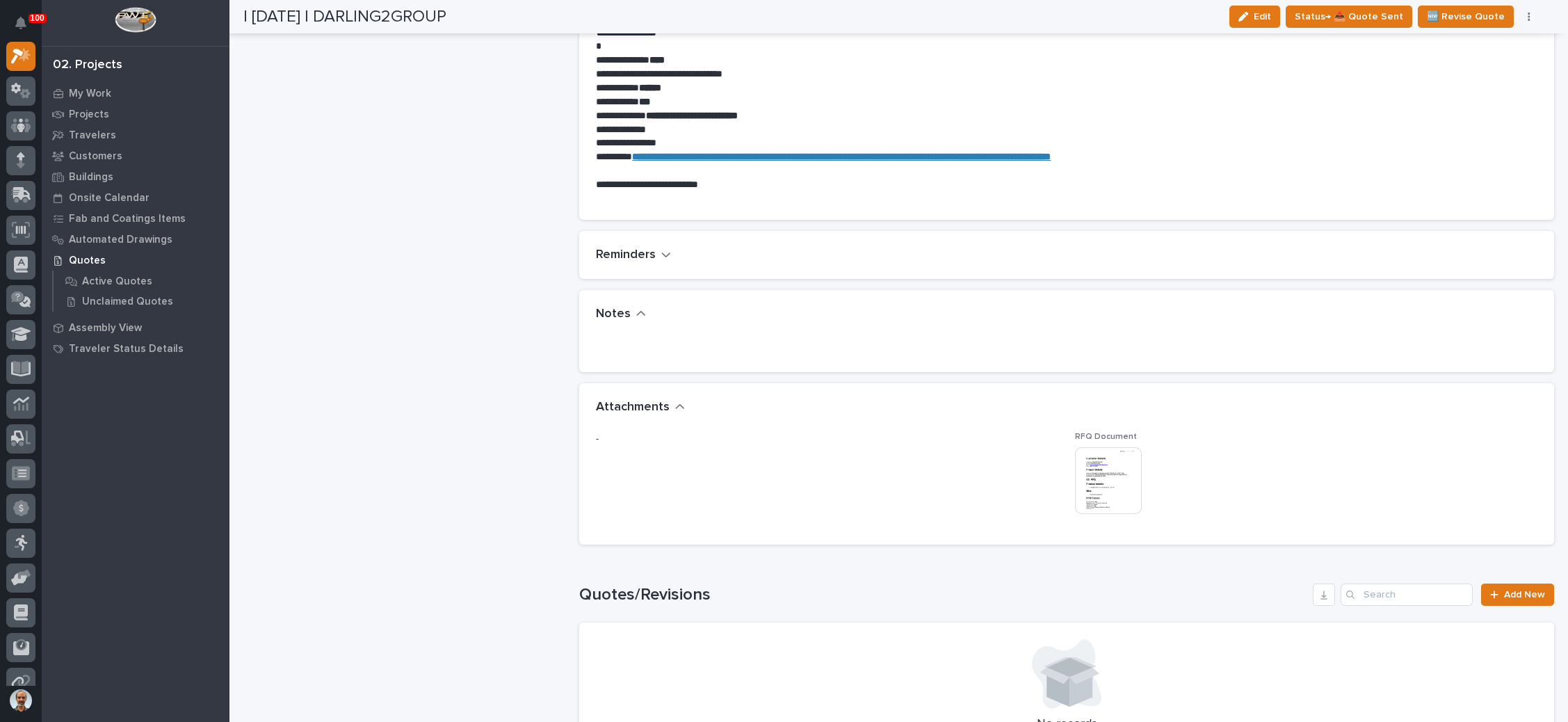
click at [1102, 479] on img at bounding box center [1109, 481] width 67 height 67
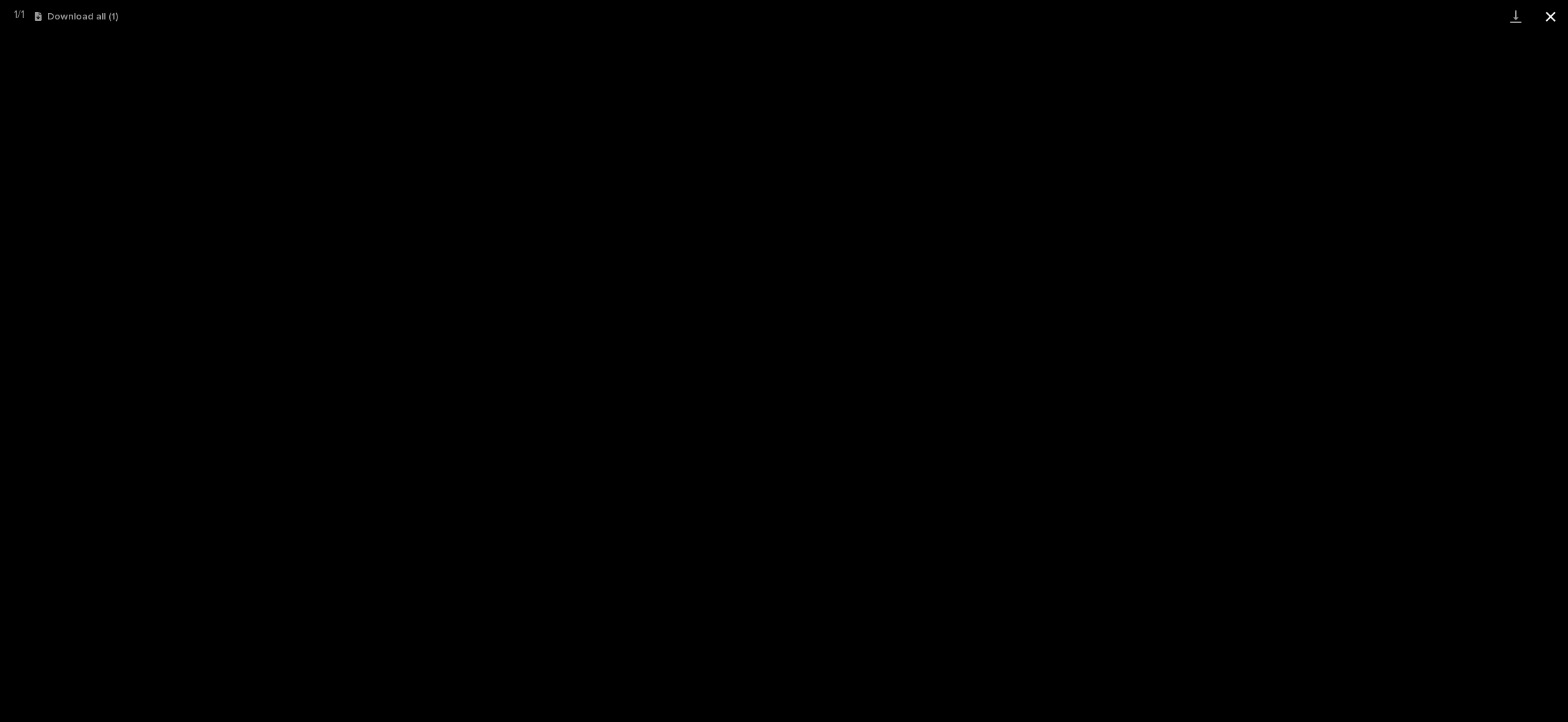
click at [1554, 14] on button "Close gallery" at bounding box center [1550, 16] width 35 height 33
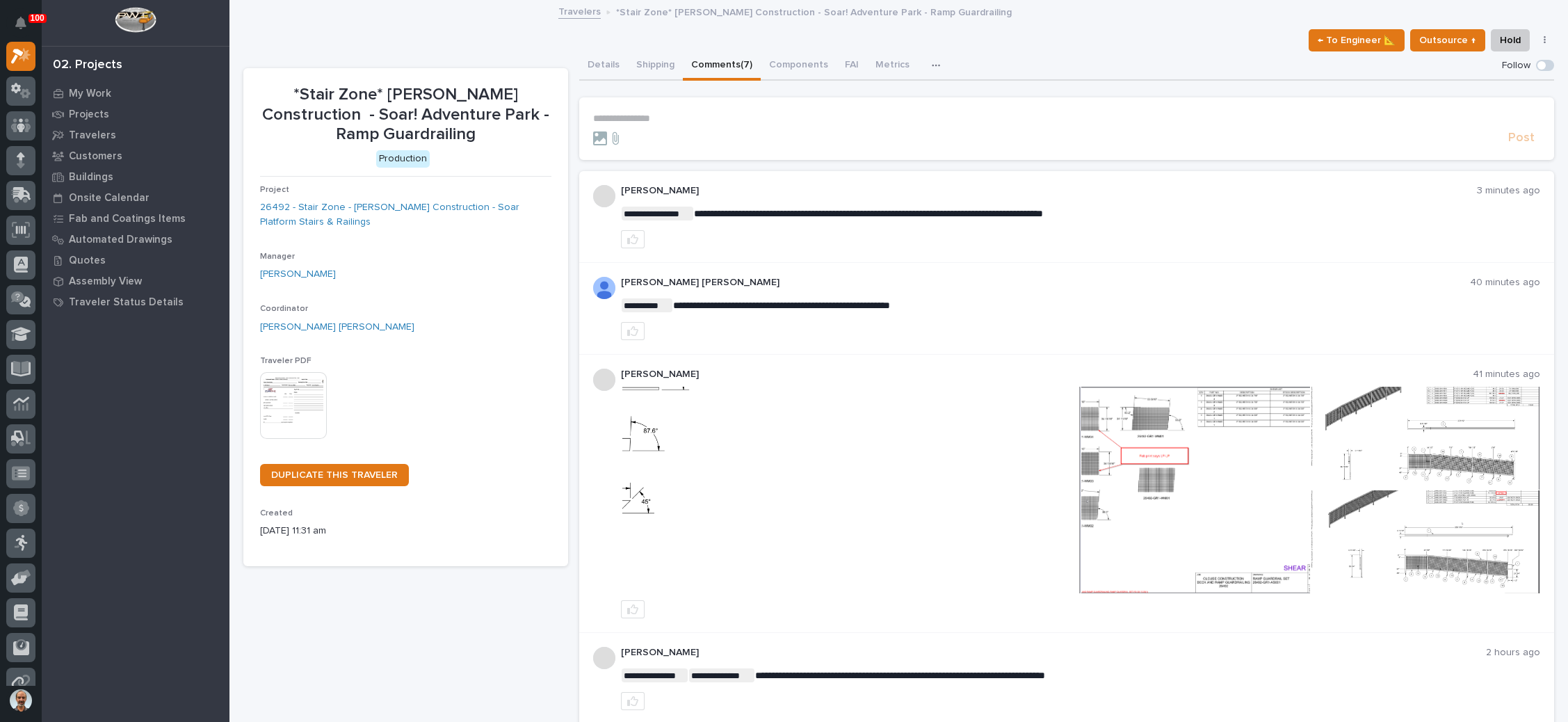
click at [631, 118] on p "**********" at bounding box center [1067, 118] width 947 height 12
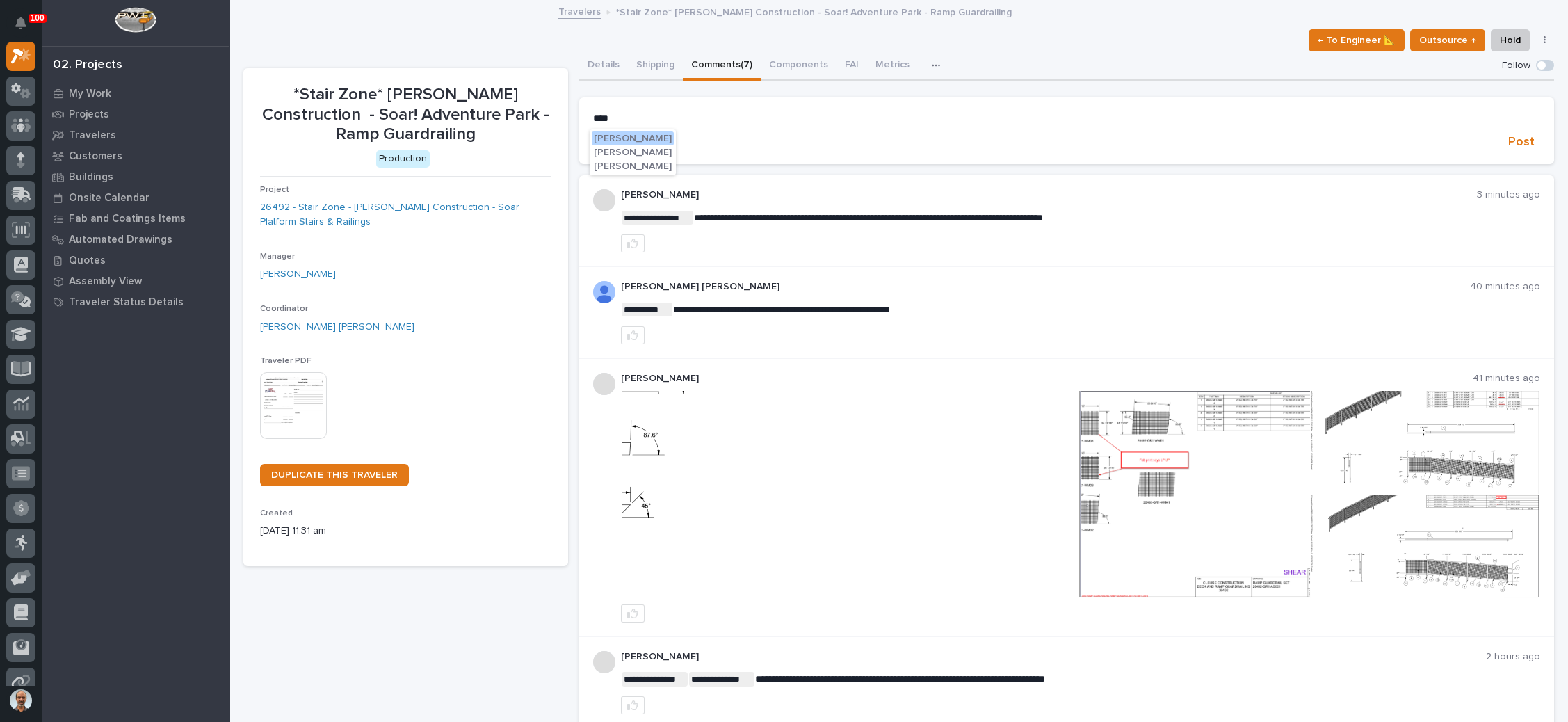
click at [614, 163] on span "[PERSON_NAME]" at bounding box center [633, 166] width 78 height 10
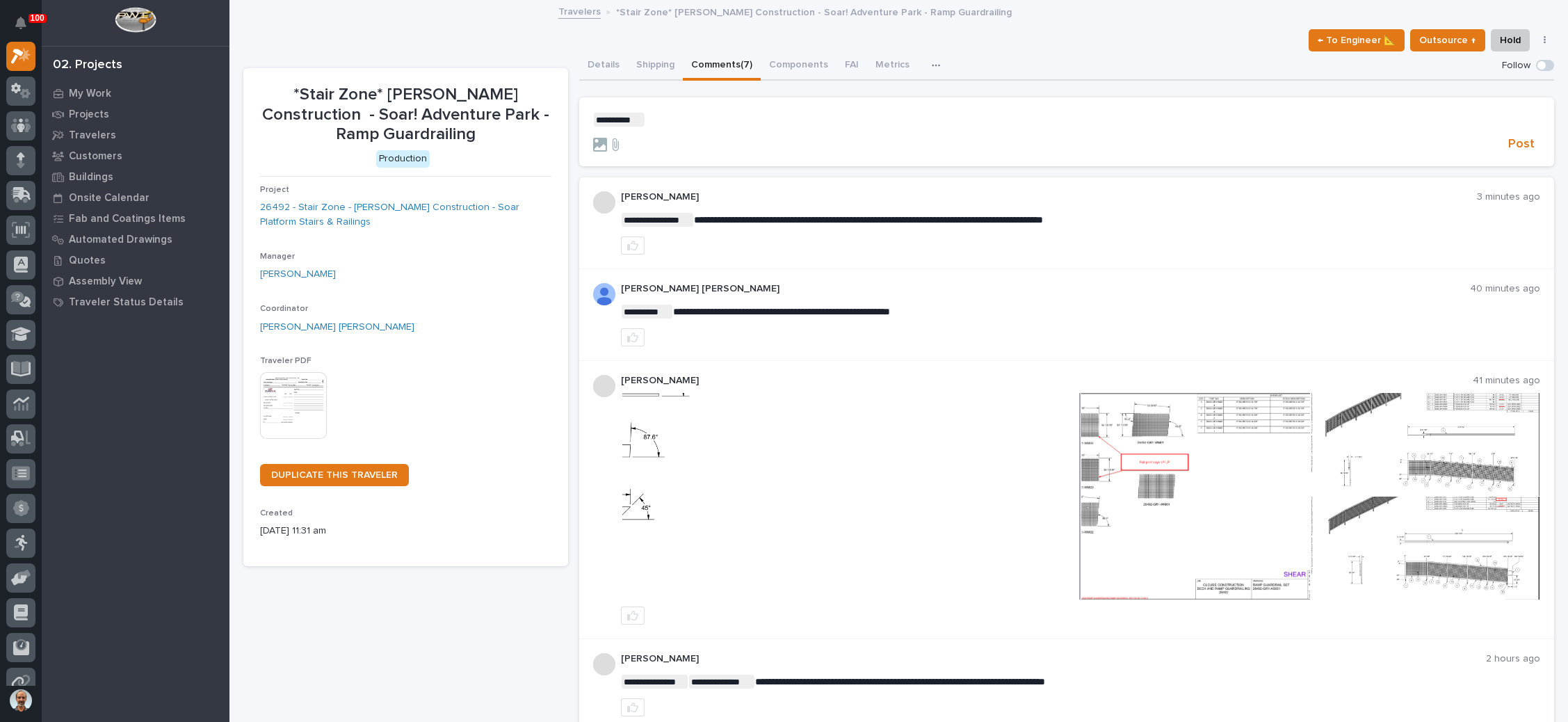
click at [658, 120] on p "﻿ * ********* ﻿ ﻿" at bounding box center [1067, 120] width 947 height 14
click at [1508, 139] on span "Post" at bounding box center [1521, 144] width 26 height 16
